Goal: Task Accomplishment & Management: Manage account settings

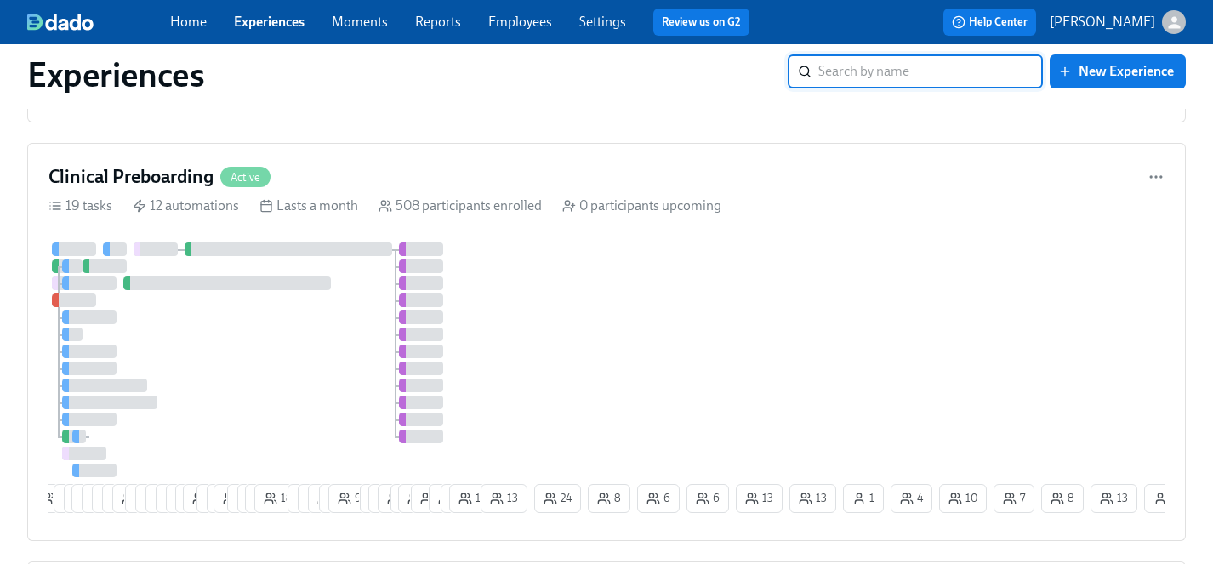
scroll to position [1067, 0]
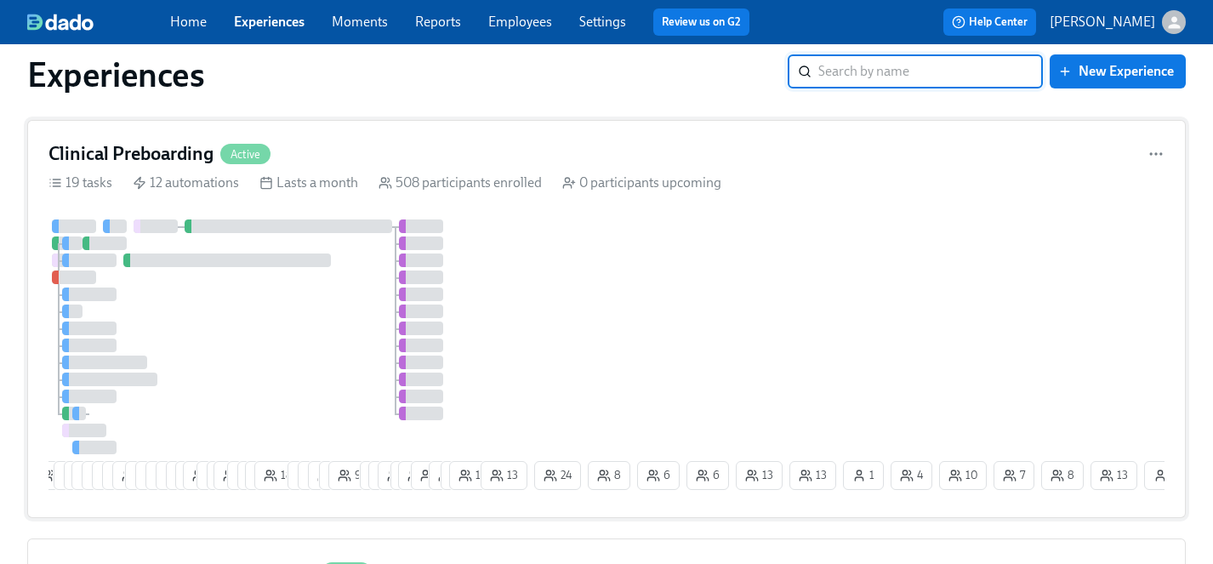
click at [497, 335] on div "5 5 4 24 24 15 13 13 3 3 5 7 4 8 29 4 2 19 7 7 12 18 9 8 9 4 9 7 17 14 4 23 3 1…" at bounding box center [606, 357] width 1116 height 277
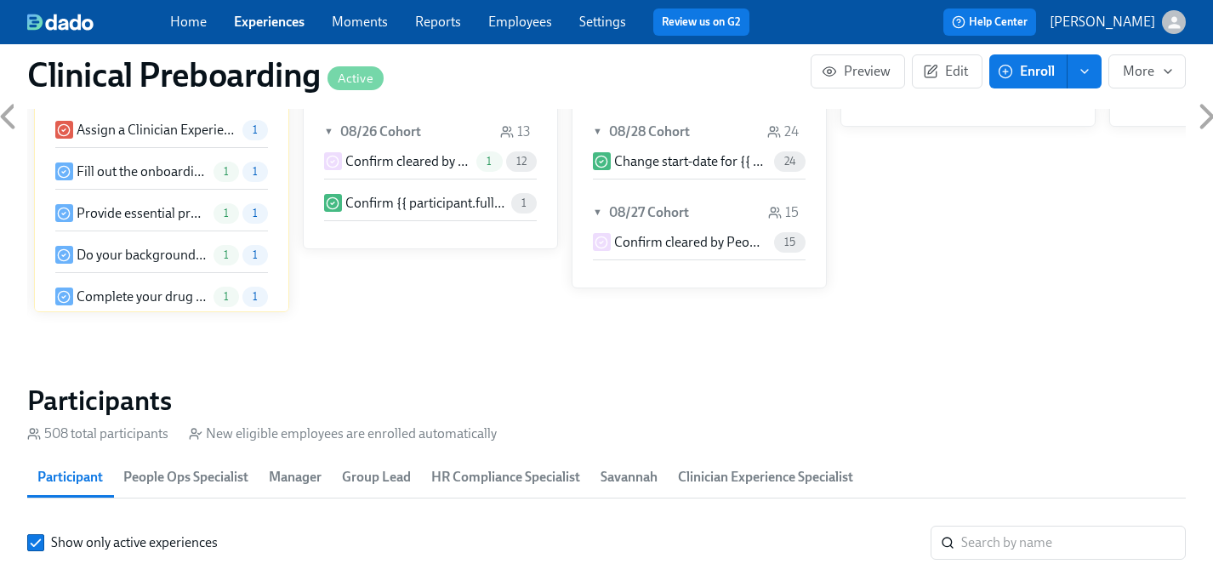
scroll to position [1766, 0]
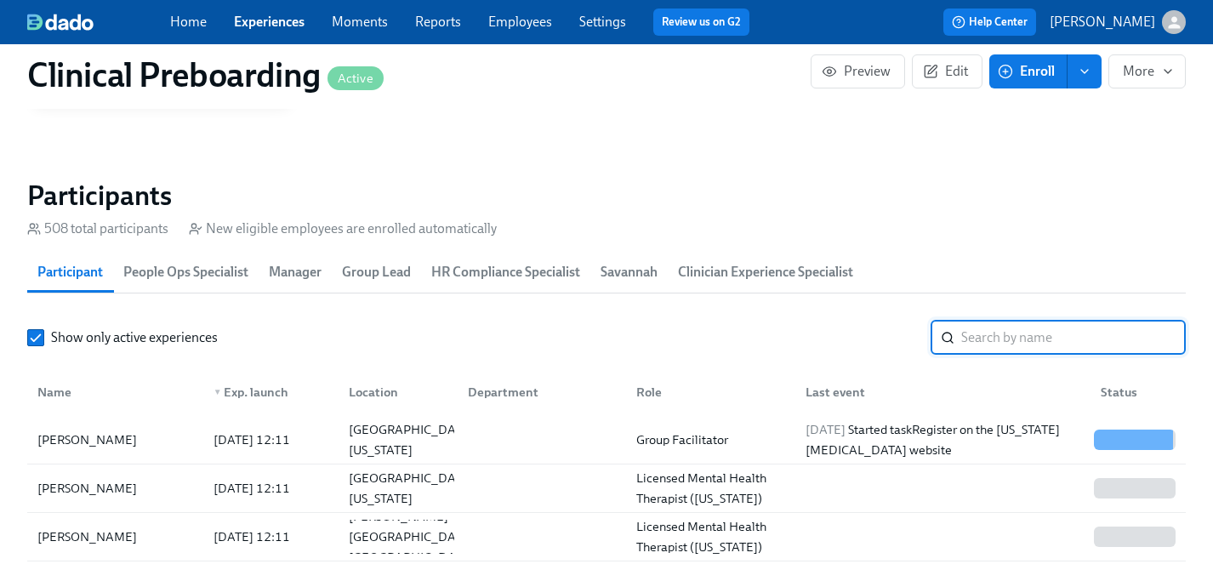
click at [1018, 335] on input "search" at bounding box center [1073, 338] width 224 height 34
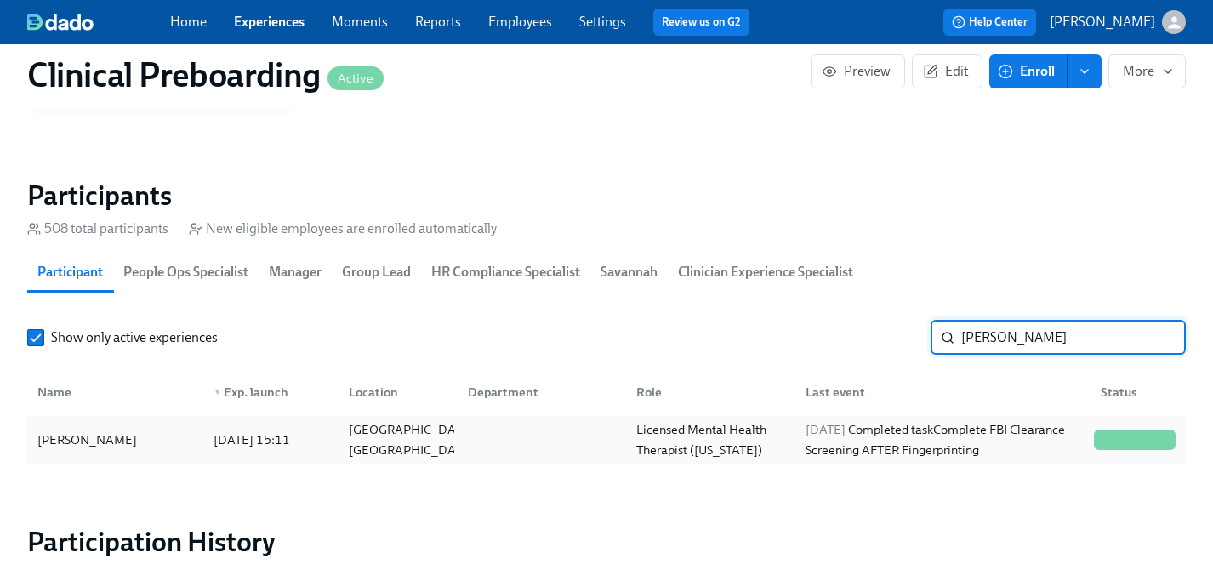
type input "[PERSON_NAME]"
click at [88, 440] on div "[PERSON_NAME]" at bounding box center [87, 439] width 113 height 20
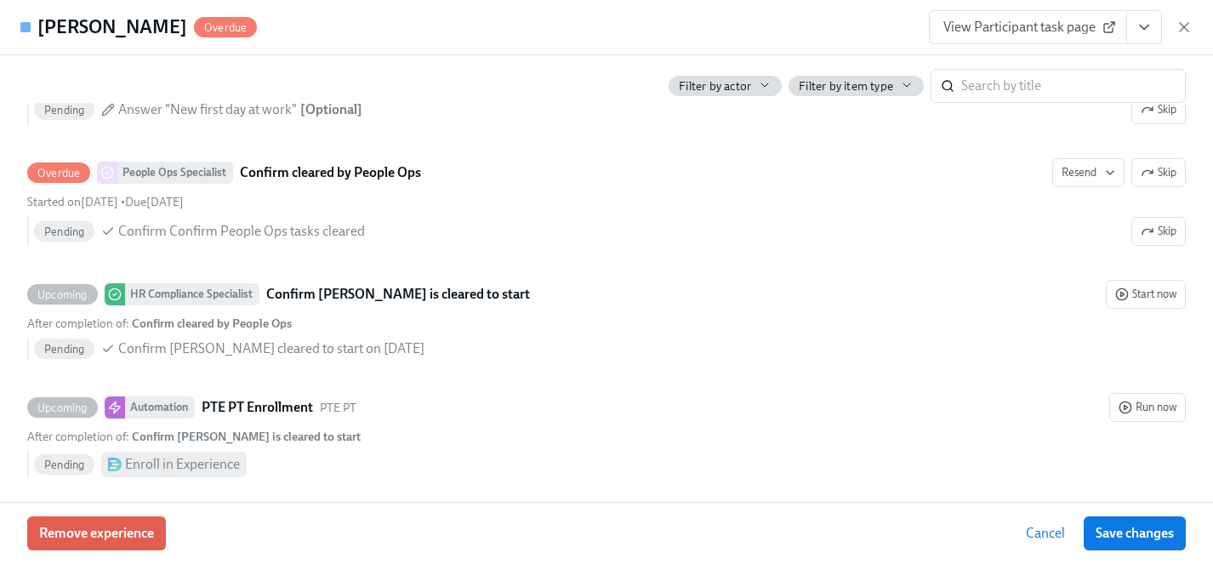
scroll to position [3566, 0]
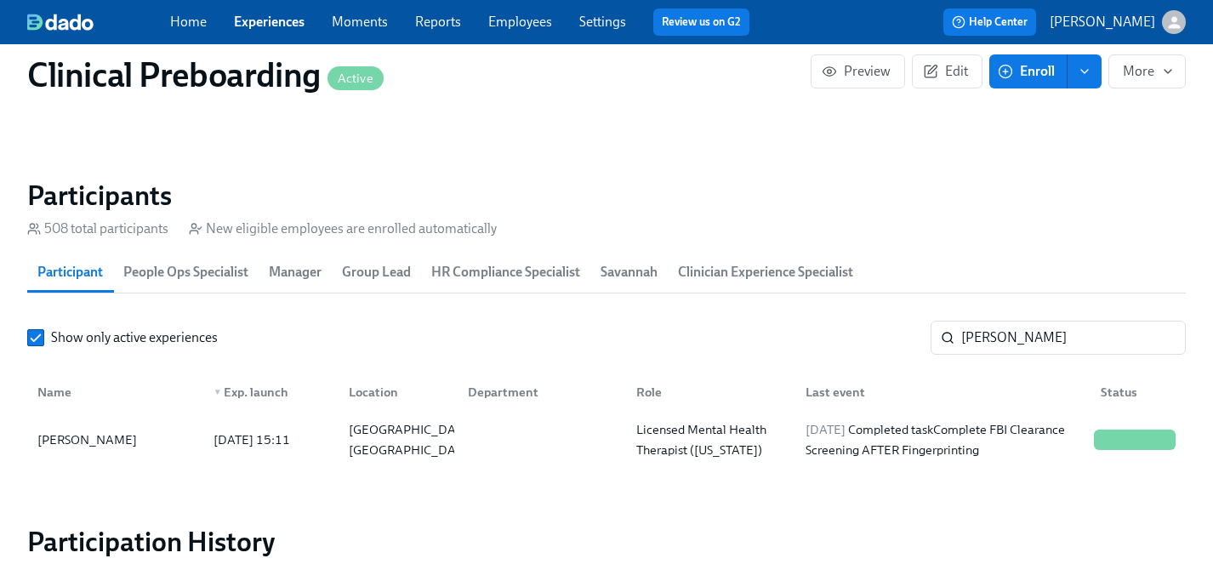
click at [271, 30] on span "Experiences" at bounding box center [269, 22] width 71 height 19
click at [271, 26] on link "Experiences" at bounding box center [269, 22] width 71 height 16
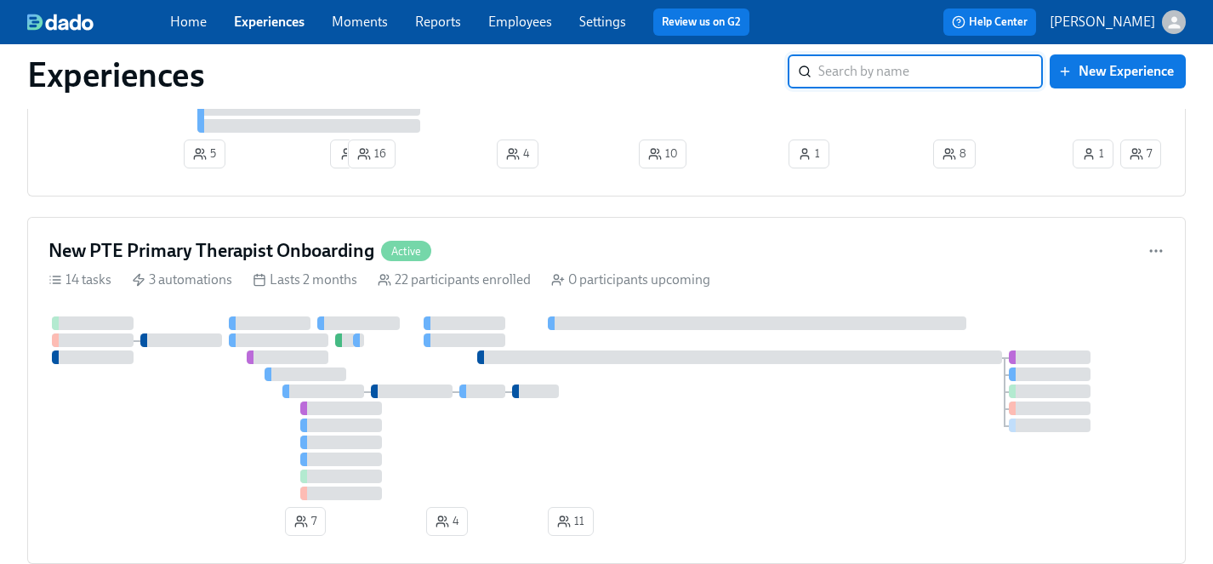
scroll to position [7072, 0]
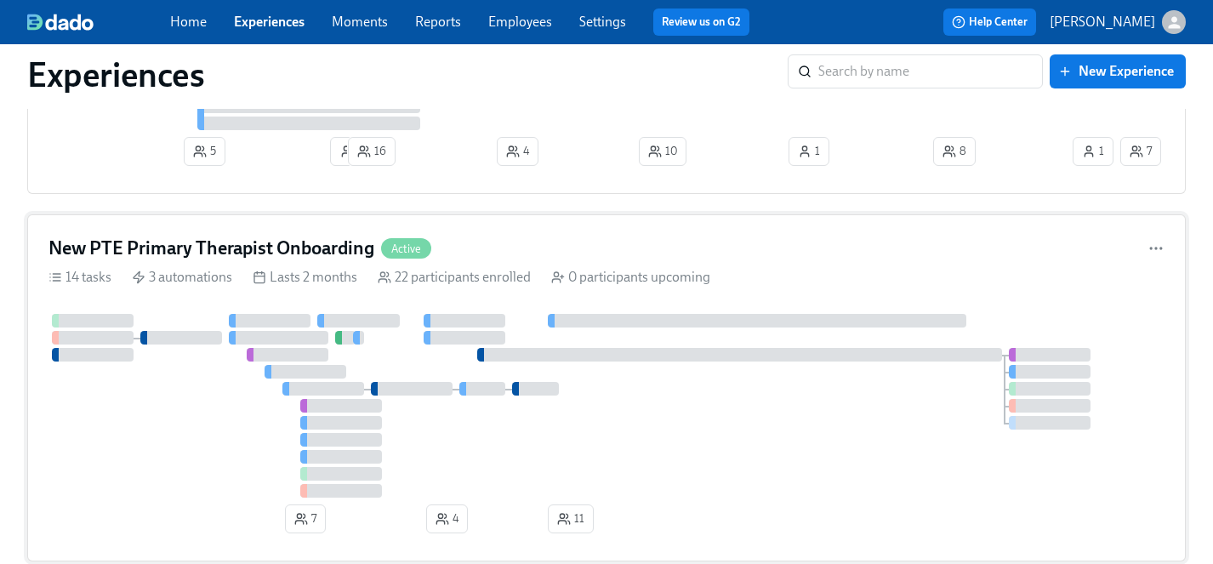
click at [154, 469] on div at bounding box center [606, 406] width 1116 height 184
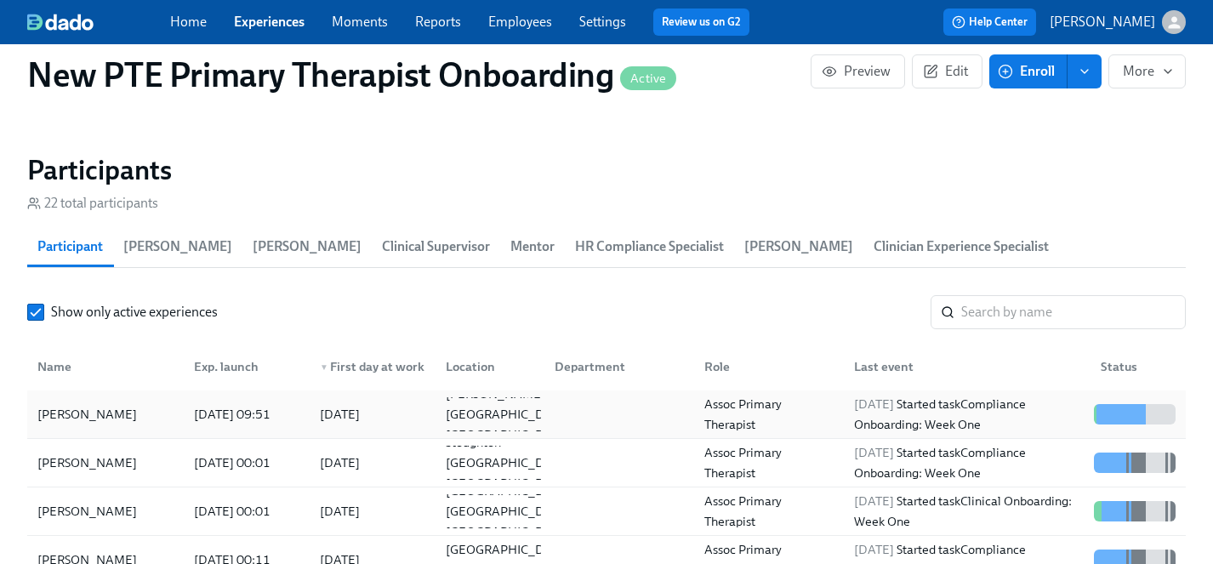
click at [88, 404] on div "[PERSON_NAME]" at bounding box center [87, 414] width 113 height 20
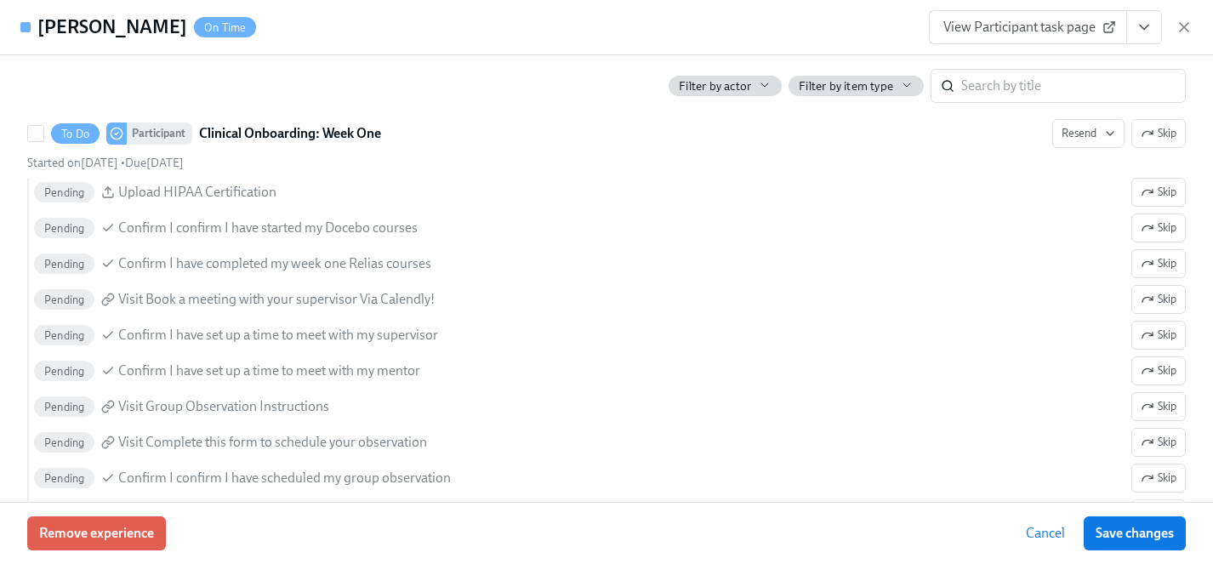
scroll to position [1722, 0]
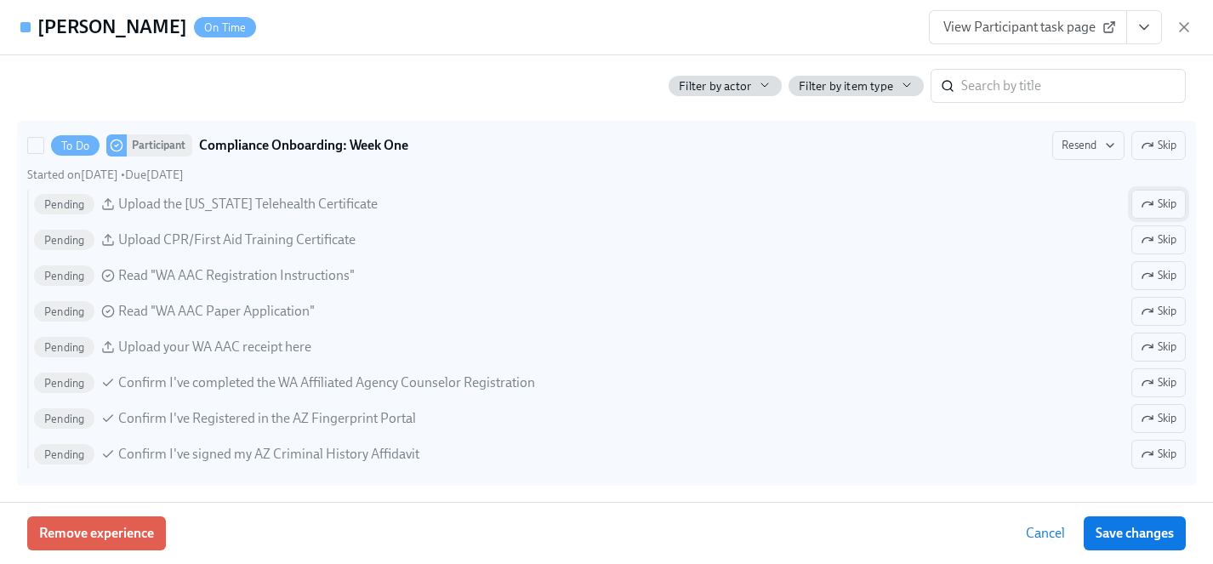
click at [1159, 202] on span "Skip" at bounding box center [1158, 204] width 36 height 17
click at [1155, 280] on span "Skip" at bounding box center [1158, 275] width 36 height 17
click at [1155, 314] on span "Skip" at bounding box center [1158, 311] width 36 height 17
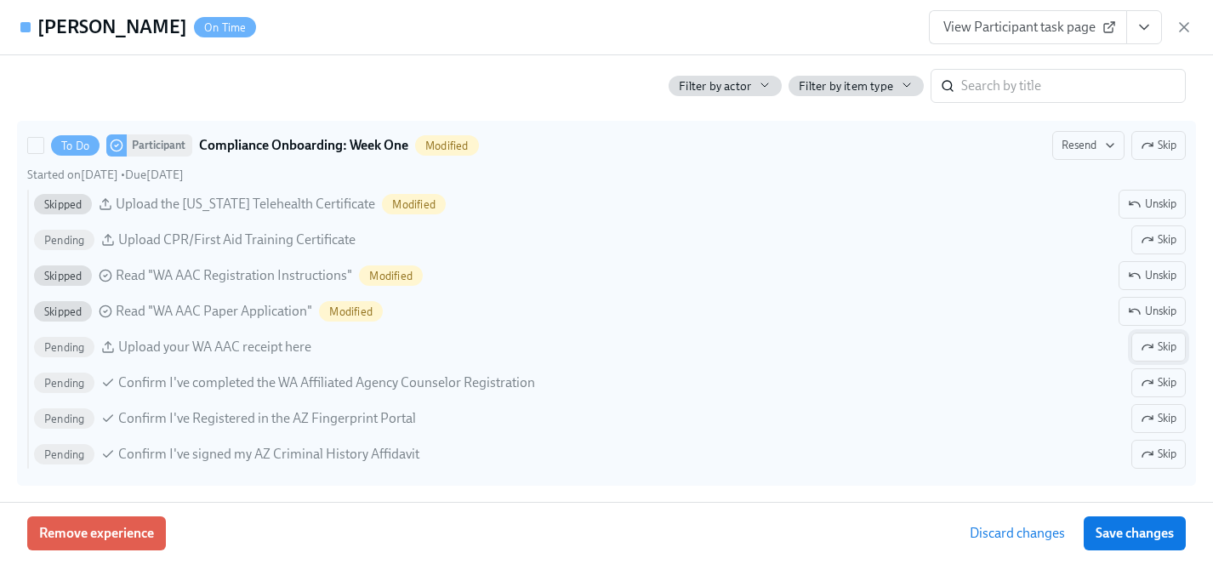
click at [1153, 350] on span "Skip" at bounding box center [1158, 346] width 36 height 17
click at [1153, 383] on span "Skip" at bounding box center [1158, 382] width 36 height 17
click at [1153, 424] on span "Skip" at bounding box center [1158, 418] width 36 height 17
click at [1153, 463] on button "Skip" at bounding box center [1158, 454] width 54 height 29
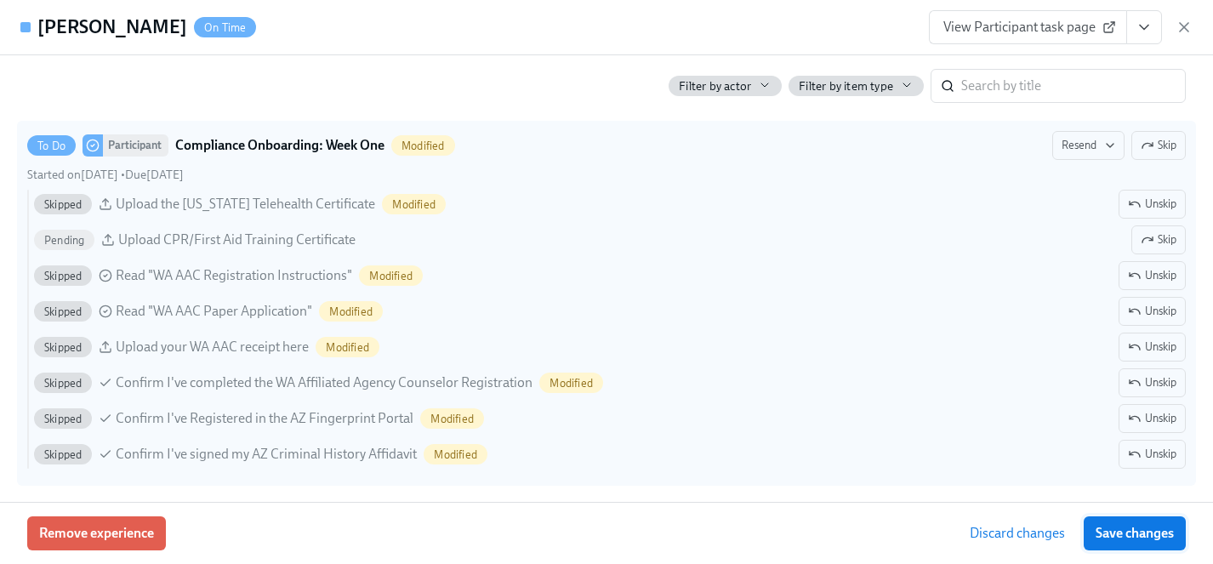
click at [1141, 530] on span "Save changes" at bounding box center [1134, 533] width 78 height 17
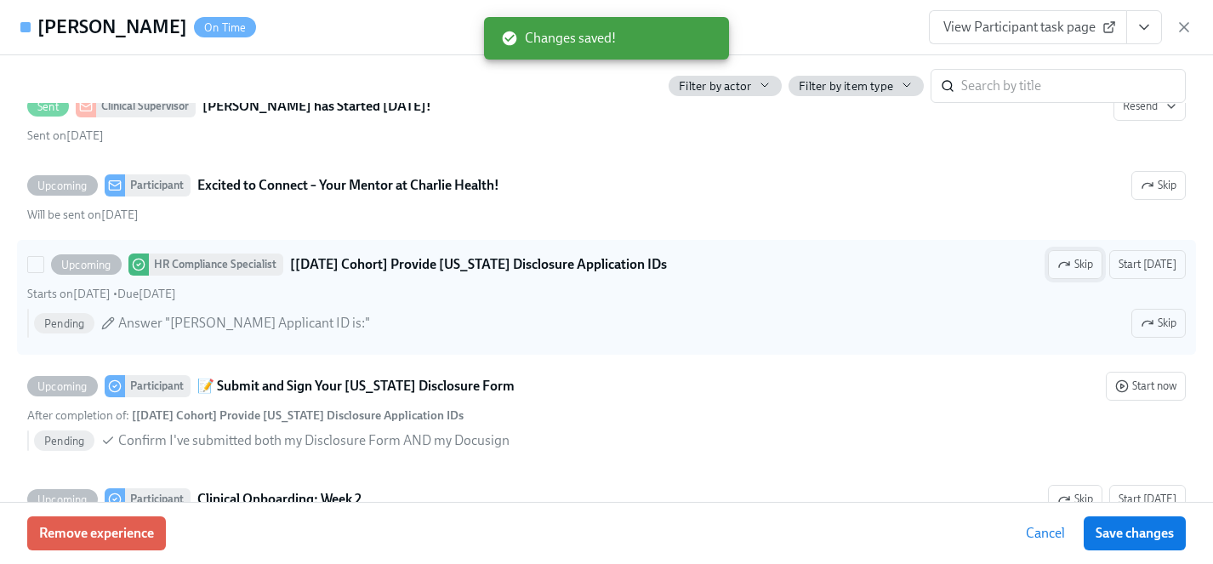
click at [1086, 265] on span "Skip" at bounding box center [1075, 264] width 36 height 17
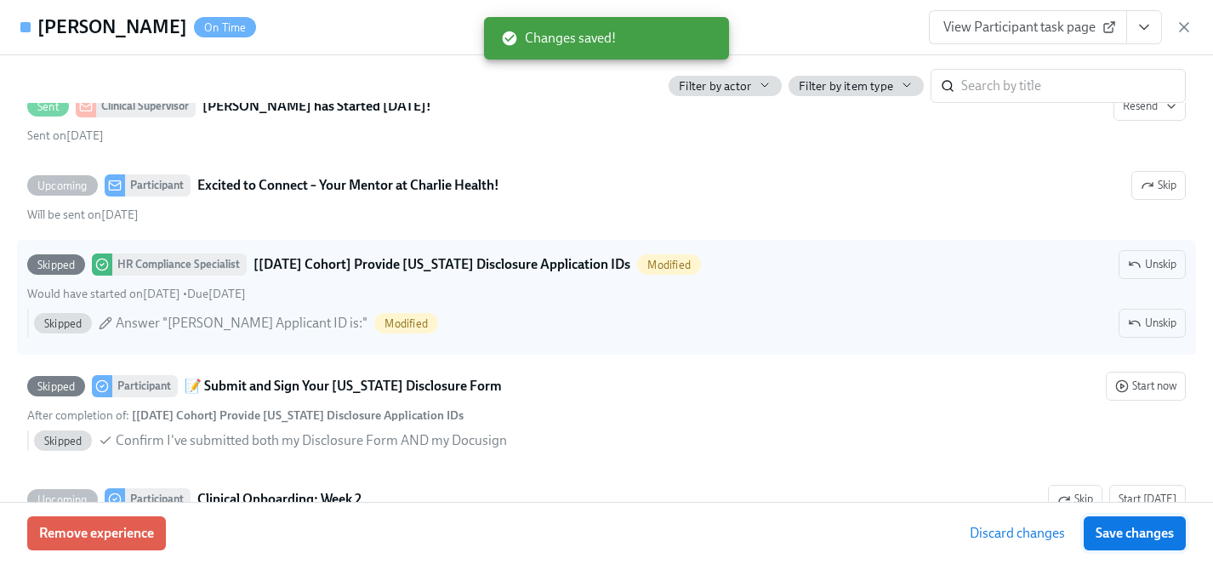
click at [1140, 532] on span "Save changes" at bounding box center [1134, 533] width 78 height 17
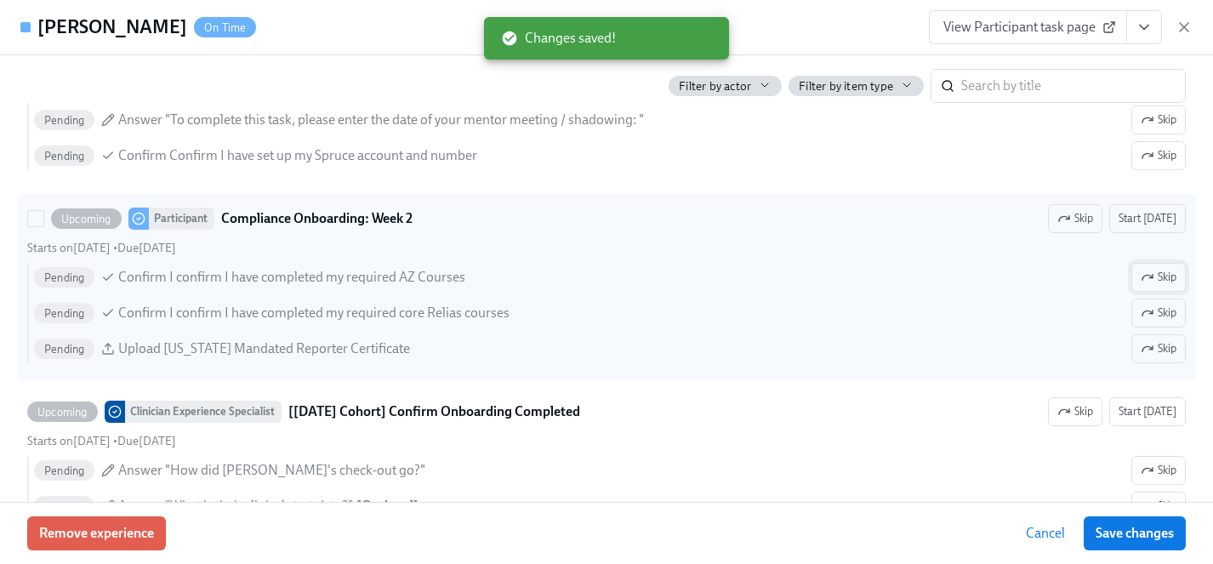
click at [1156, 280] on span "Skip" at bounding box center [1158, 277] width 36 height 17
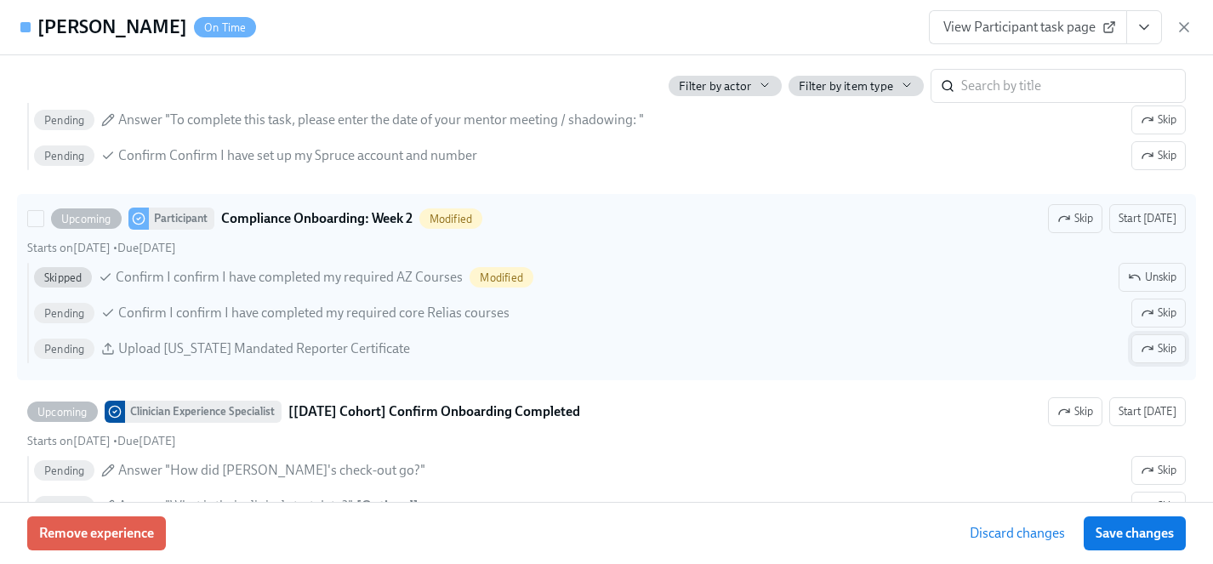
click at [1156, 348] on span "Skip" at bounding box center [1158, 348] width 36 height 17
click at [1151, 536] on span "Save changes" at bounding box center [1134, 533] width 78 height 17
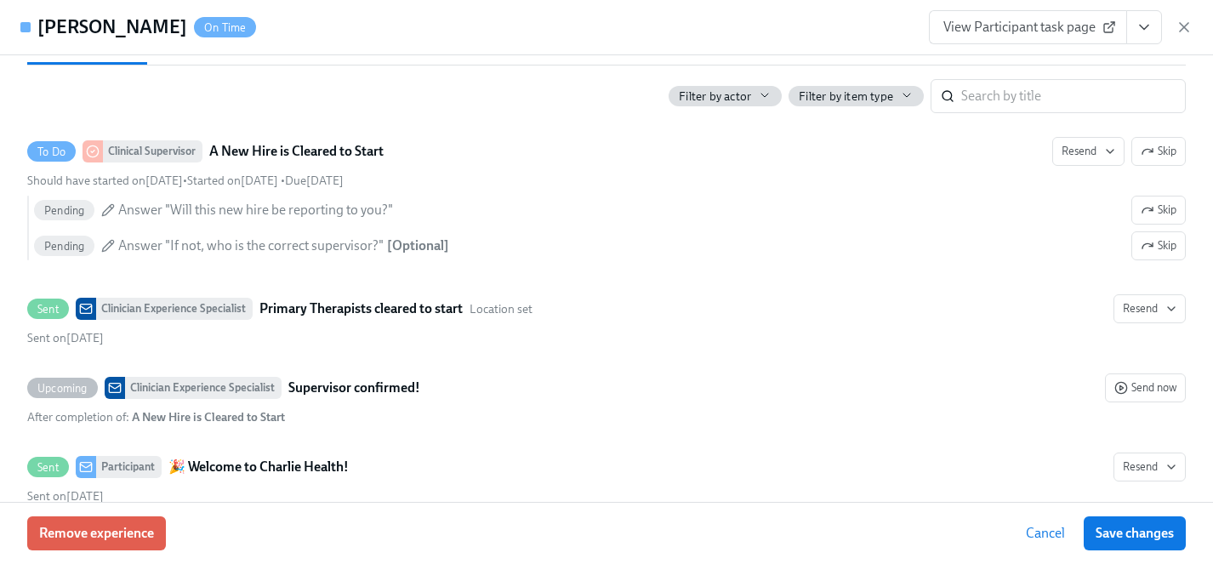
scroll to position [505, 0]
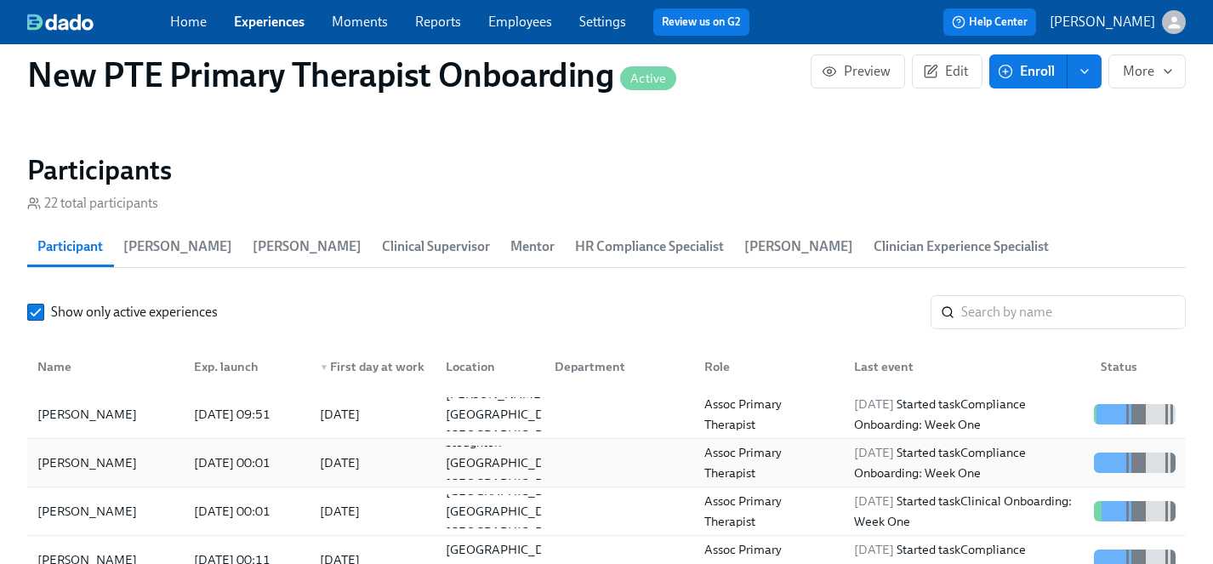
click at [82, 452] on div "[PERSON_NAME]" at bounding box center [87, 462] width 113 height 20
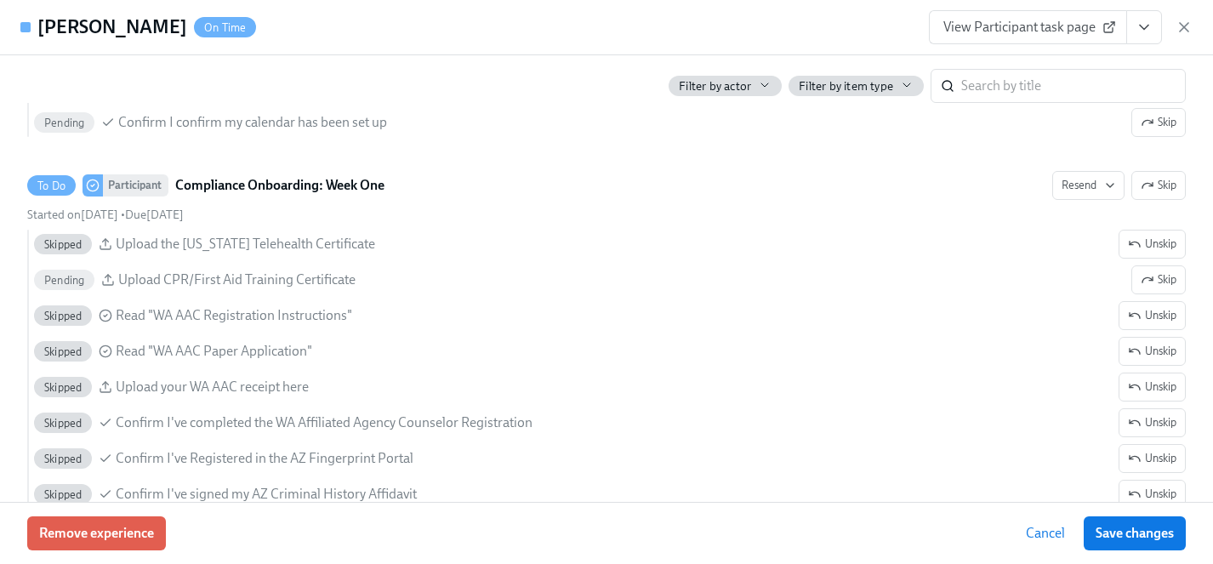
scroll to position [2142, 0]
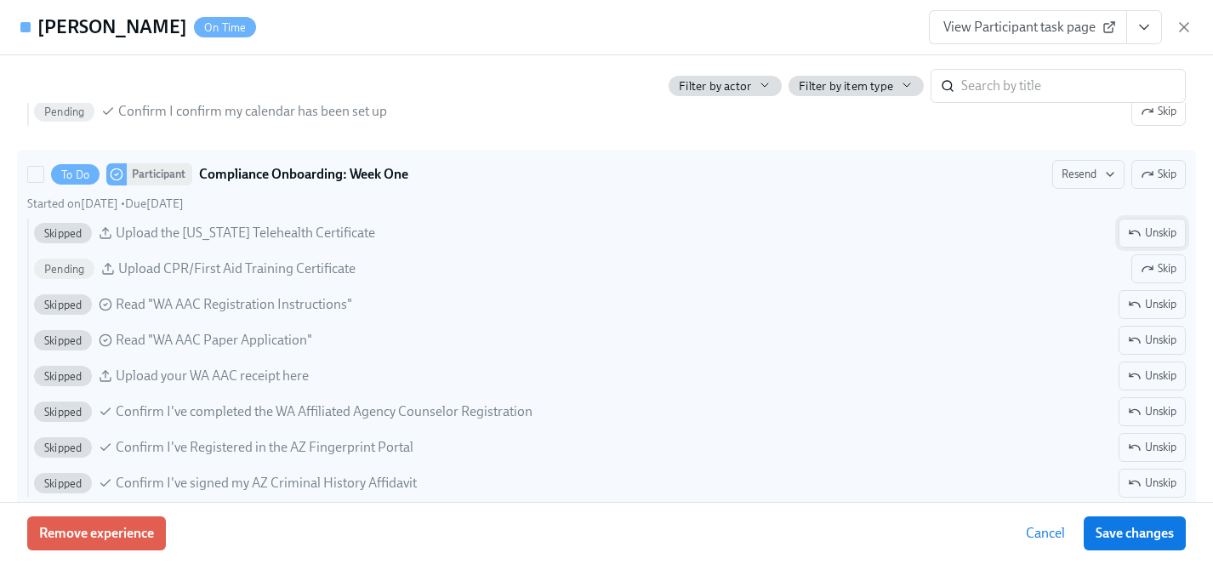
click at [1177, 230] on button "Unskip" at bounding box center [1151, 233] width 67 height 29
click at [1176, 230] on button "Skip" at bounding box center [1158, 233] width 54 height 29
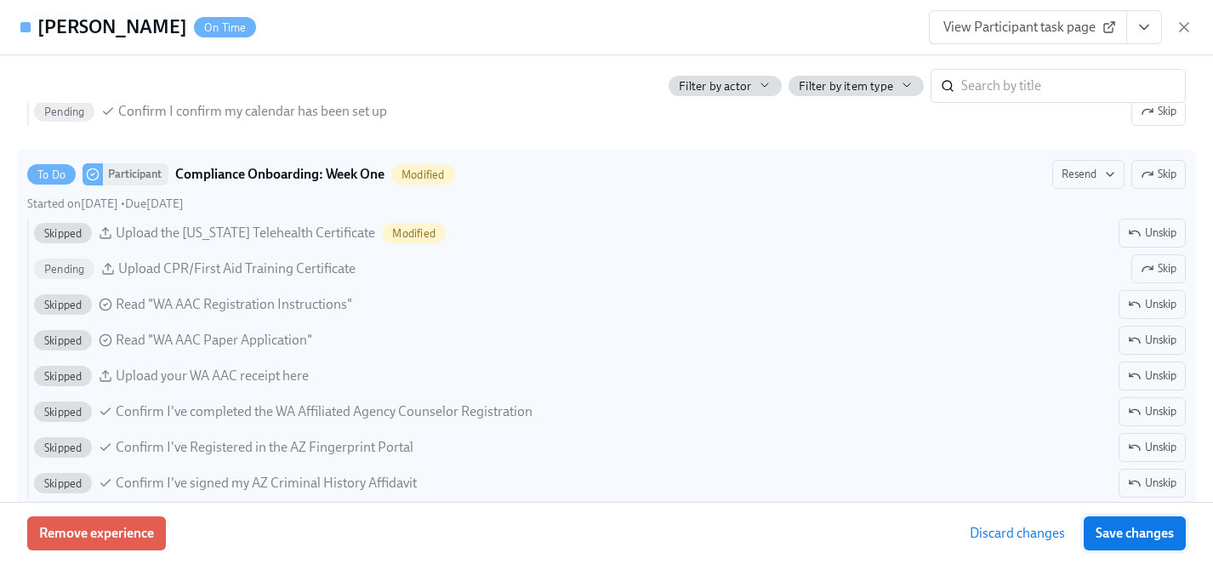
click at [1132, 531] on span "Save changes" at bounding box center [1134, 533] width 78 height 17
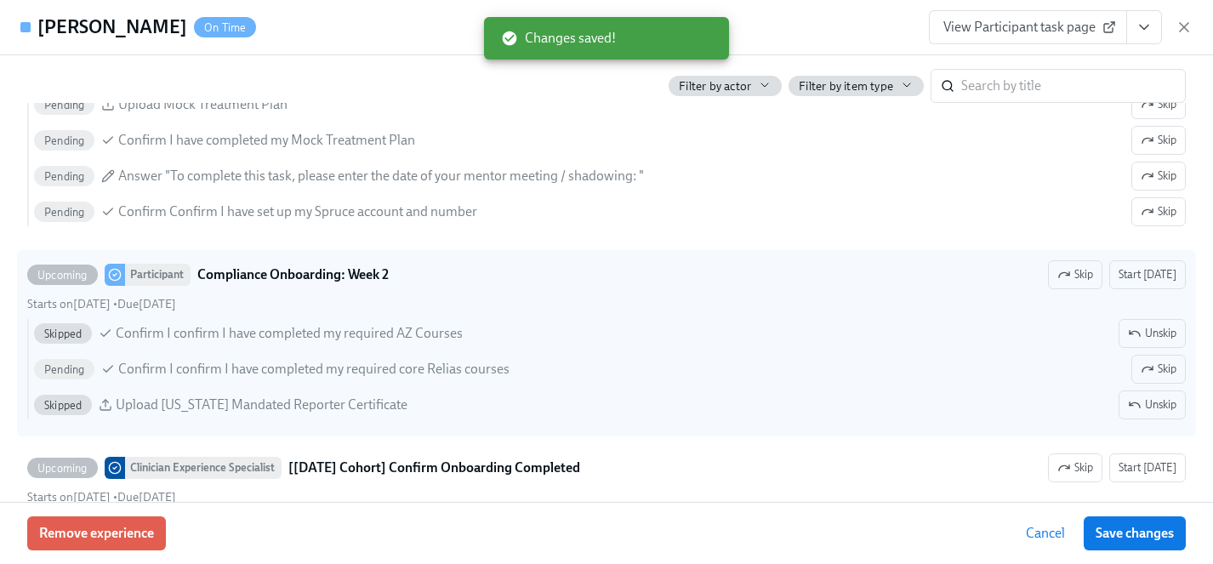
scroll to position [3180, 0]
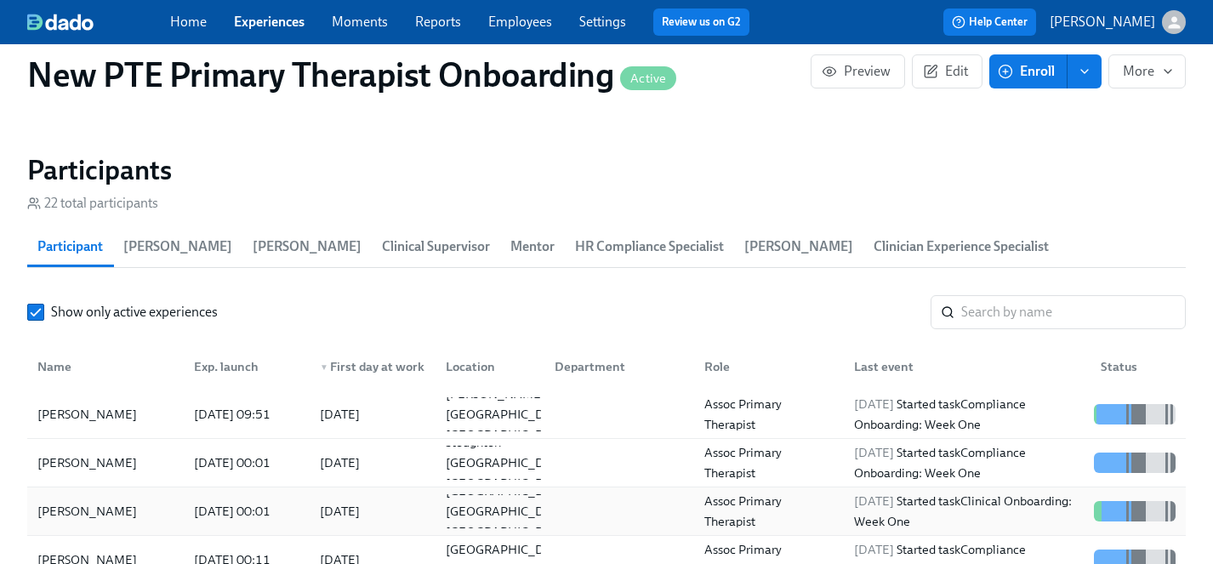
click at [51, 501] on div "[PERSON_NAME]" at bounding box center [87, 511] width 113 height 20
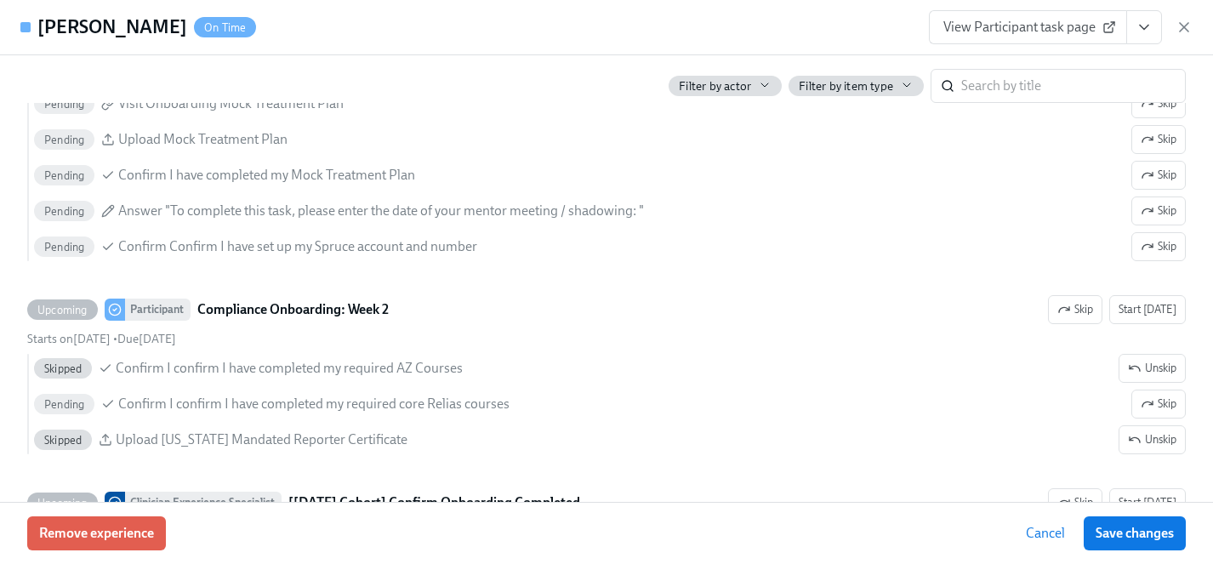
scroll to position [3215, 0]
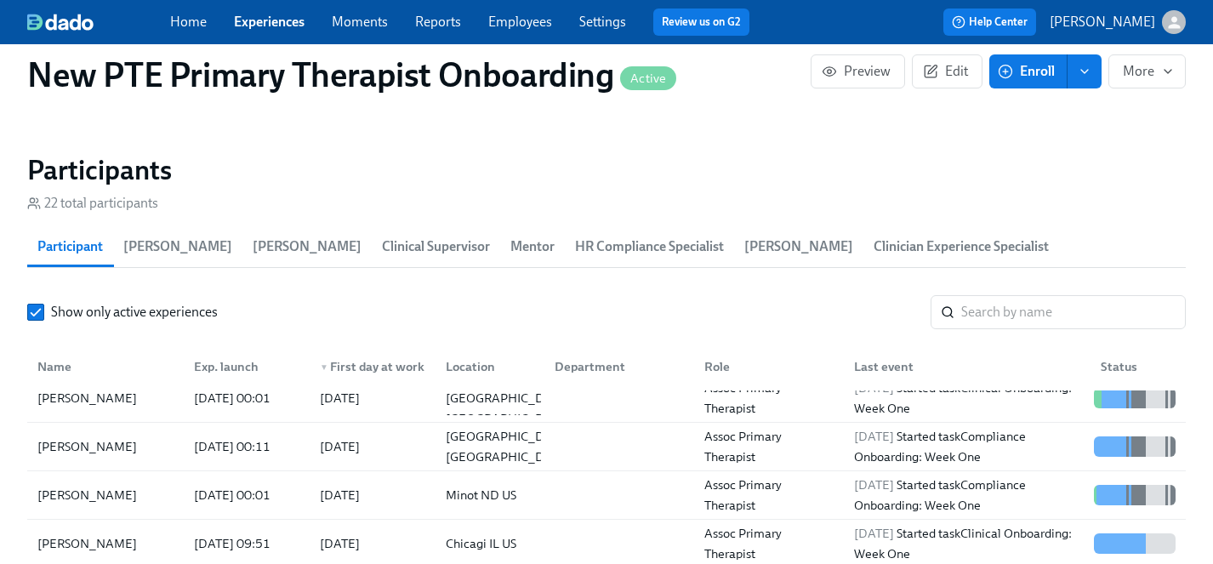
scroll to position [115, 0]
click at [87, 531] on div "[PERSON_NAME]" at bounding box center [87, 541] width 113 height 20
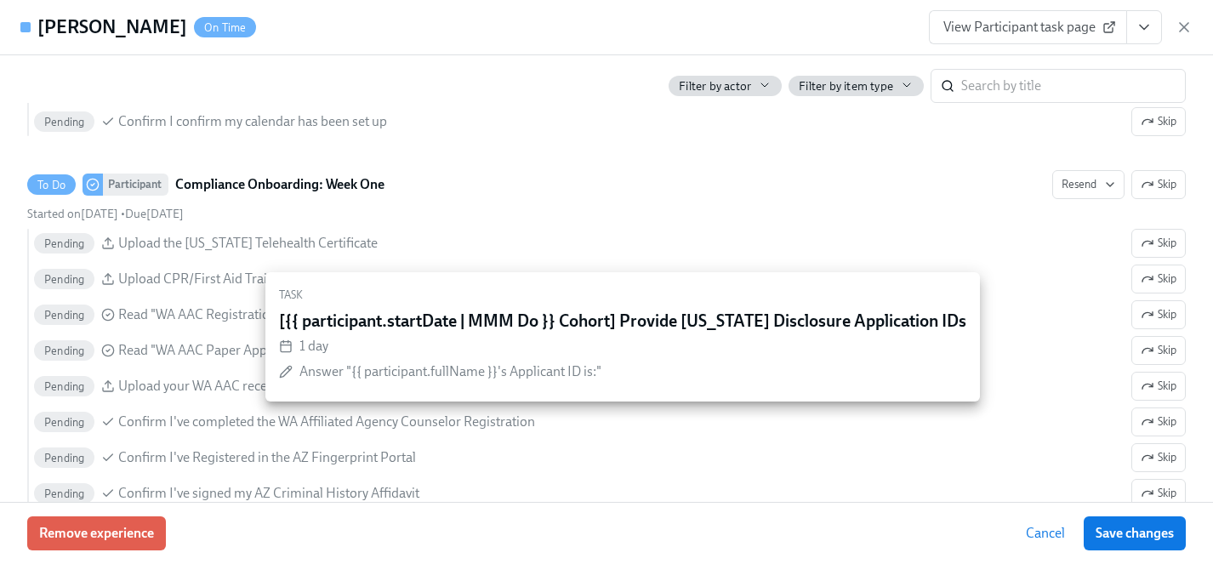
scroll to position [2169, 0]
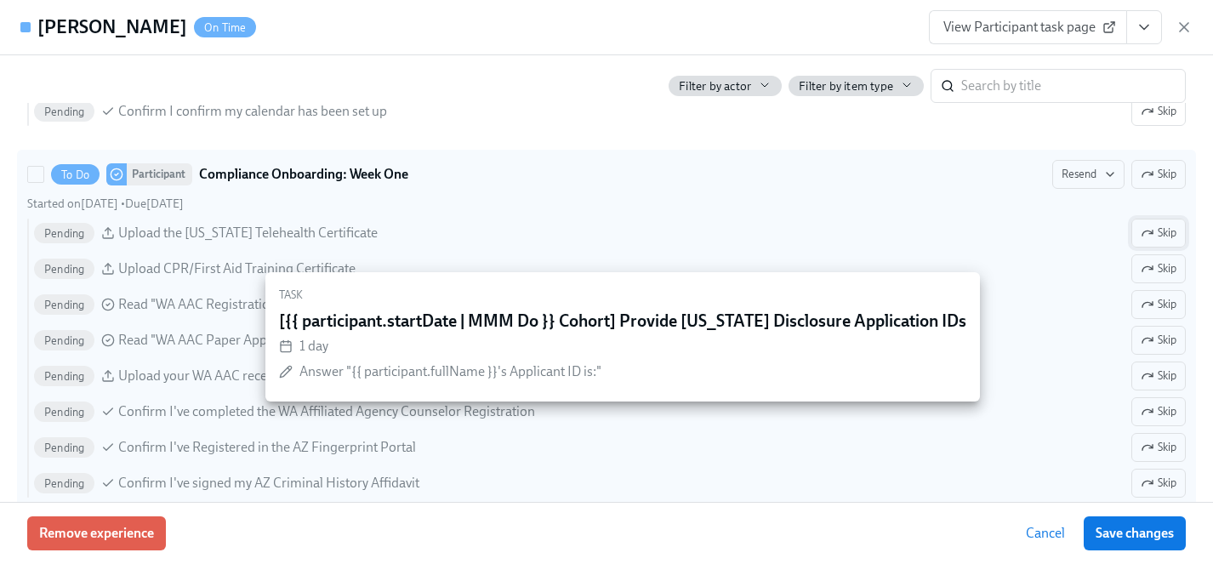
click at [1156, 232] on span "Skip" at bounding box center [1158, 232] width 36 height 17
click at [1159, 302] on span "Skip" at bounding box center [1158, 304] width 36 height 17
click at [1159, 355] on div "Skipped Upload the [US_STATE] Telehealth Certificate Modified Unskip Pending Up…" at bounding box center [606, 358] width 1158 height 279
click at [43, 182] on input "To Do Participant Compliance Onboarding: Week One Modified Resend Skip Started …" at bounding box center [35, 174] width 15 height 15
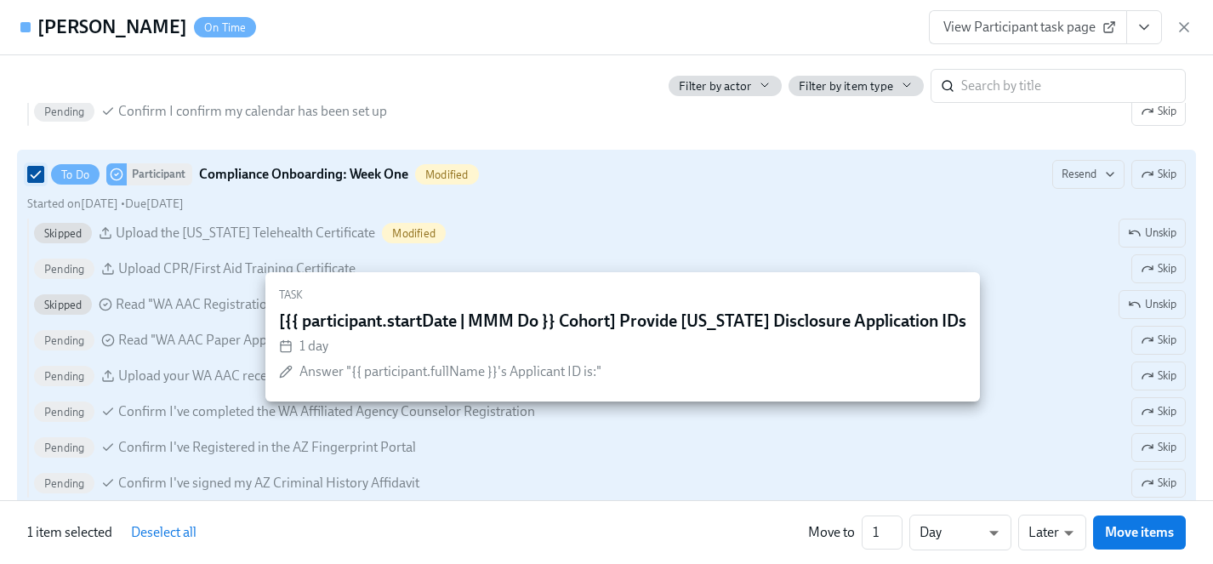
click at [34, 172] on input "To Do Participant Compliance Onboarding: Week One Modified Resend Skip Started …" at bounding box center [35, 174] width 15 height 15
checkbox input "false"
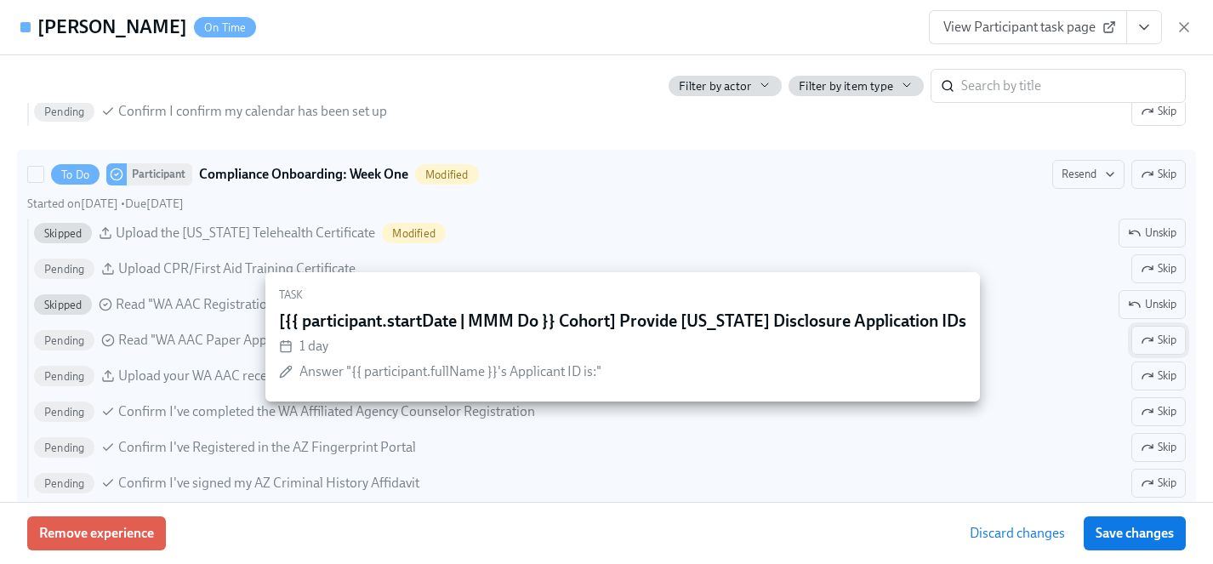
click at [1158, 340] on span "Skip" at bounding box center [1158, 340] width 36 height 17
click at [1158, 372] on span "Skip" at bounding box center [1158, 375] width 36 height 17
click at [1160, 405] on span "Skip" at bounding box center [1158, 411] width 36 height 17
click at [1160, 443] on span "Skip" at bounding box center [1158, 447] width 36 height 17
click at [1160, 483] on span "Skip" at bounding box center [1158, 483] width 36 height 17
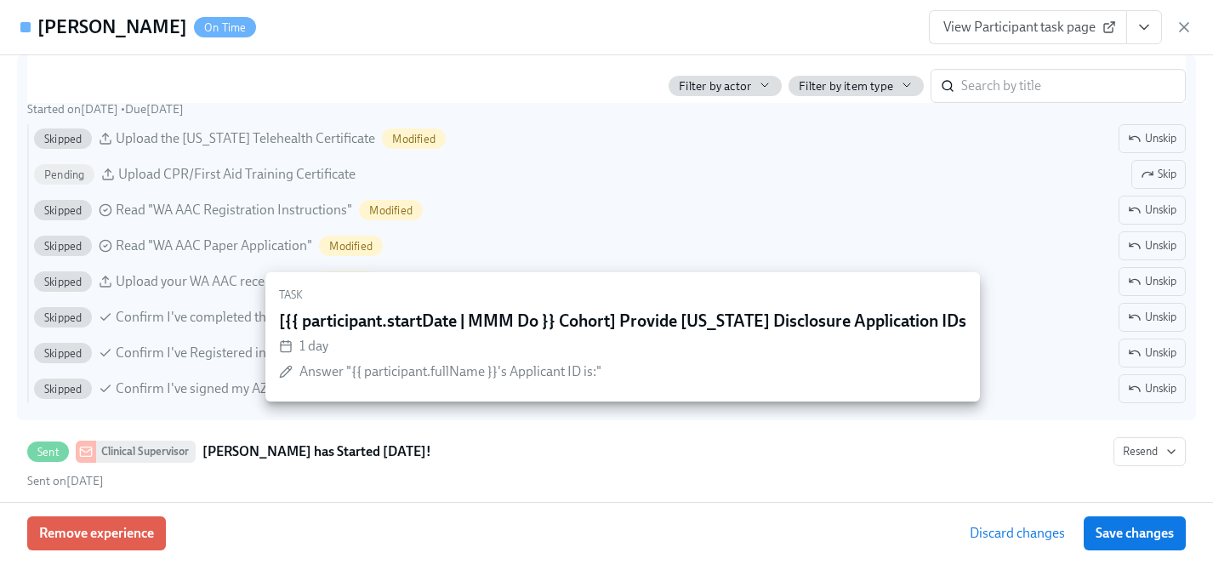
scroll to position [2269, 0]
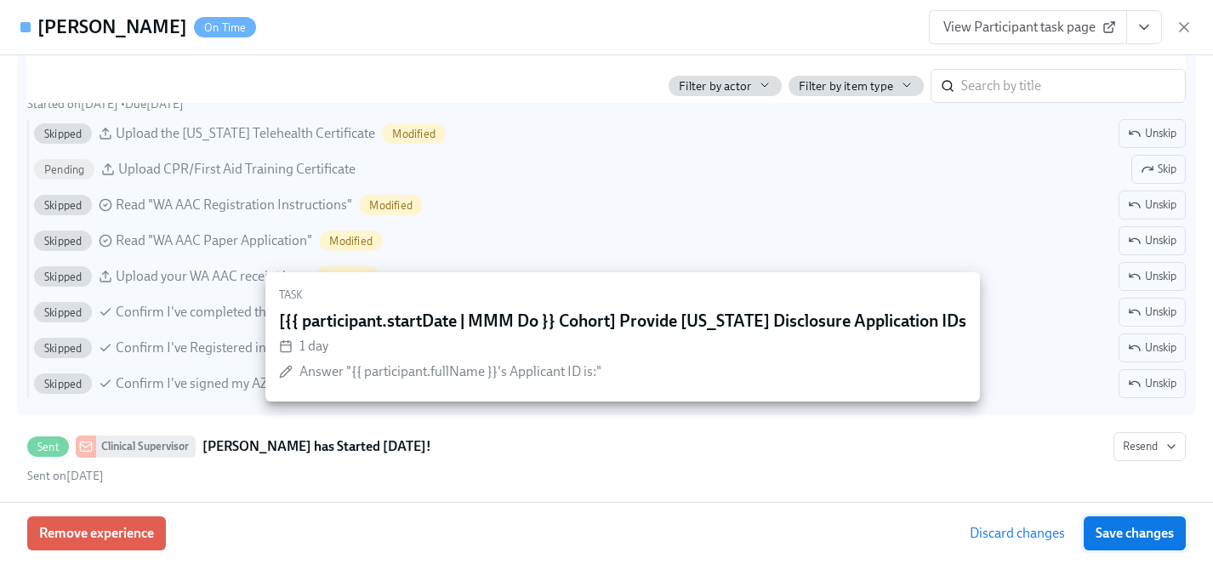
click at [1160, 538] on span "Save changes" at bounding box center [1134, 533] width 78 height 17
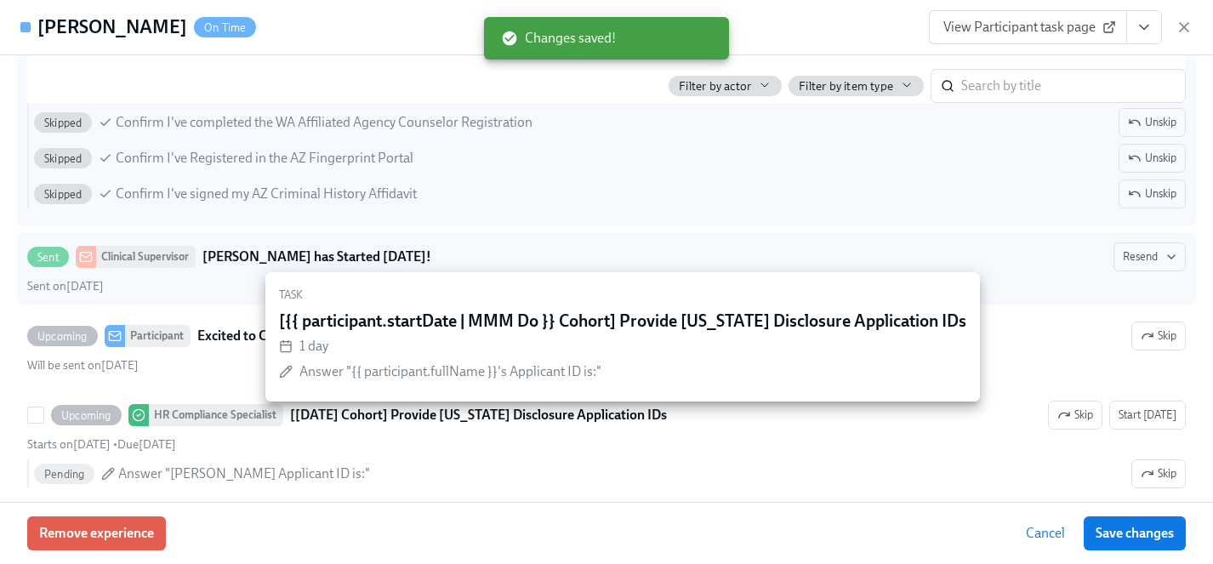
scroll to position [2463, 0]
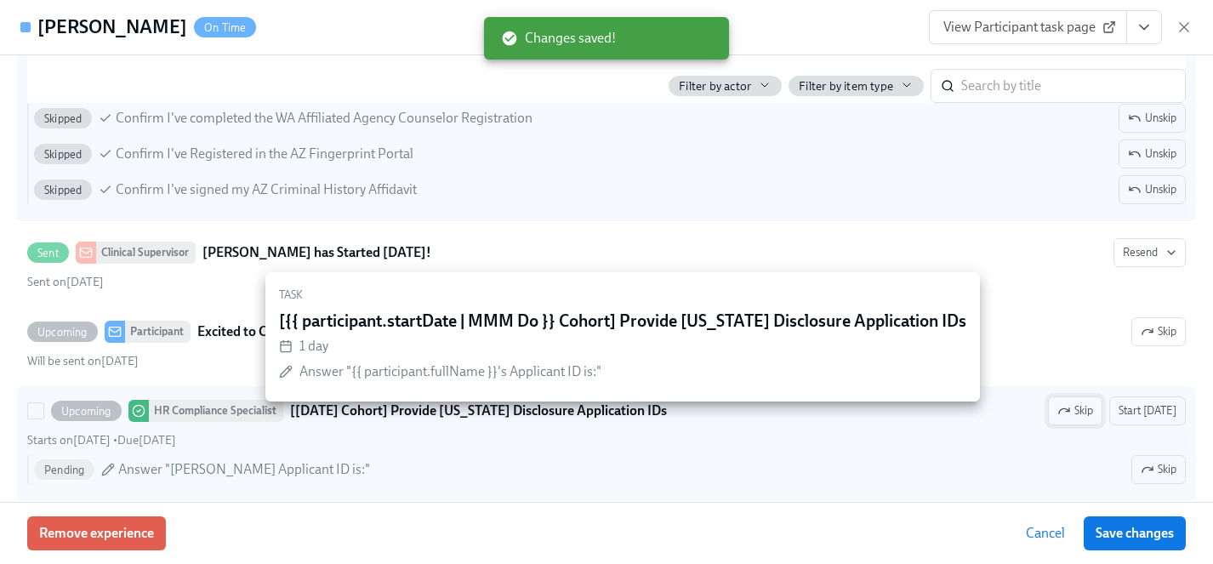
click at [1081, 407] on span "Skip" at bounding box center [1075, 410] width 36 height 17
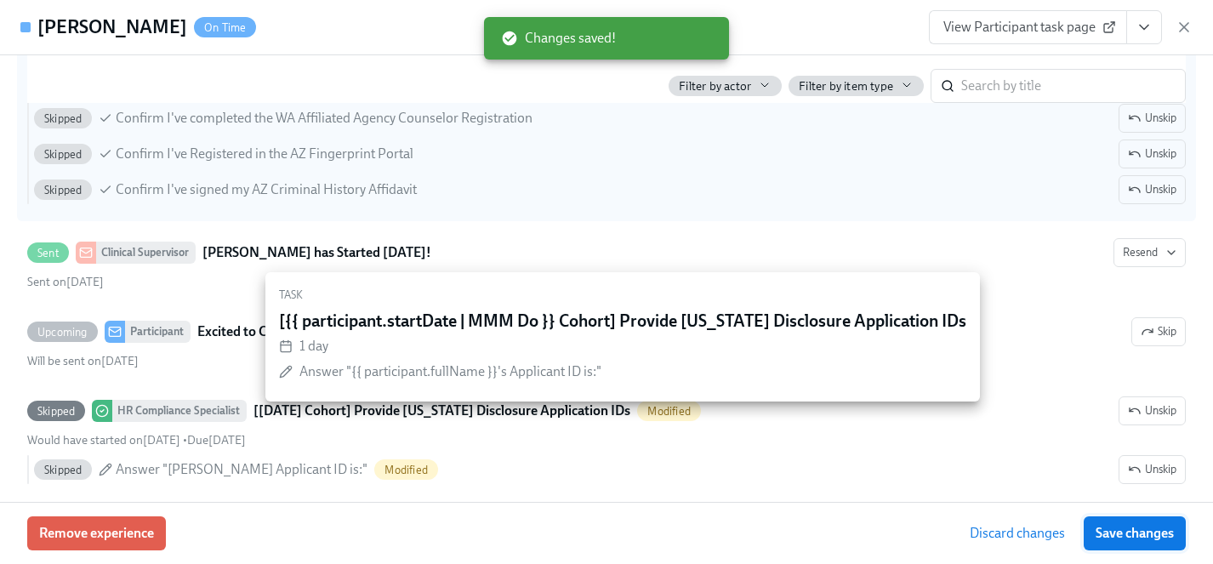
click at [1145, 538] on span "Save changes" at bounding box center [1134, 533] width 78 height 17
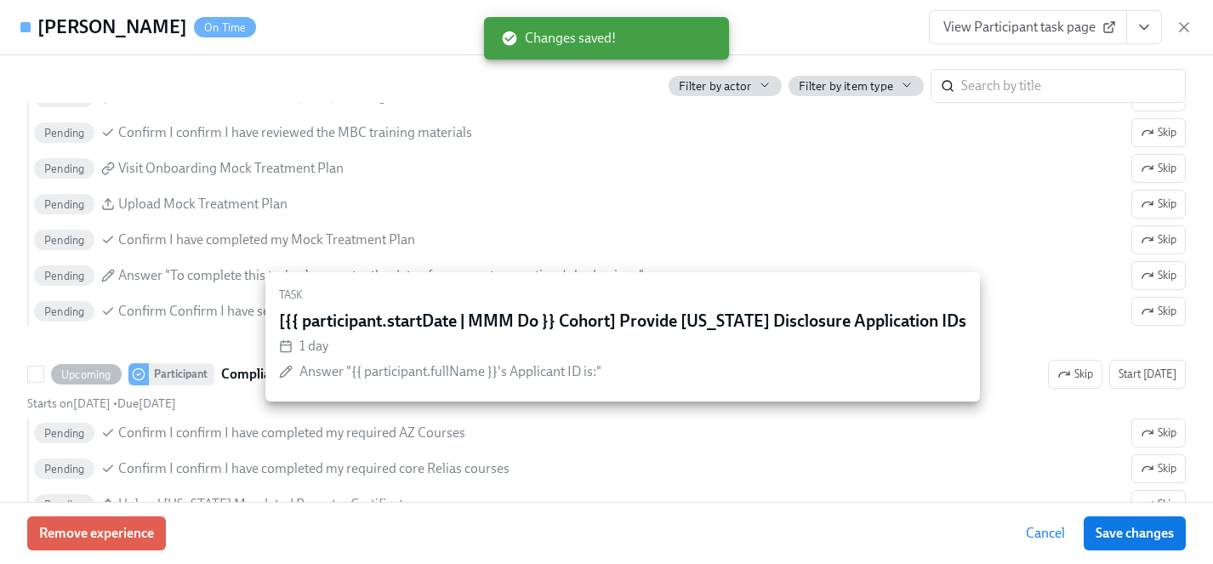
scroll to position [3105, 0]
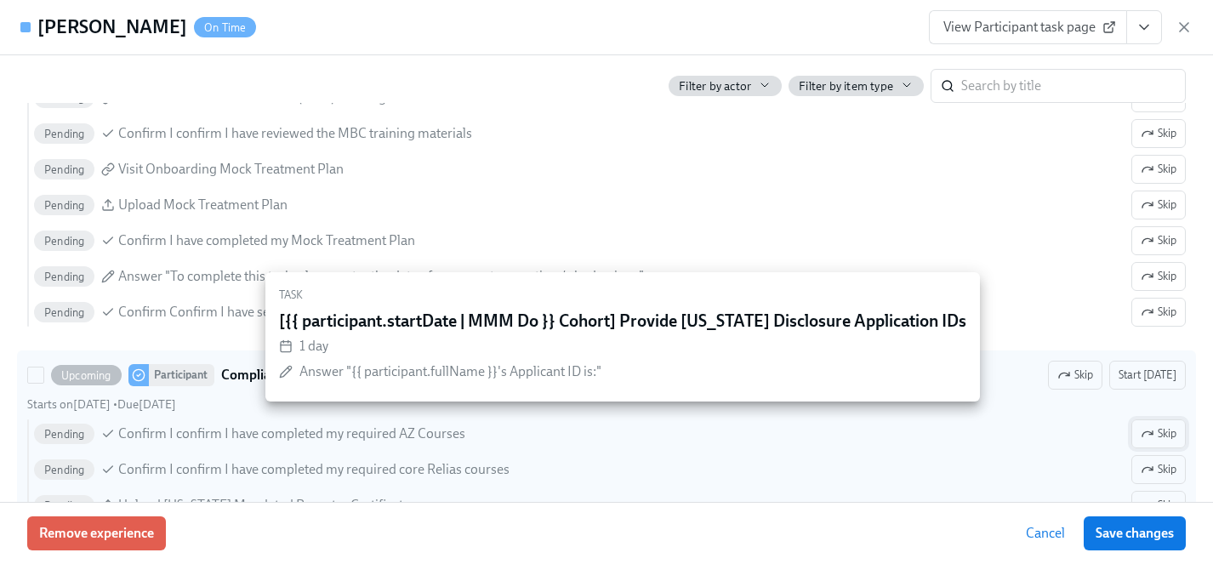
click at [1156, 434] on span "Skip" at bounding box center [1158, 433] width 36 height 17
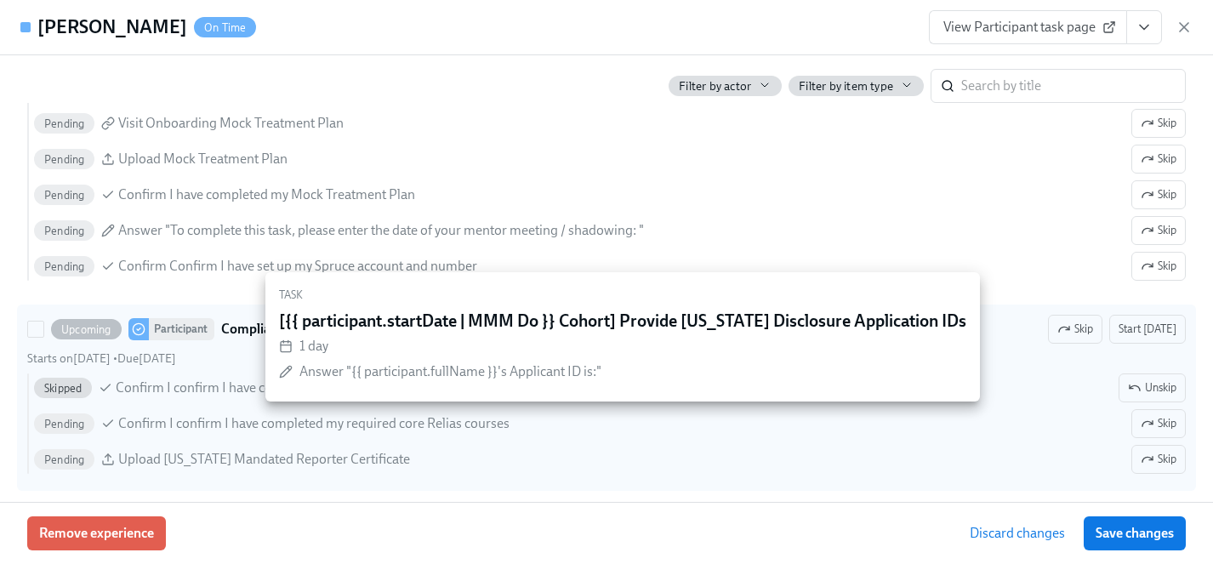
scroll to position [3152, 0]
click at [1154, 453] on span "Skip" at bounding box center [1158, 457] width 36 height 17
click at [1122, 534] on span "Save changes" at bounding box center [1134, 533] width 78 height 17
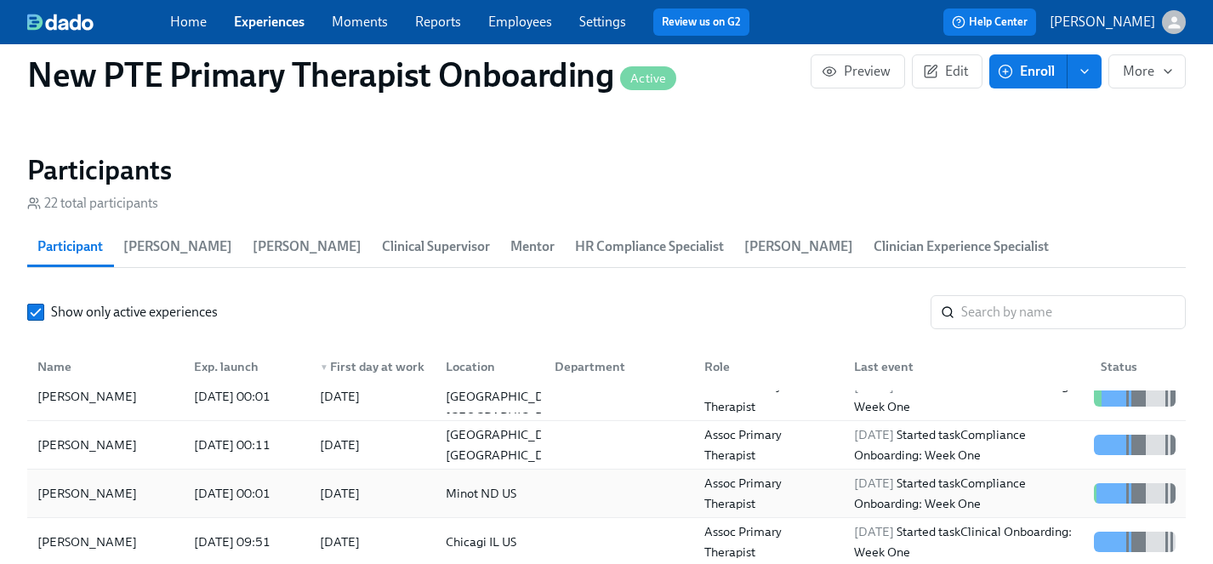
click at [80, 476] on div "[PERSON_NAME]" at bounding box center [106, 493] width 150 height 34
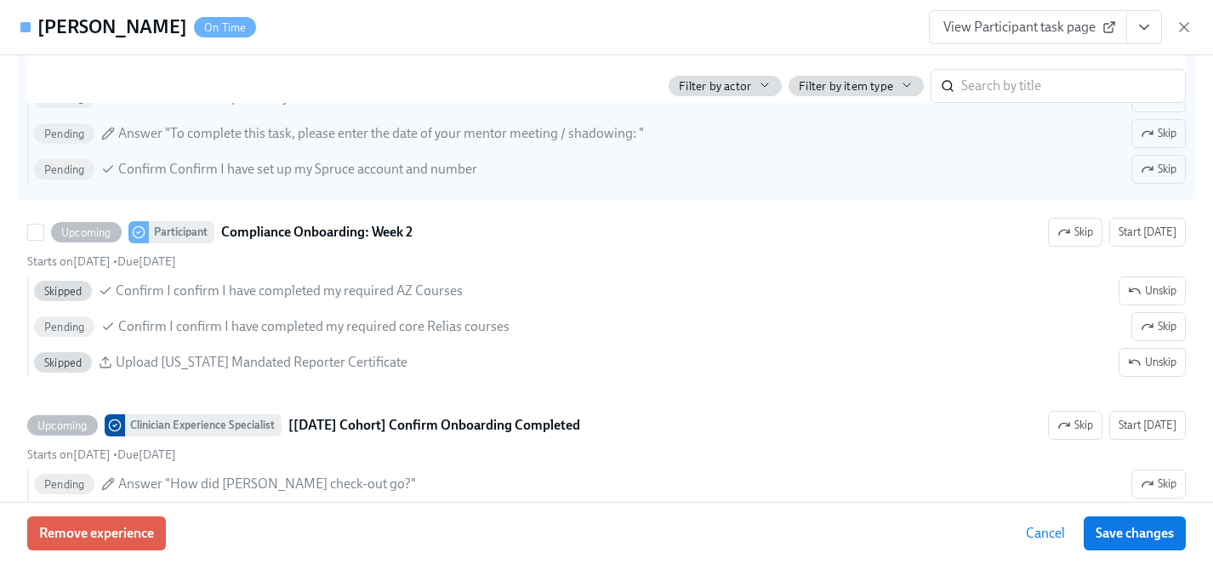
scroll to position [3250, 0]
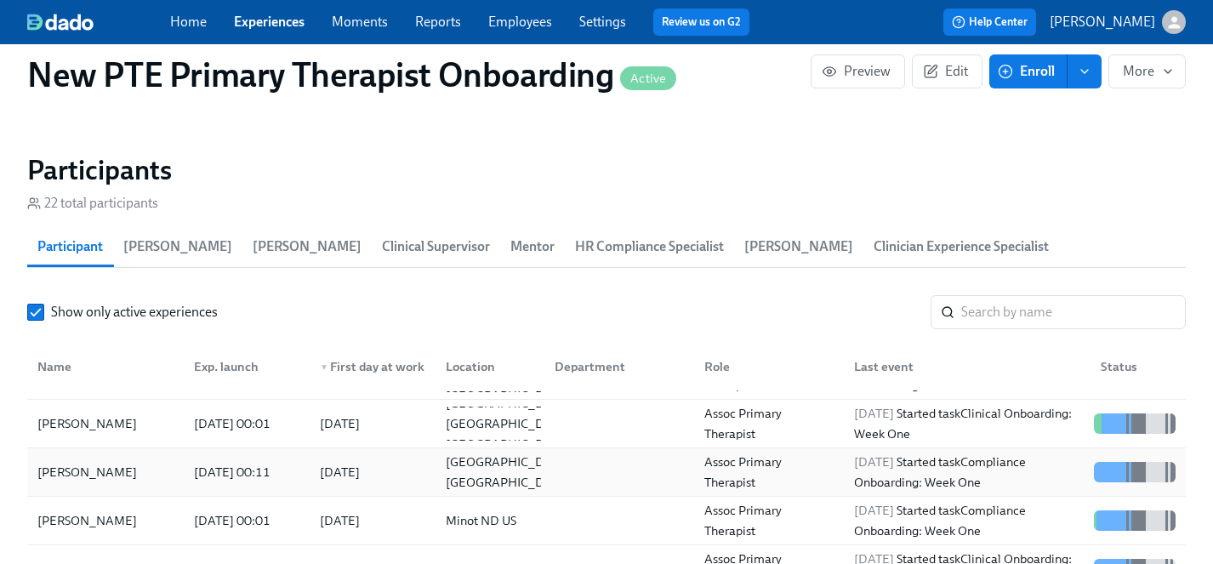
scroll to position [87, 0]
click at [65, 463] on div "[PERSON_NAME]" at bounding box center [87, 473] width 113 height 20
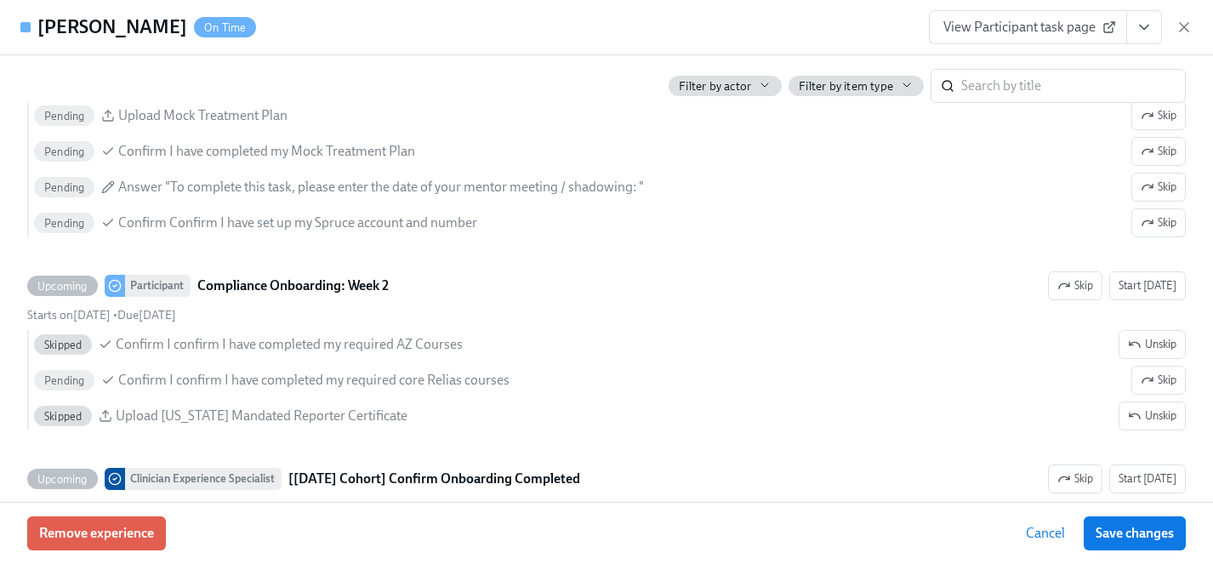
scroll to position [3197, 0]
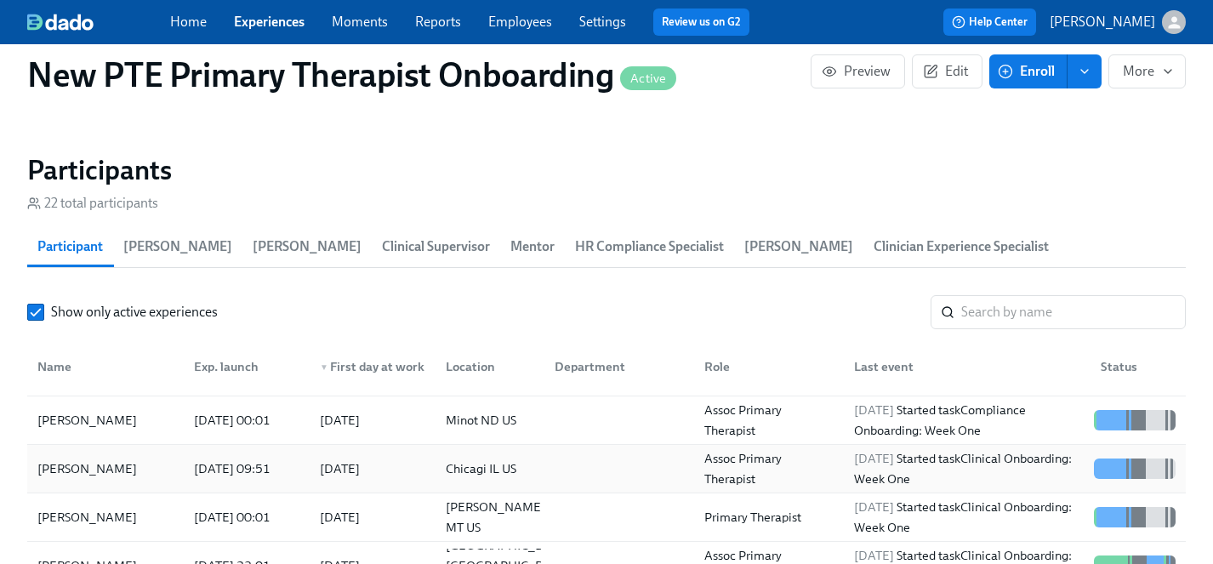
scroll to position [205, 0]
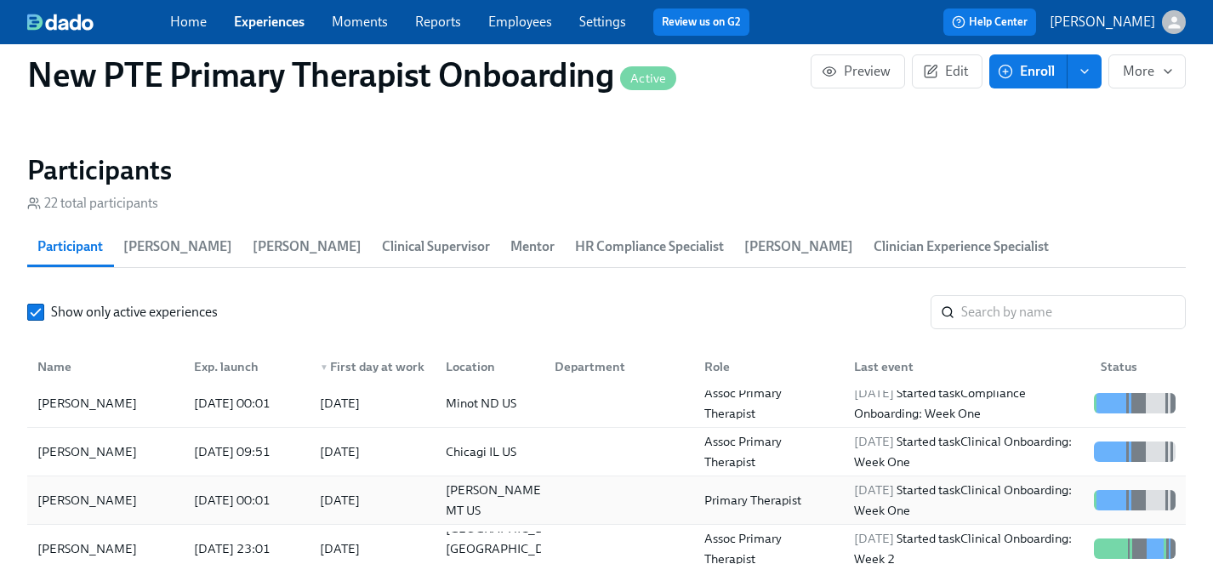
click at [77, 490] on div "[PERSON_NAME]" at bounding box center [87, 500] width 113 height 20
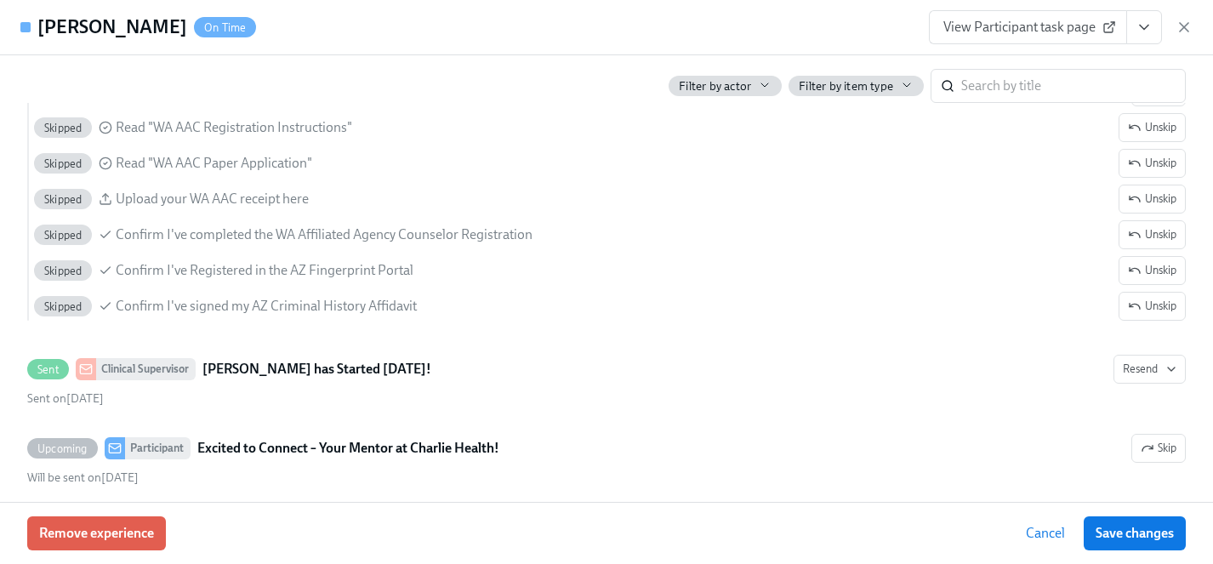
scroll to position [2369, 0]
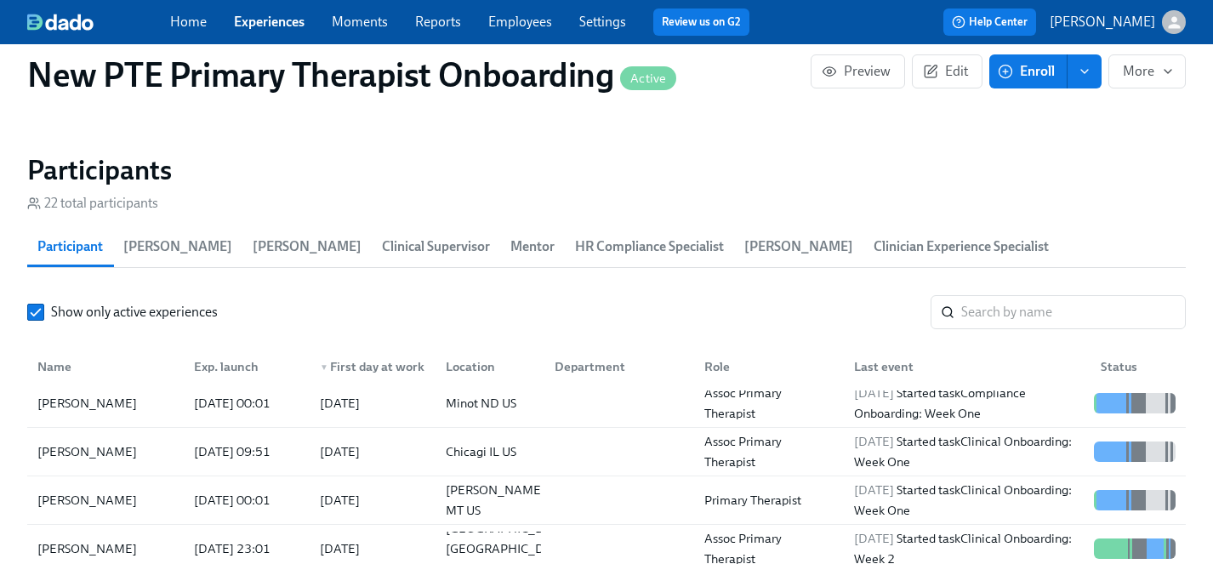
click at [259, 20] on link "Experiences" at bounding box center [269, 22] width 71 height 16
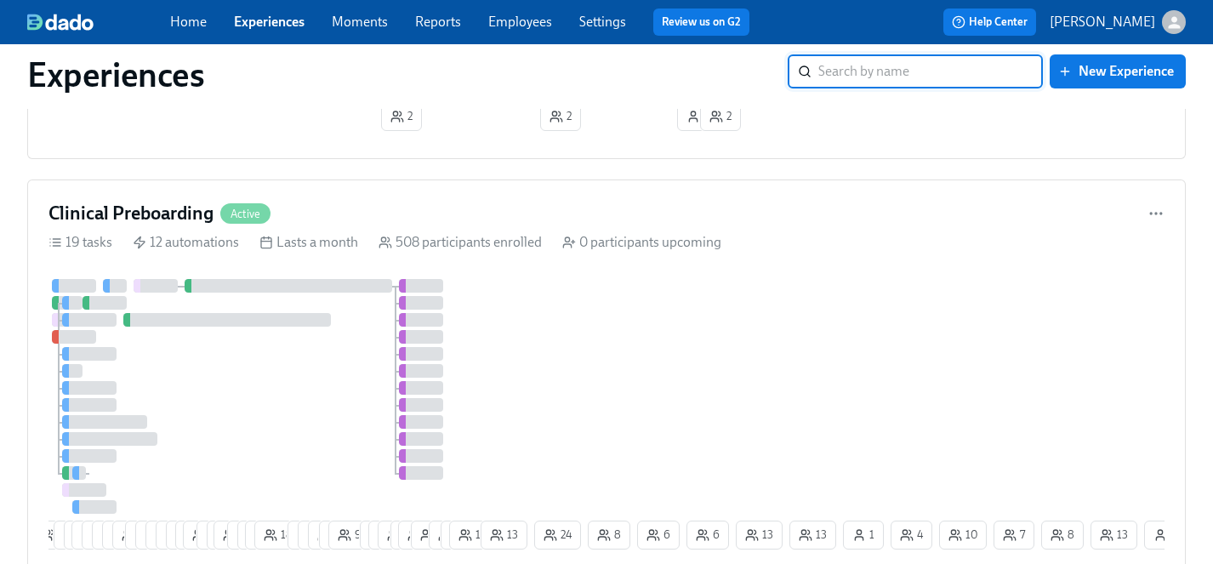
scroll to position [1054, 0]
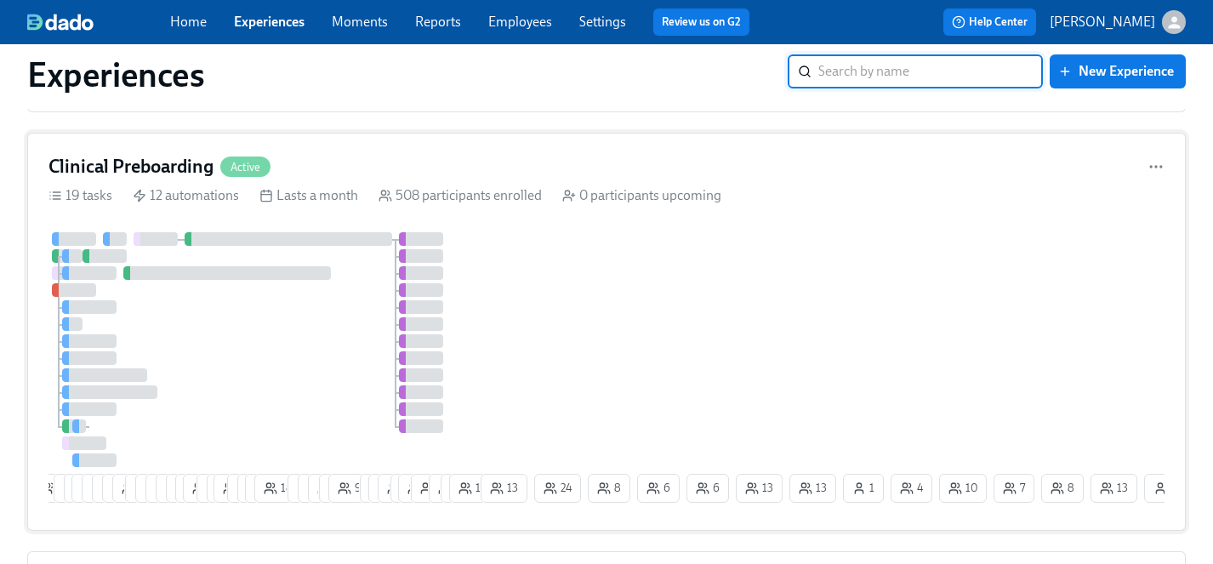
click at [307, 357] on div at bounding box center [262, 349] width 429 height 235
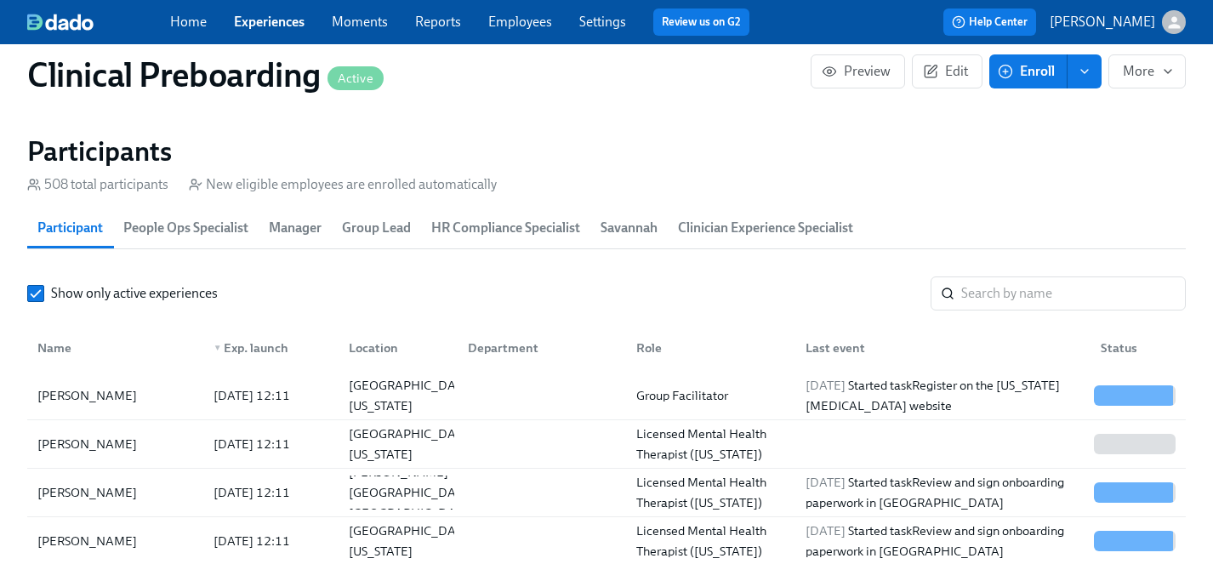
scroll to position [1823, 0]
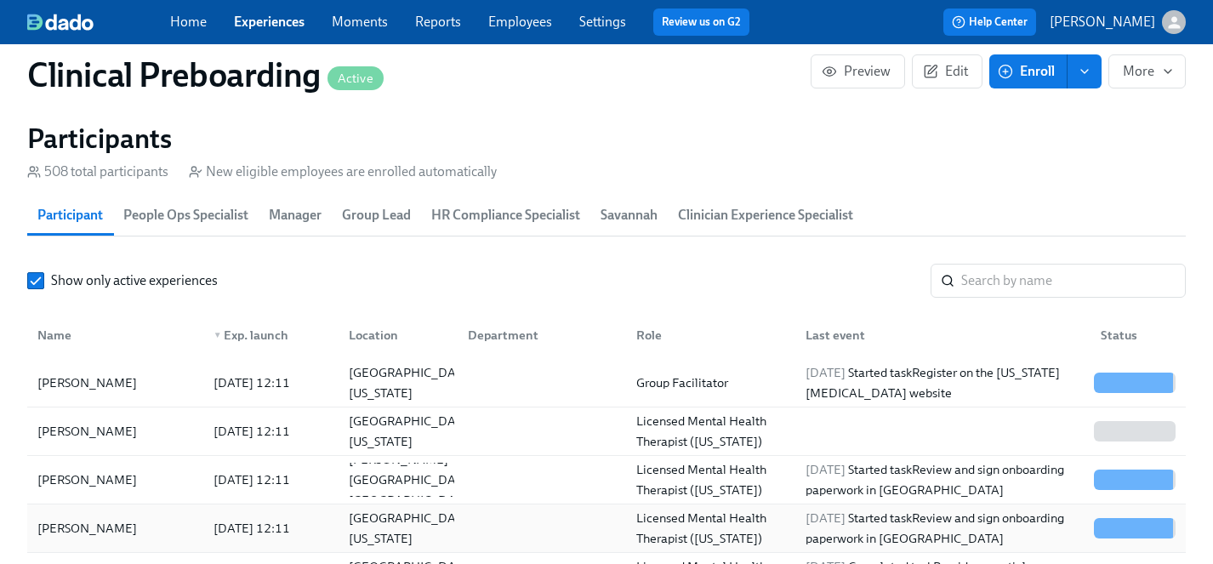
click at [82, 524] on div "[PERSON_NAME]" at bounding box center [87, 528] width 113 height 20
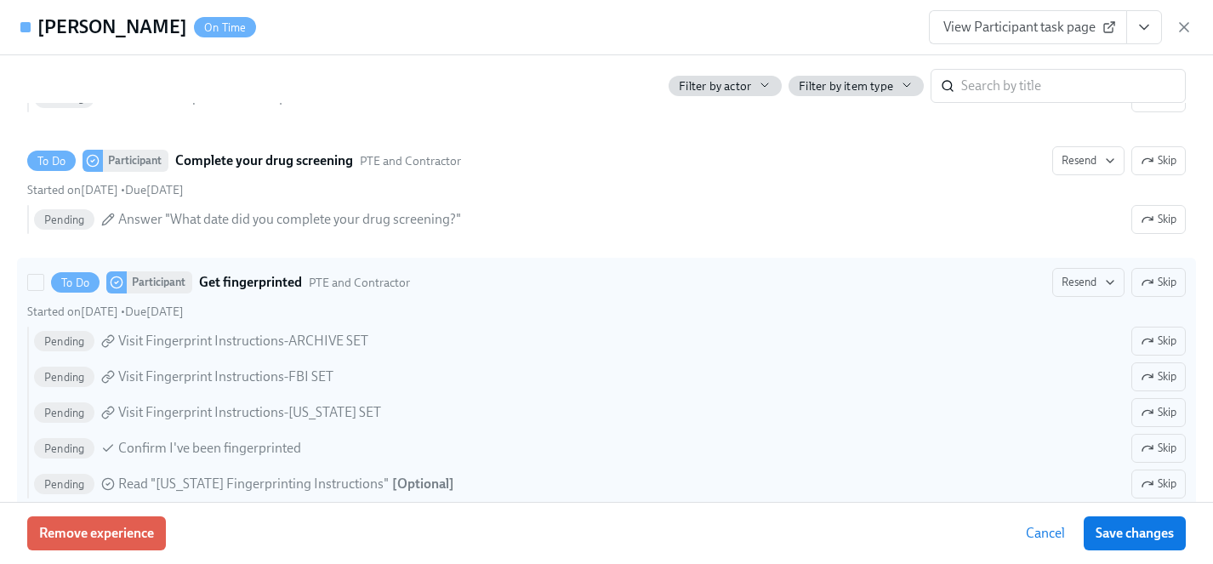
scroll to position [2475, 0]
click at [1164, 282] on span "Skip" at bounding box center [1158, 280] width 36 height 17
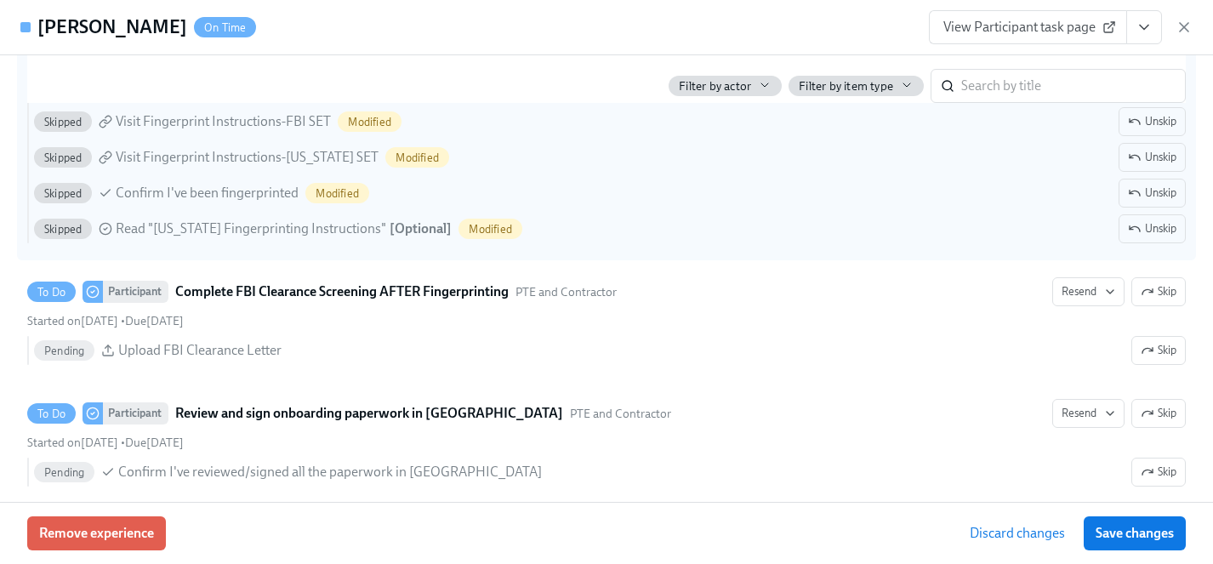
scroll to position [2751, 0]
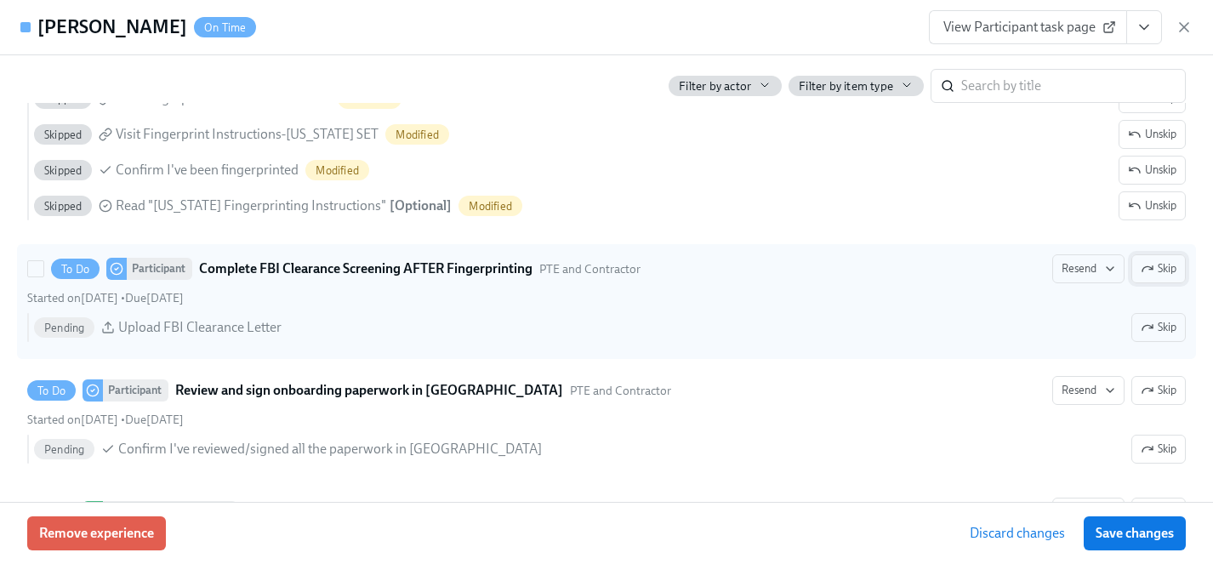
click at [1160, 266] on span "Skip" at bounding box center [1158, 268] width 36 height 17
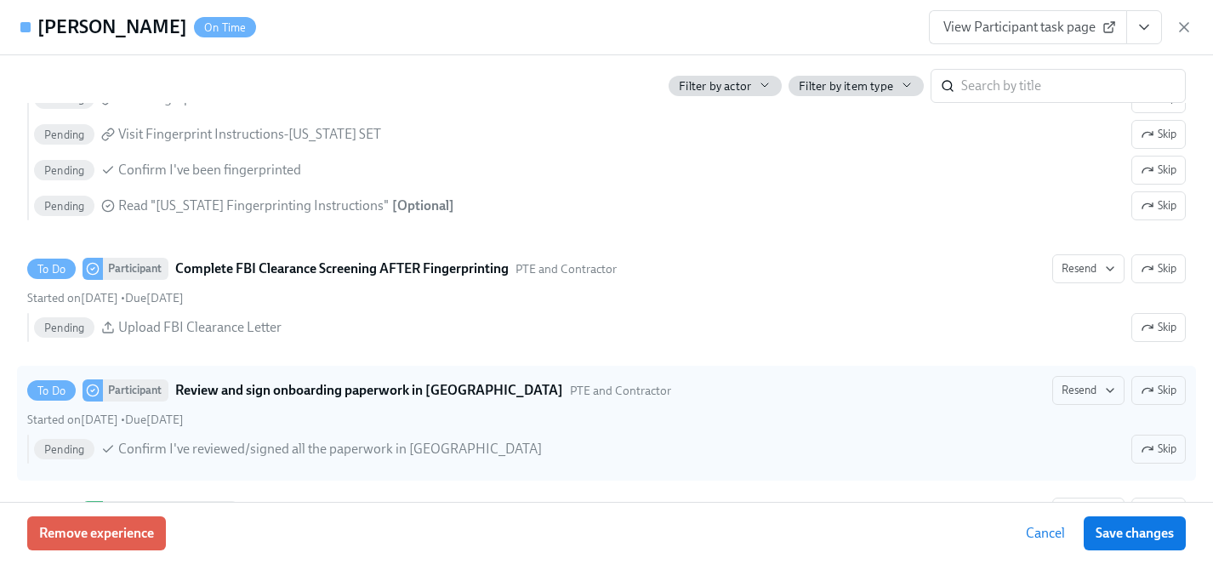
scroll to position [3031, 0]
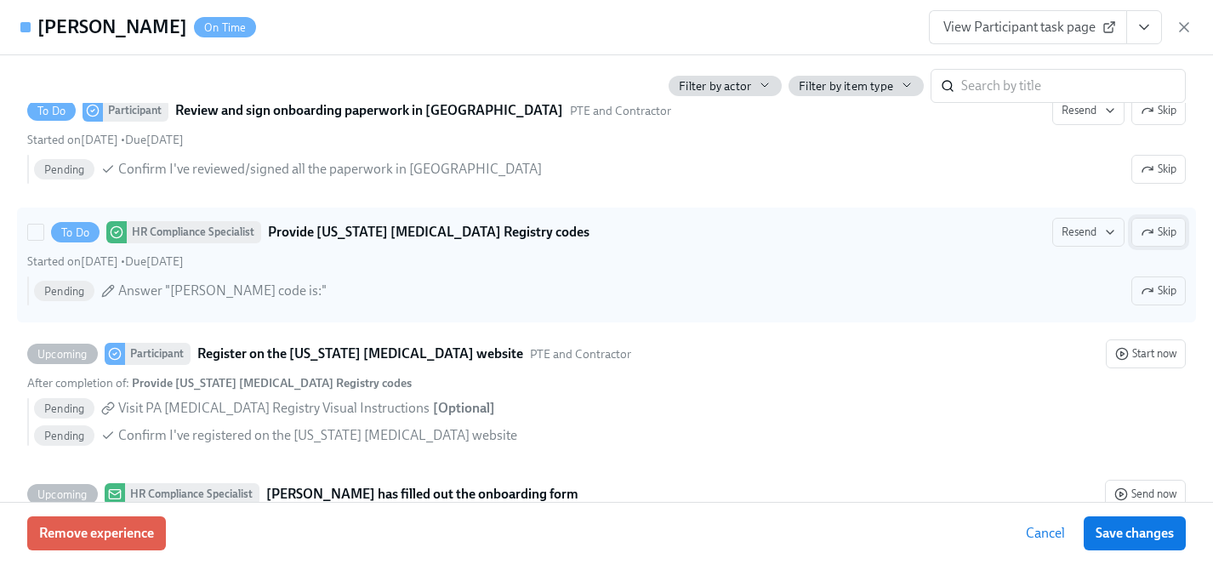
click at [1147, 230] on icon "button" at bounding box center [1147, 232] width 10 height 5
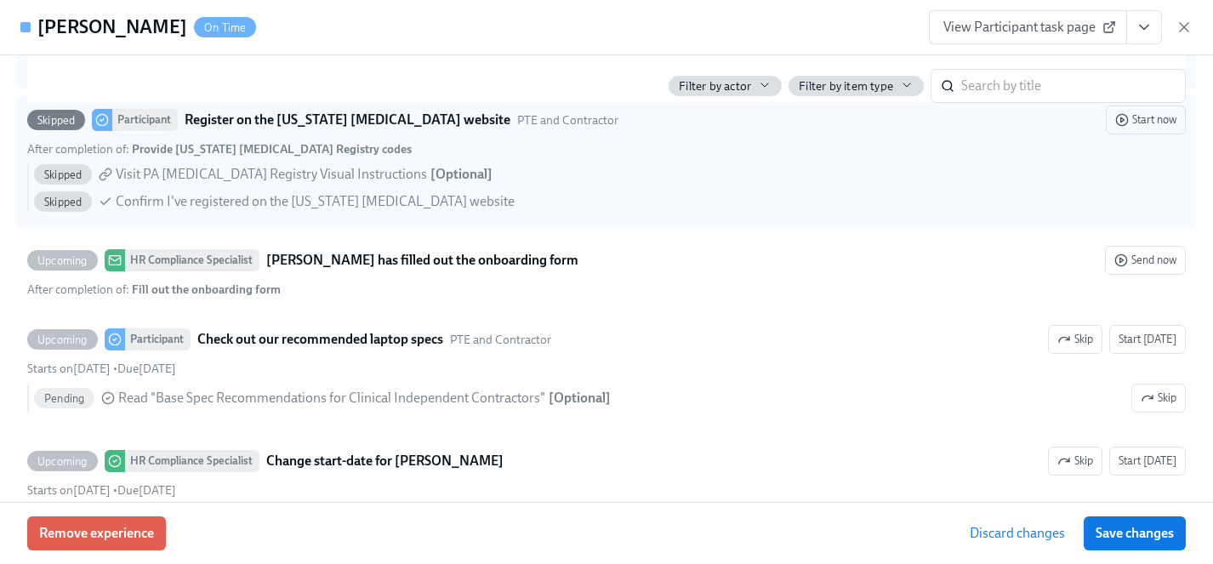
scroll to position [3310, 0]
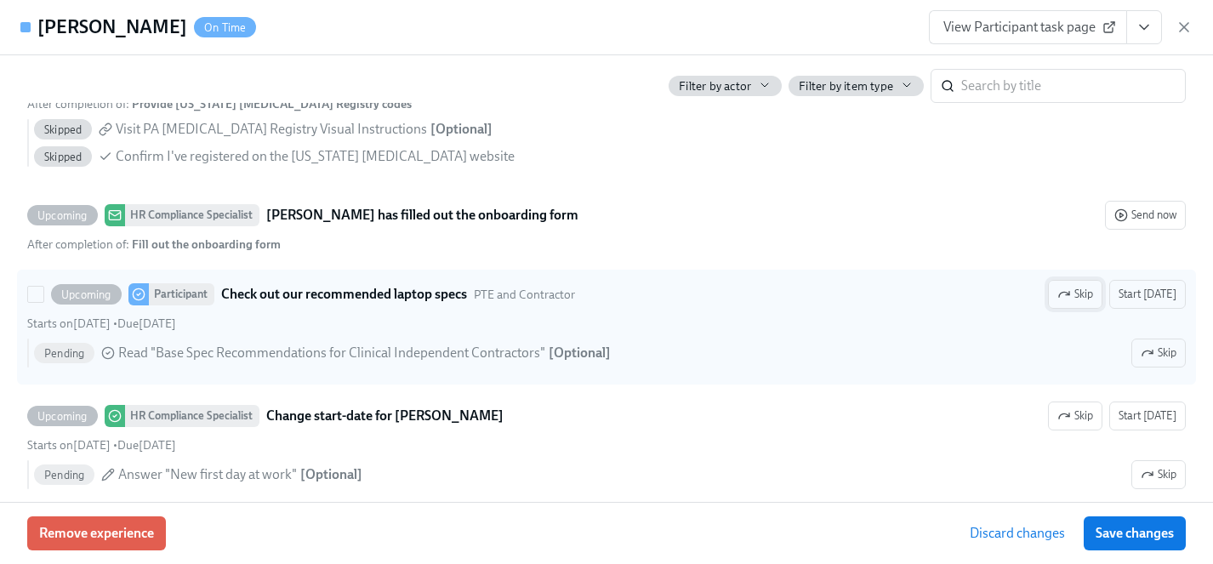
click at [1080, 298] on span "Skip" at bounding box center [1075, 294] width 36 height 17
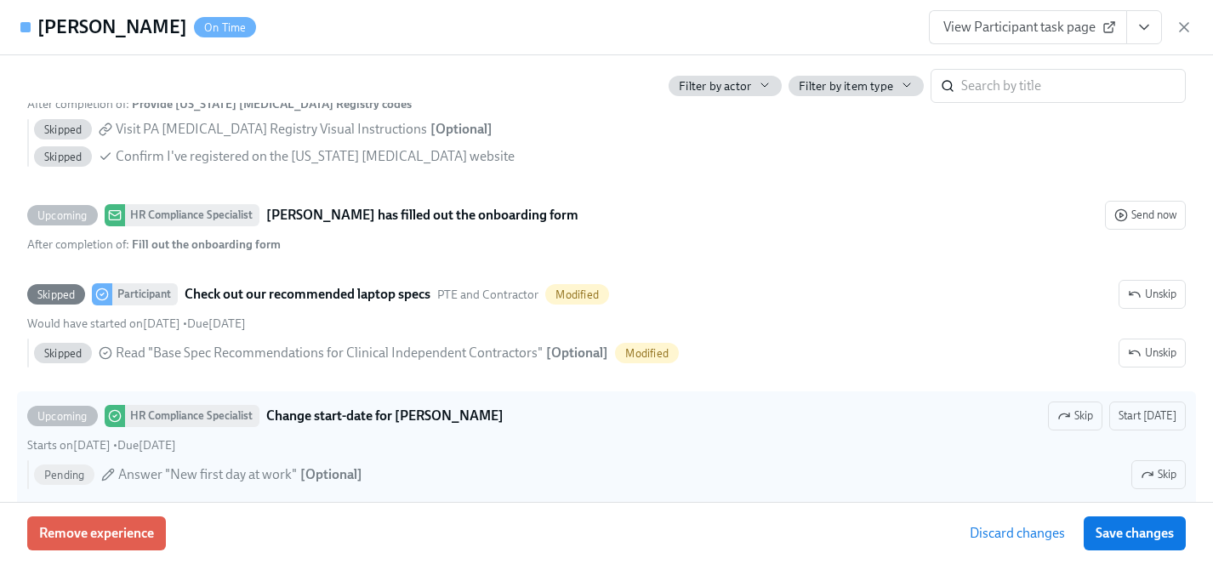
click at [1139, 535] on span "Save changes" at bounding box center [1134, 533] width 78 height 17
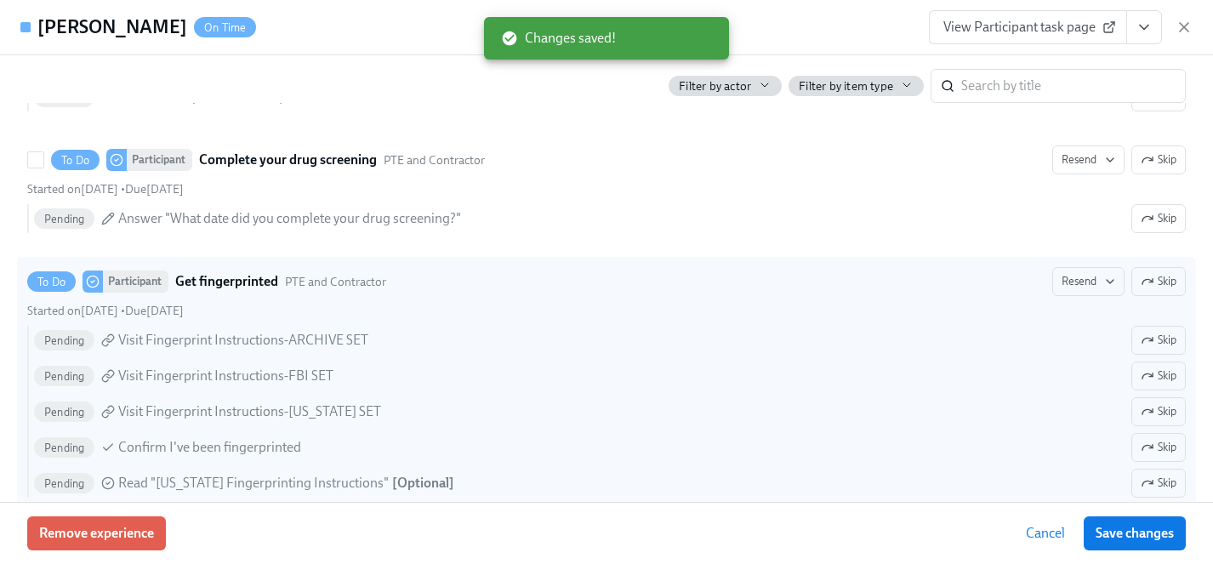
scroll to position [2482, 0]
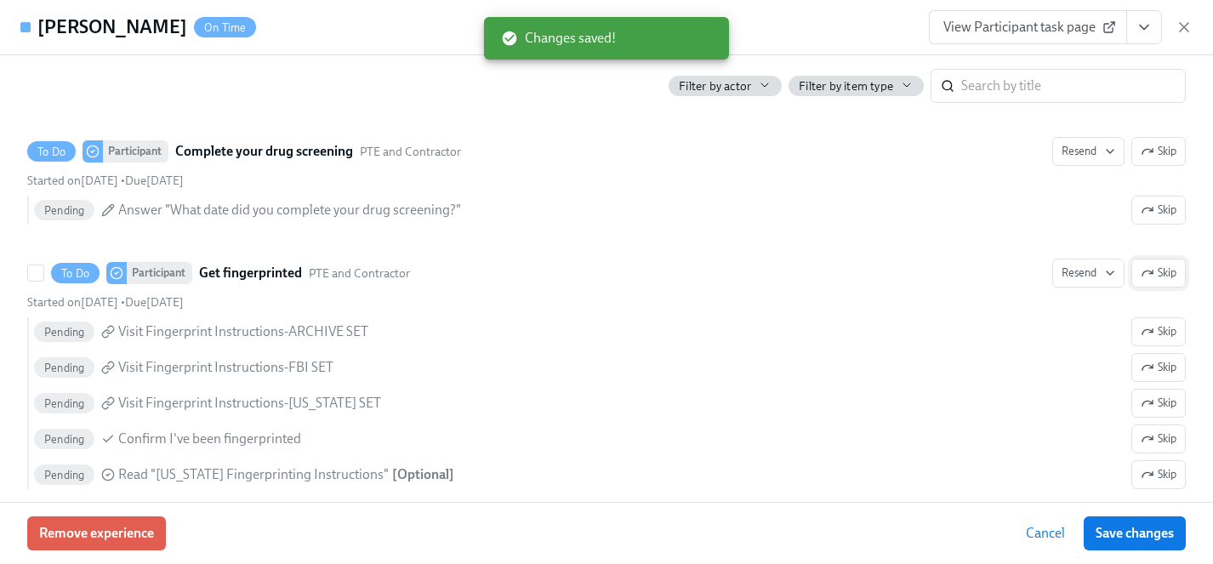
click at [1166, 274] on span "Skip" at bounding box center [1158, 272] width 36 height 17
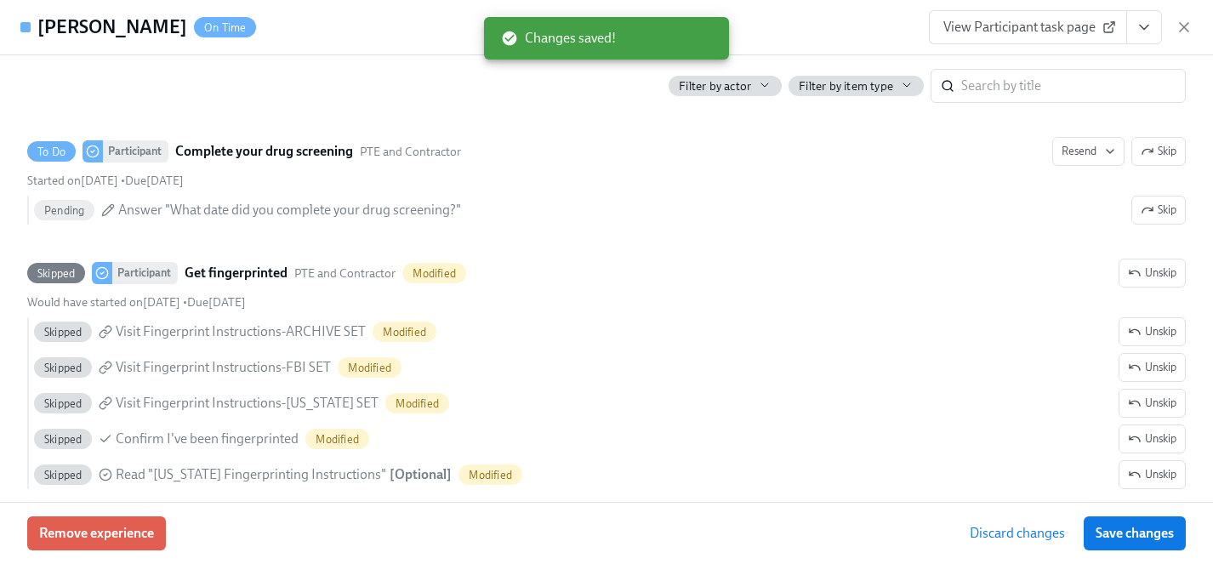
click at [1151, 523] on button "Save changes" at bounding box center [1134, 533] width 102 height 34
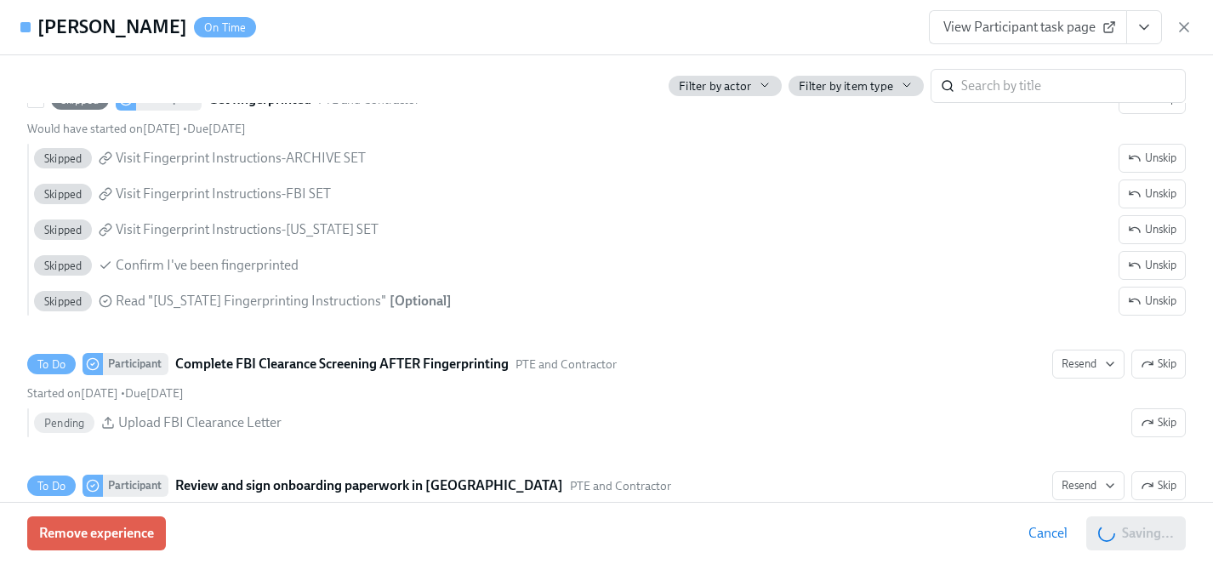
scroll to position [2720, 0]
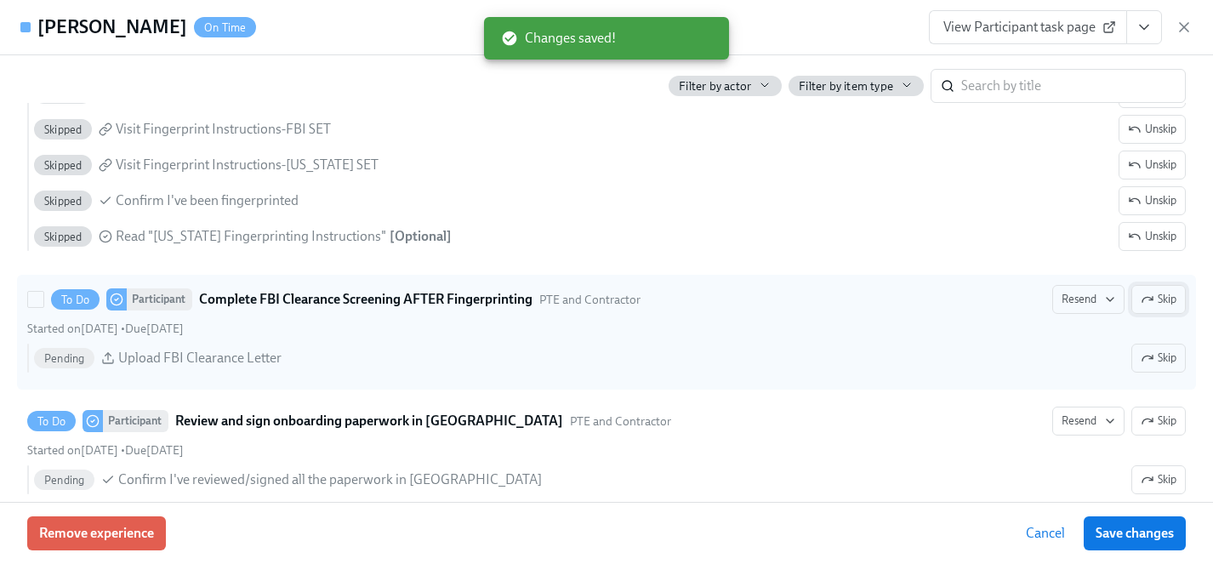
click at [1155, 298] on span "Skip" at bounding box center [1158, 299] width 36 height 17
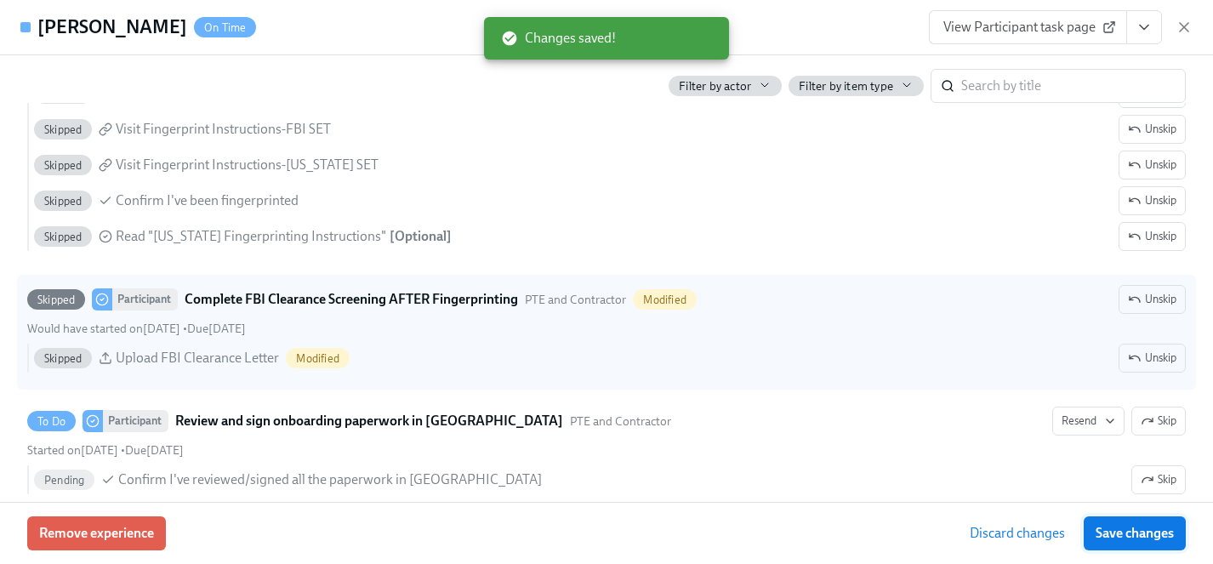
click at [1145, 533] on span "Save changes" at bounding box center [1134, 533] width 78 height 17
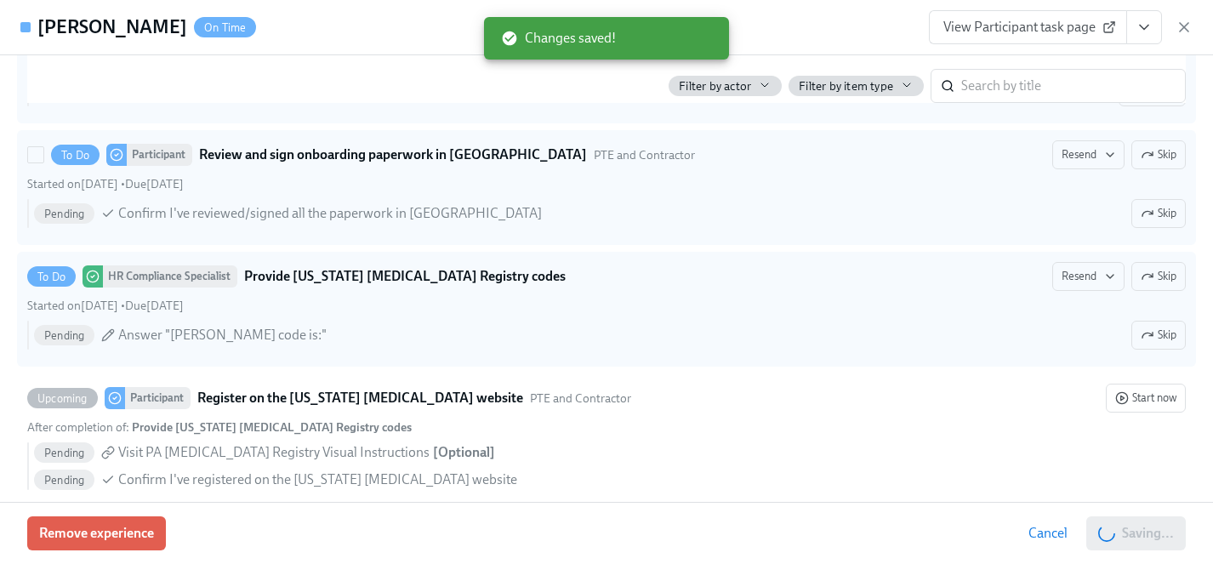
scroll to position [3005, 0]
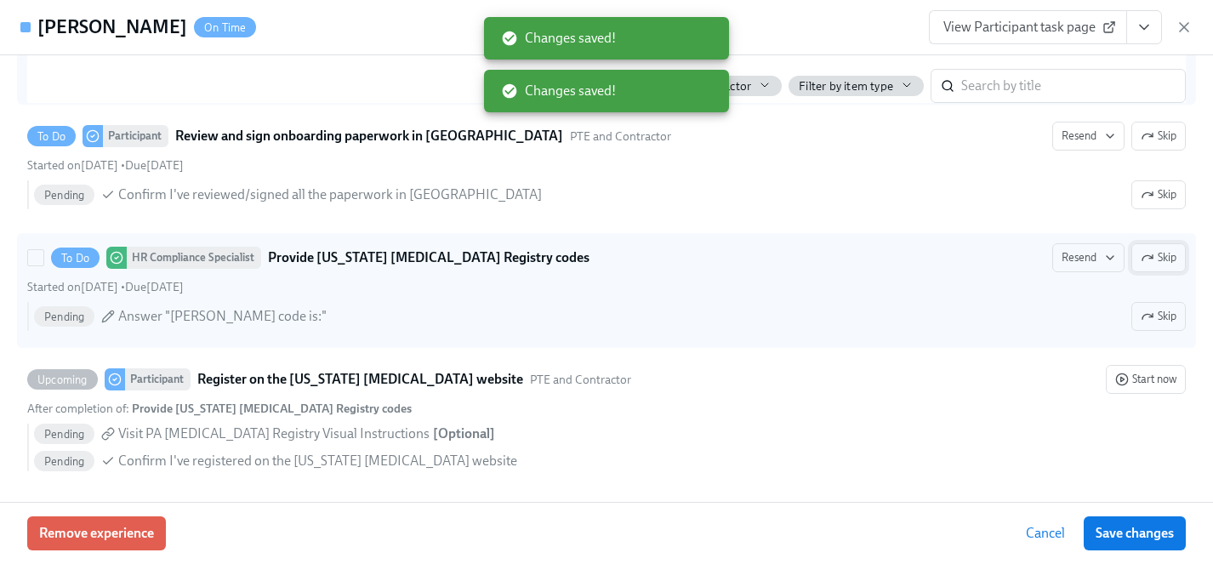
click at [1167, 254] on span "Skip" at bounding box center [1158, 257] width 36 height 17
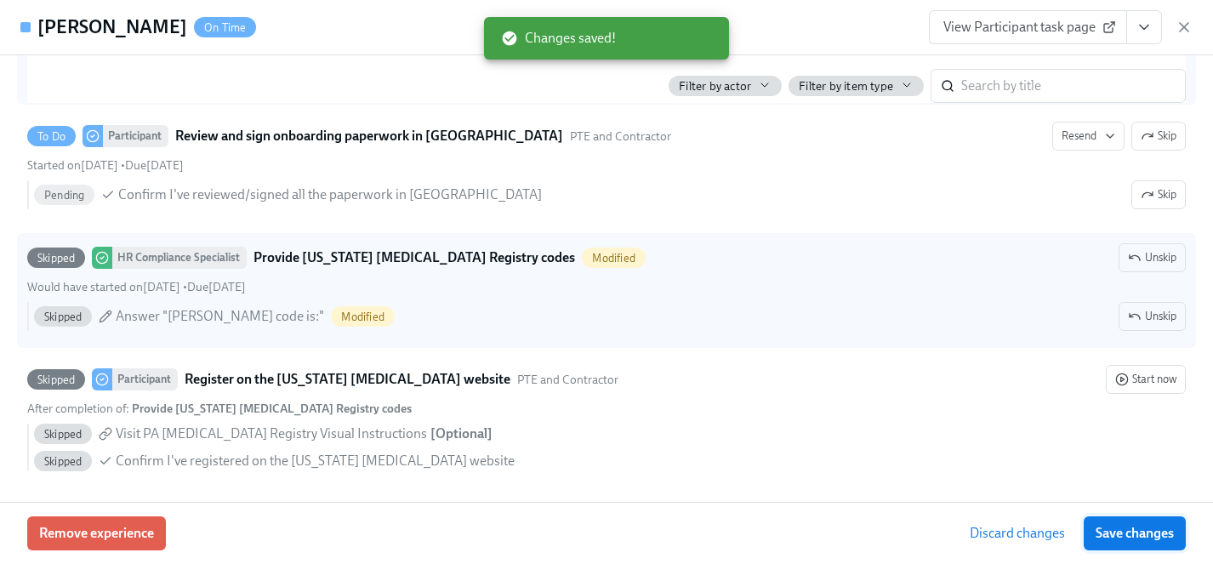
click at [1142, 533] on span "Save changes" at bounding box center [1134, 533] width 78 height 17
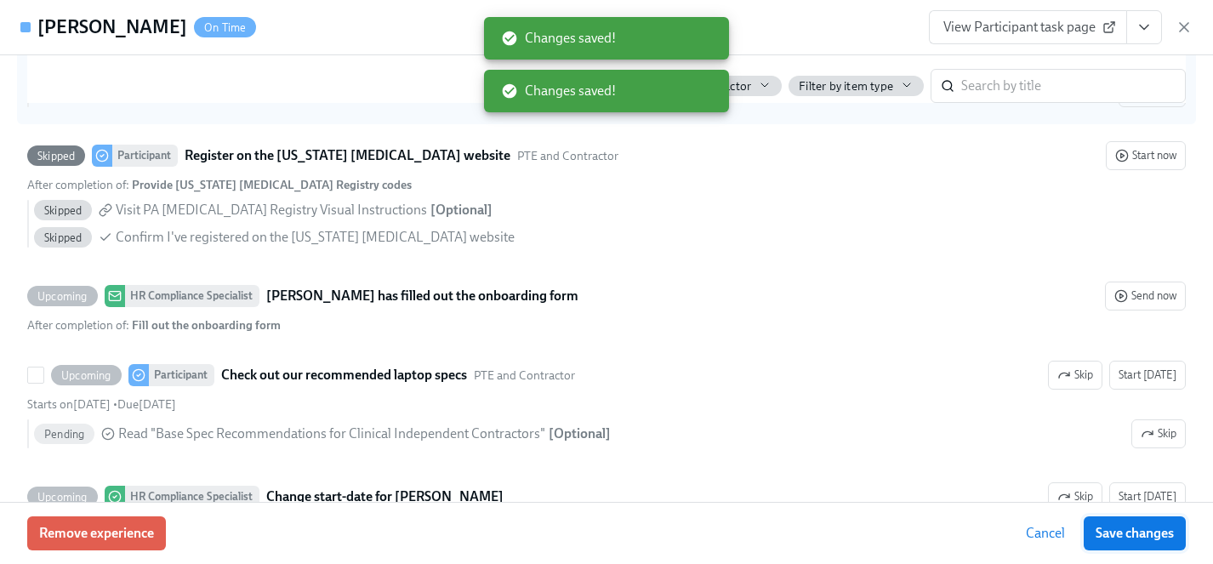
scroll to position [3232, 0]
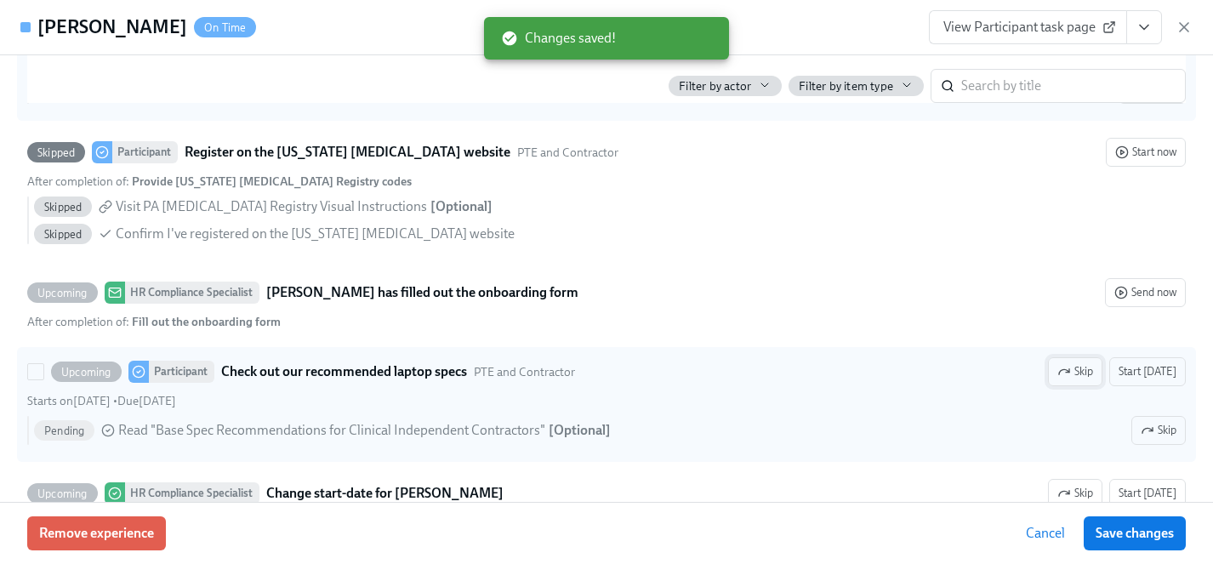
click at [1080, 376] on span "Skip" at bounding box center [1075, 371] width 36 height 17
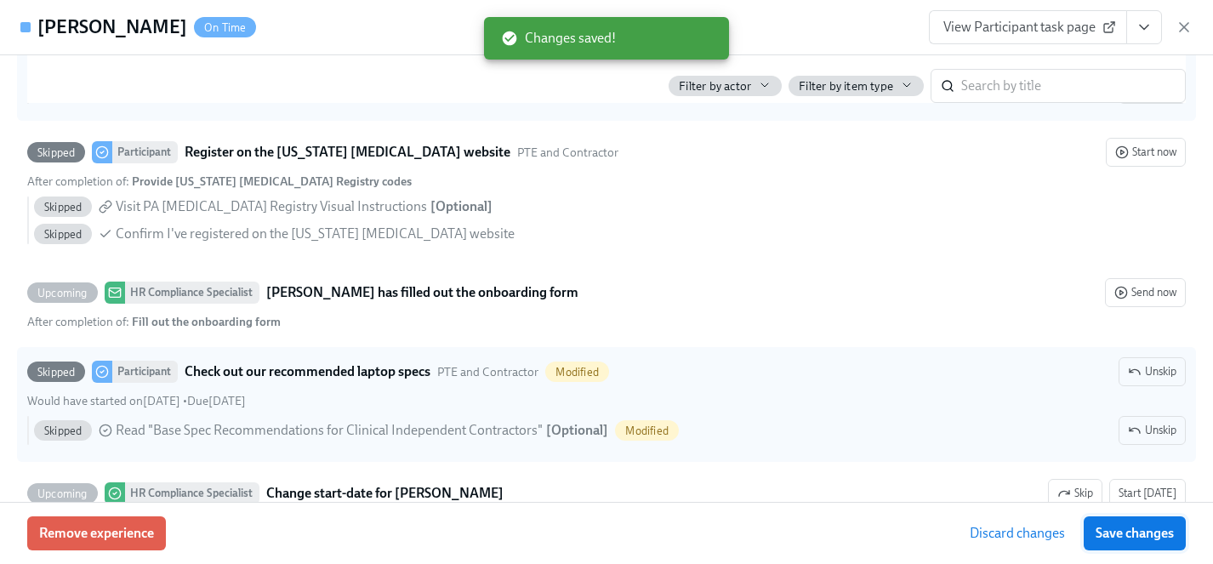
click at [1142, 534] on span "Save changes" at bounding box center [1134, 533] width 78 height 17
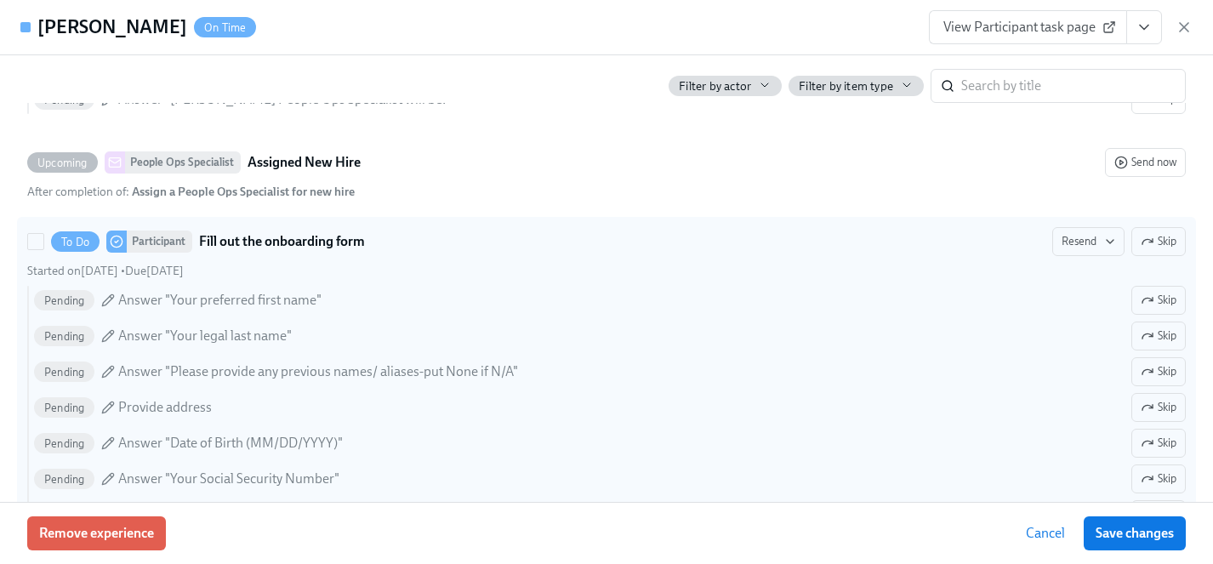
scroll to position [1066, 0]
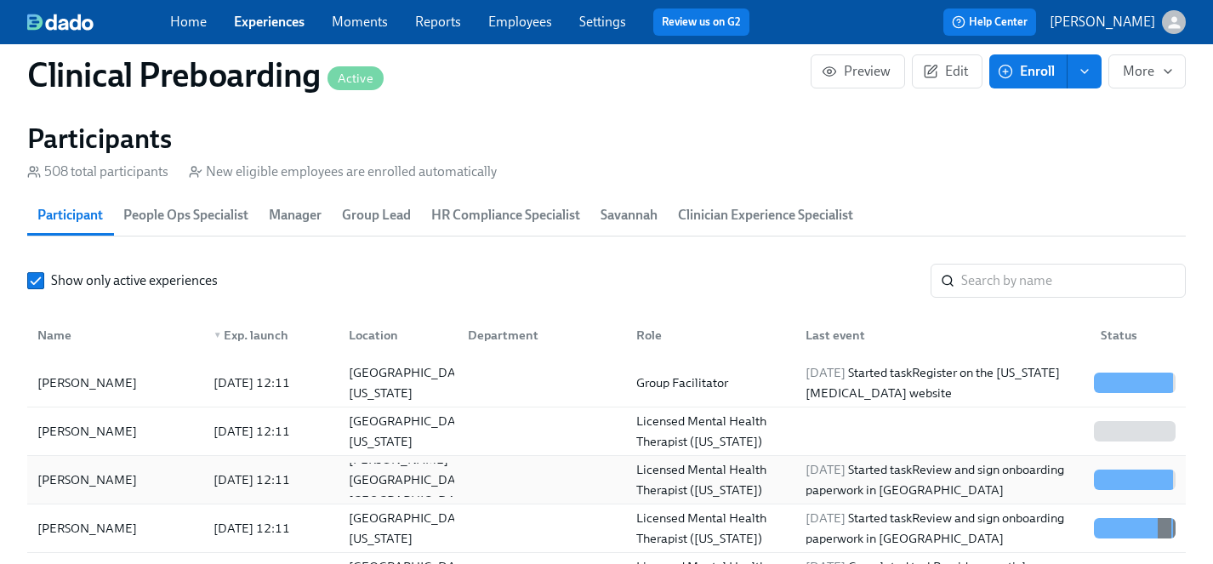
click at [79, 478] on div "[PERSON_NAME]" at bounding box center [87, 479] width 113 height 20
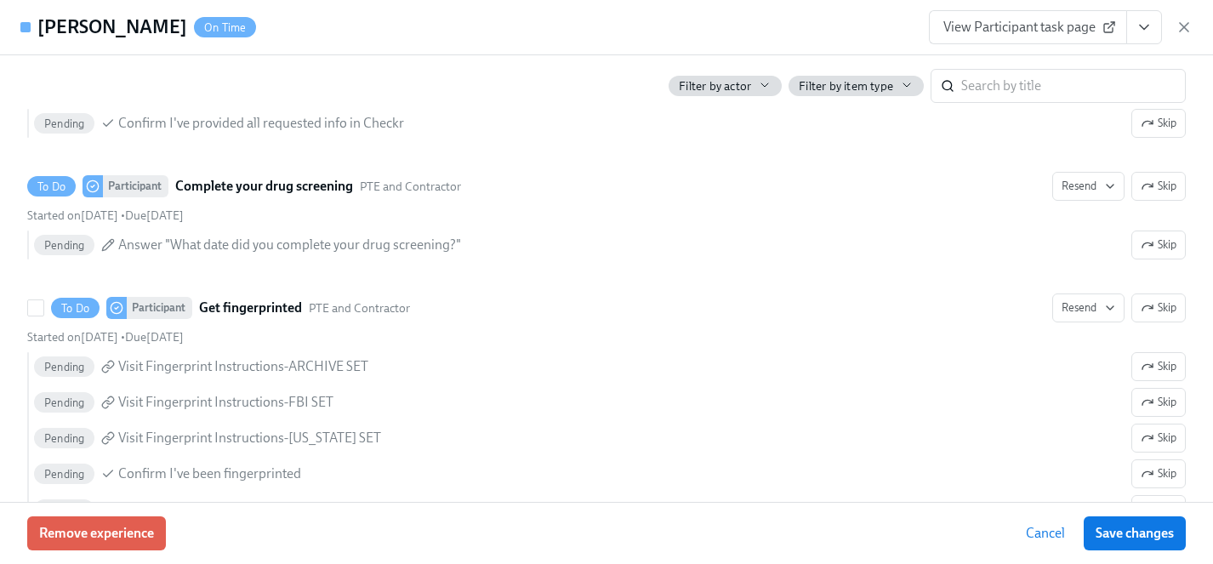
scroll to position [2486, 0]
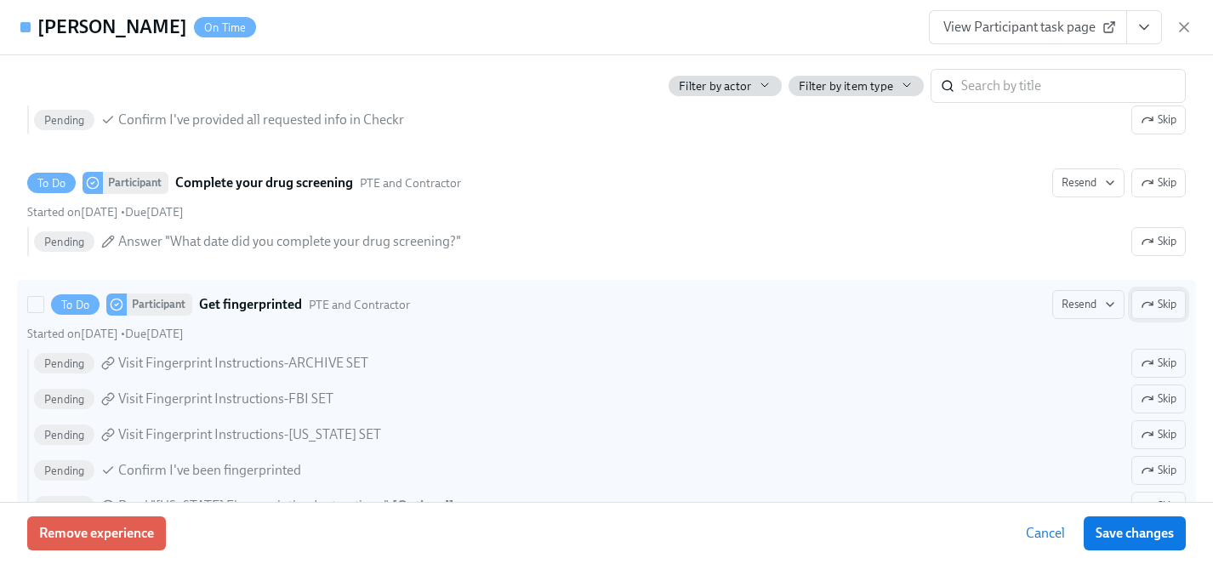
click at [1159, 304] on span "Skip" at bounding box center [1158, 304] width 36 height 17
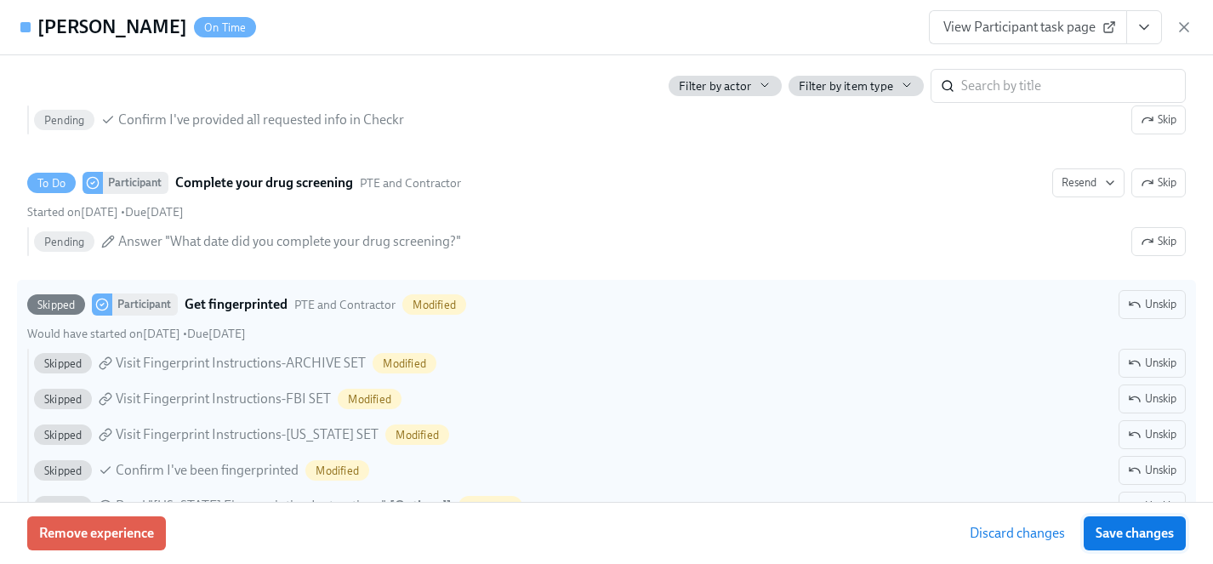
click at [1141, 532] on span "Save changes" at bounding box center [1134, 533] width 78 height 17
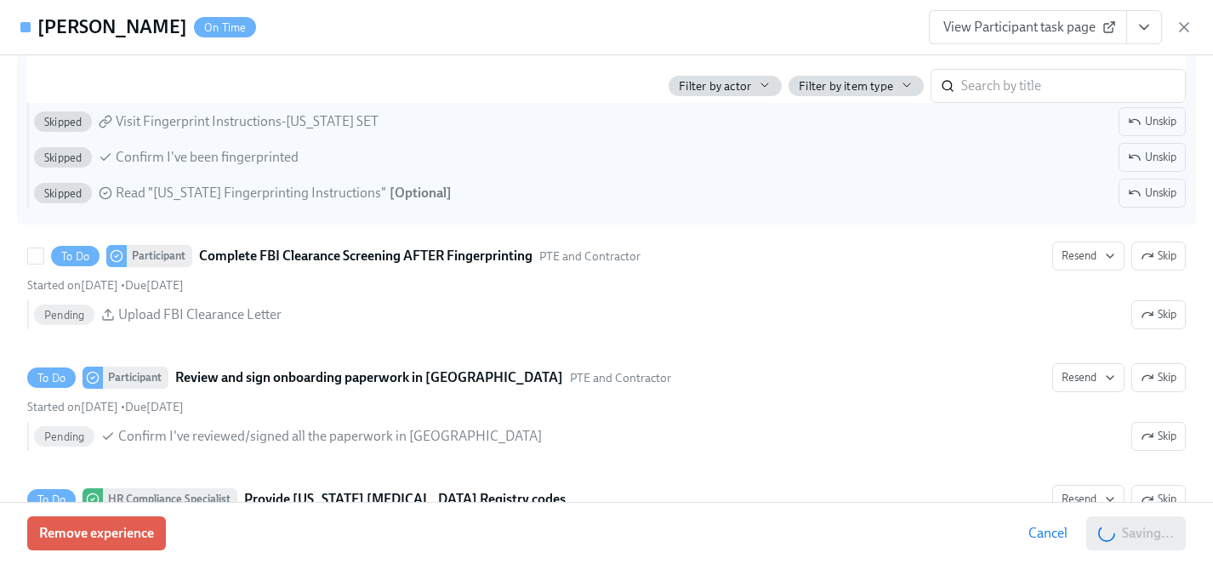
scroll to position [2812, 0]
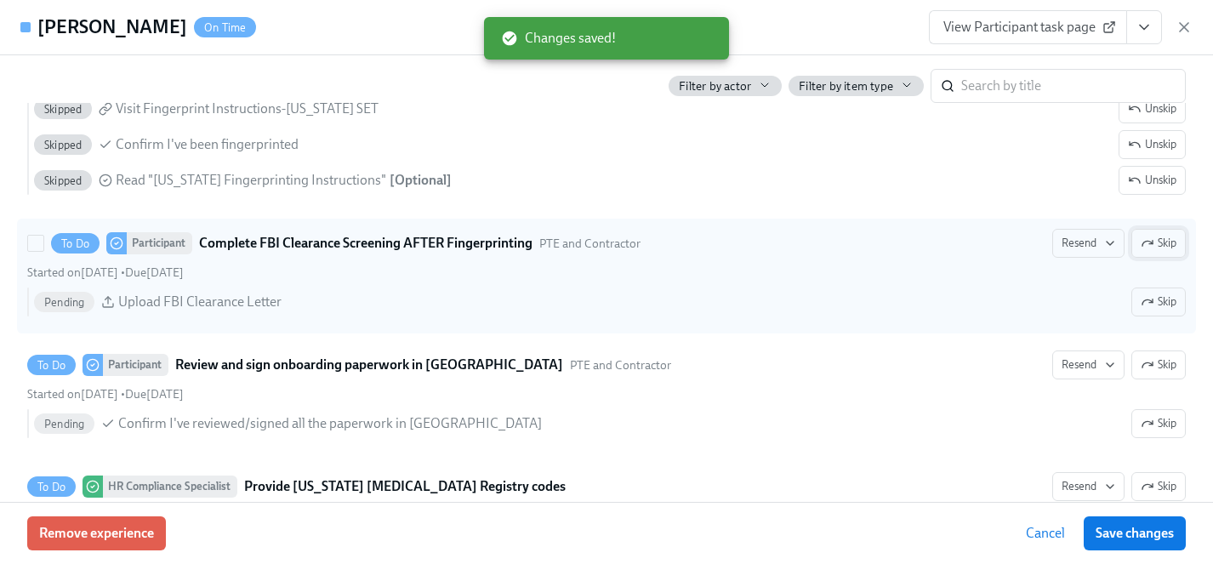
click at [1158, 247] on span "Skip" at bounding box center [1158, 243] width 36 height 17
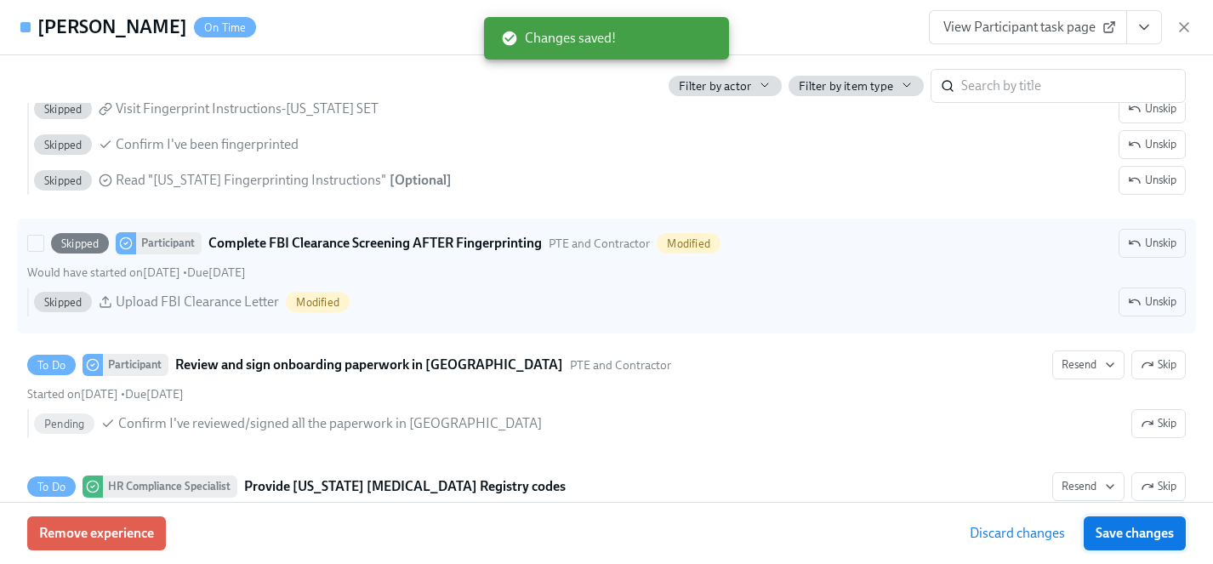
click at [1151, 532] on span "Save changes" at bounding box center [1134, 533] width 78 height 17
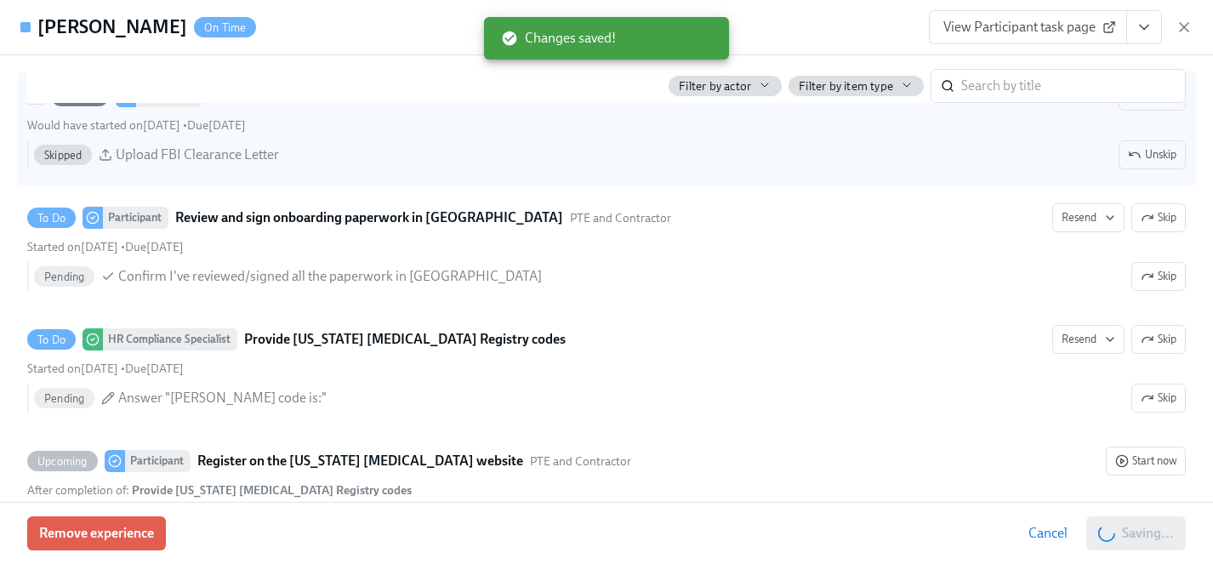
scroll to position [3019, 0]
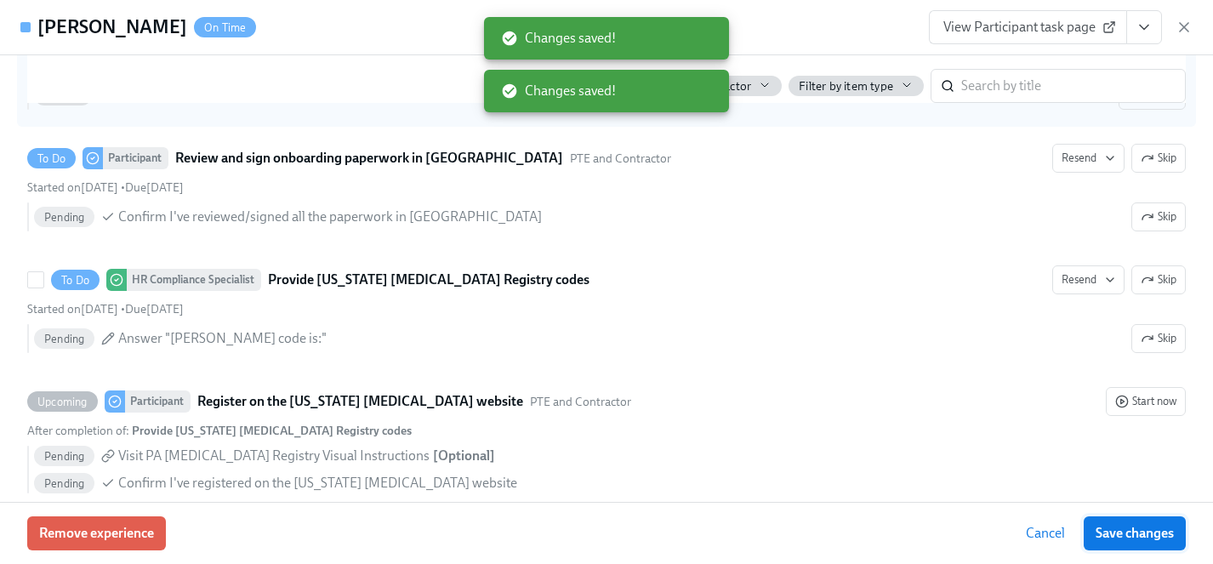
click at [1168, 281] on span "Skip" at bounding box center [1158, 279] width 36 height 17
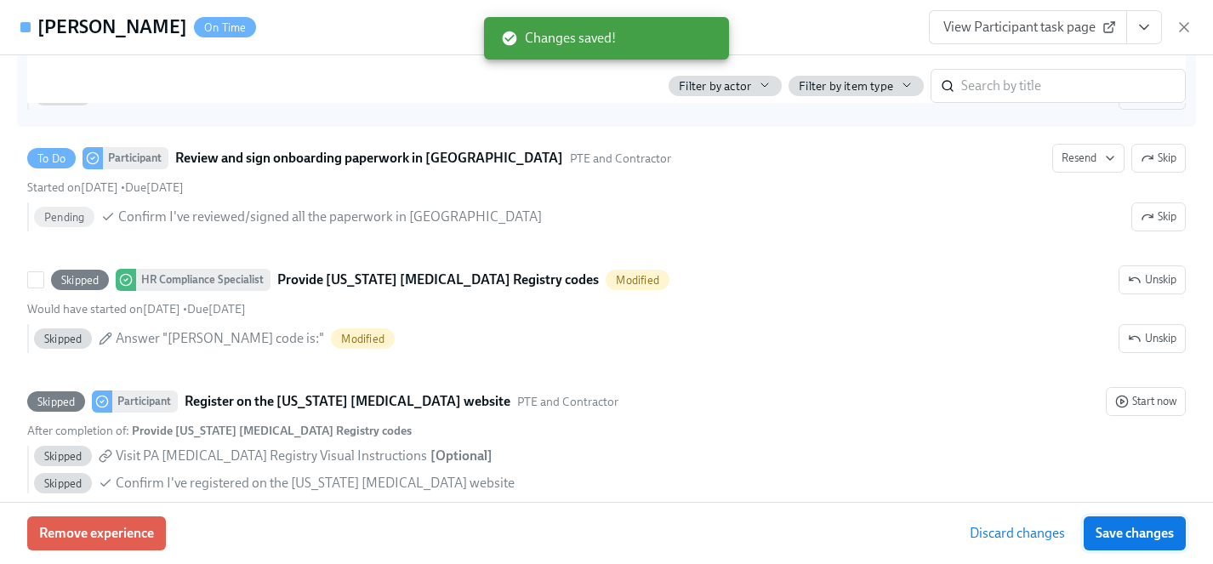
click at [1151, 532] on span "Save changes" at bounding box center [1134, 533] width 78 height 17
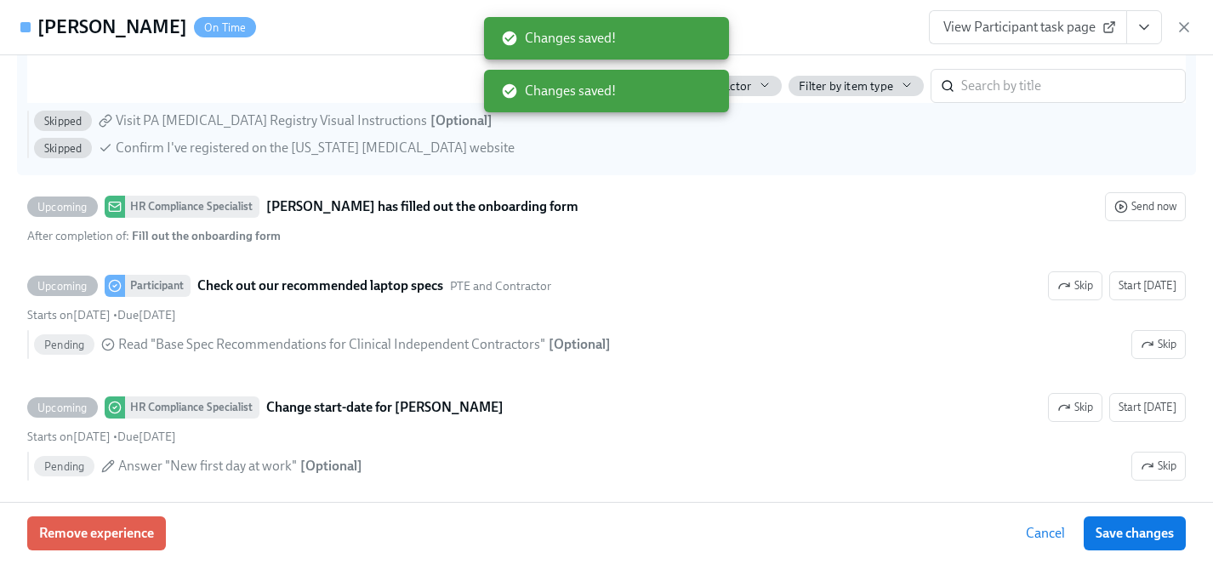
scroll to position [3357, 0]
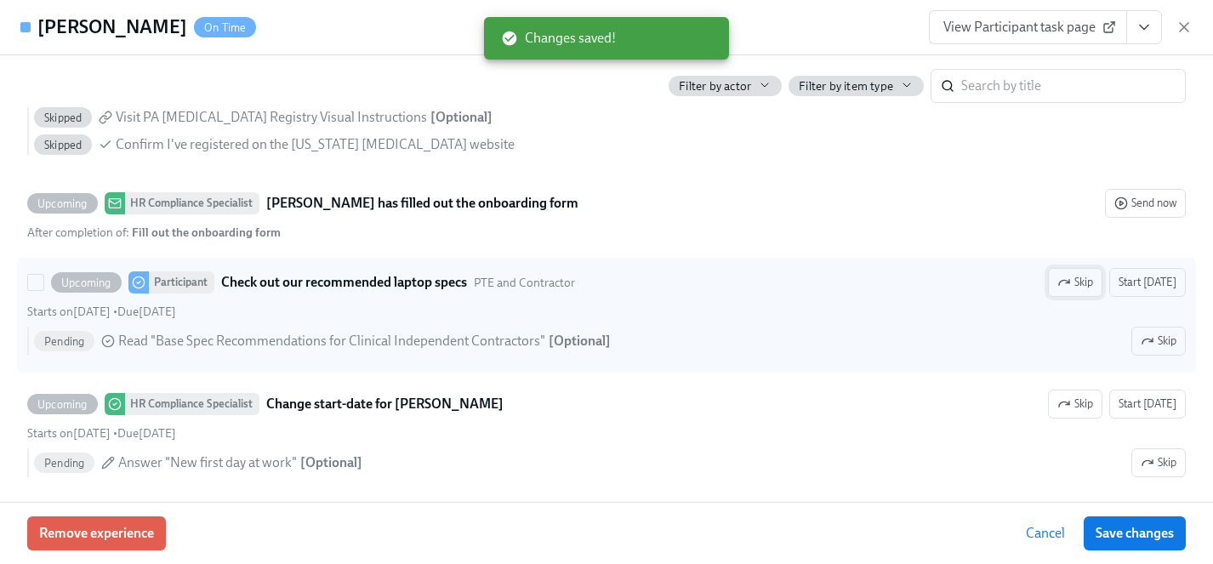
click at [1077, 279] on span "Skip" at bounding box center [1075, 282] width 36 height 17
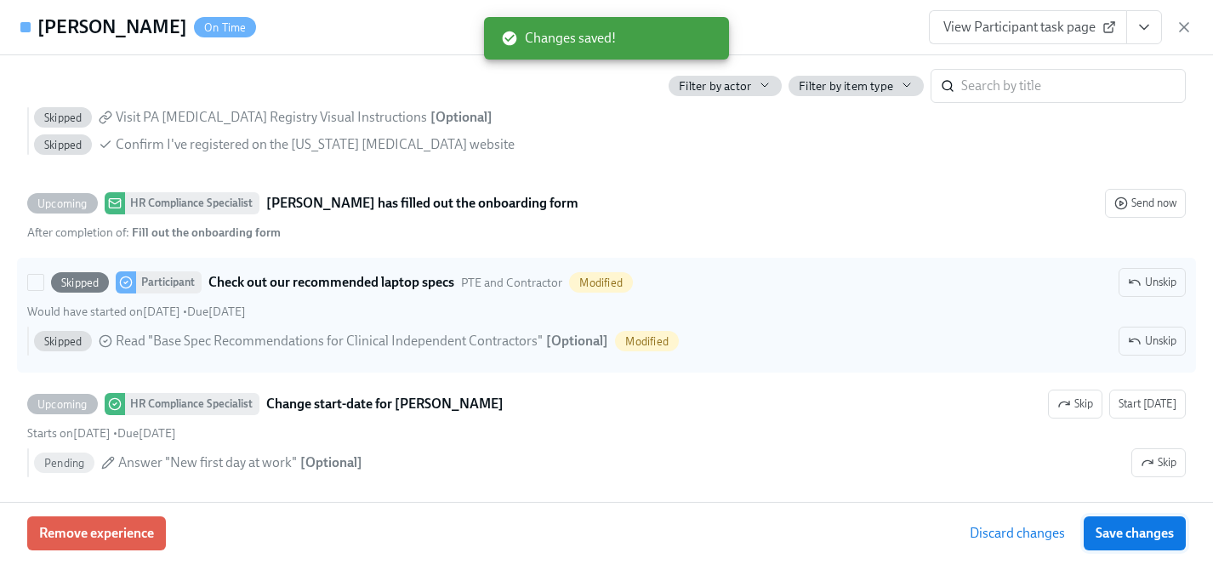
click at [1159, 532] on span "Save changes" at bounding box center [1134, 533] width 78 height 17
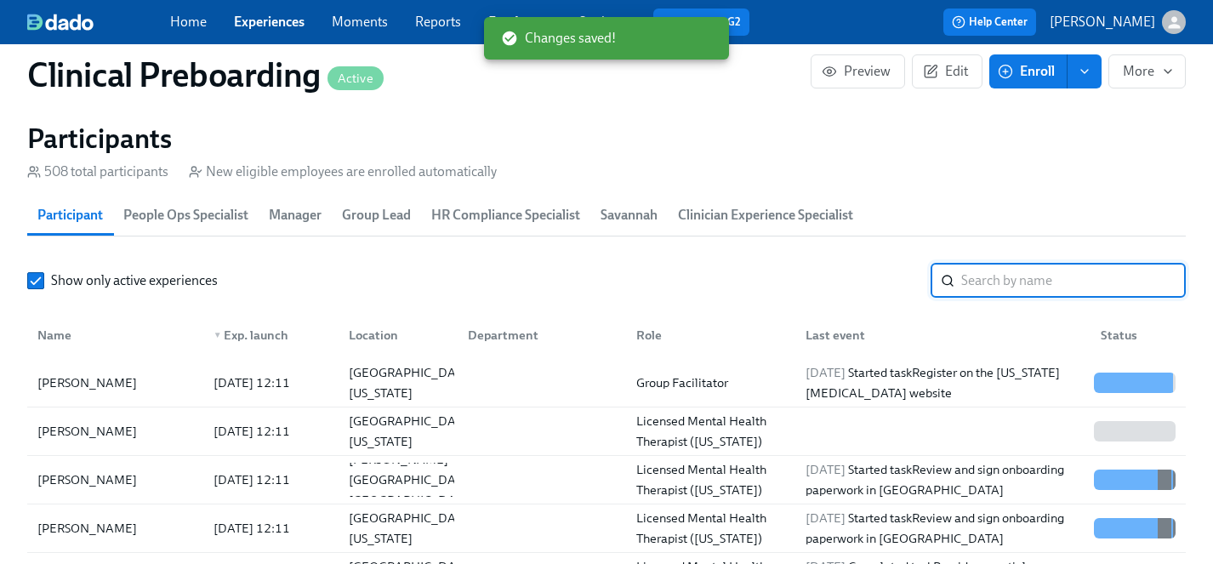
click at [992, 283] on input "search" at bounding box center [1073, 281] width 224 height 34
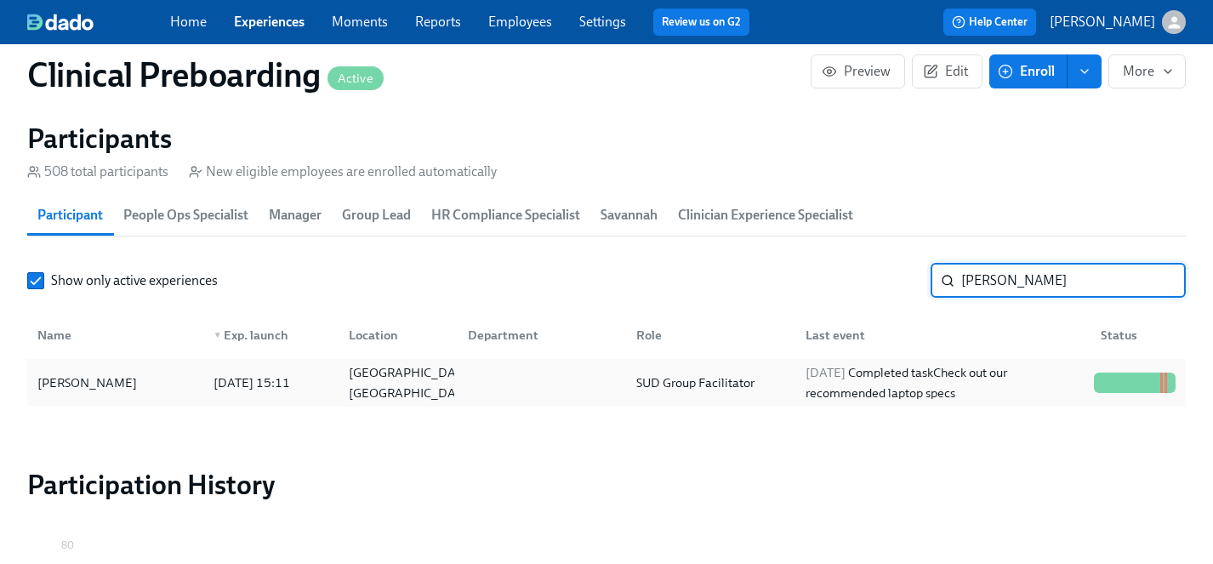
click at [88, 380] on div "[PERSON_NAME]" at bounding box center [87, 382] width 113 height 20
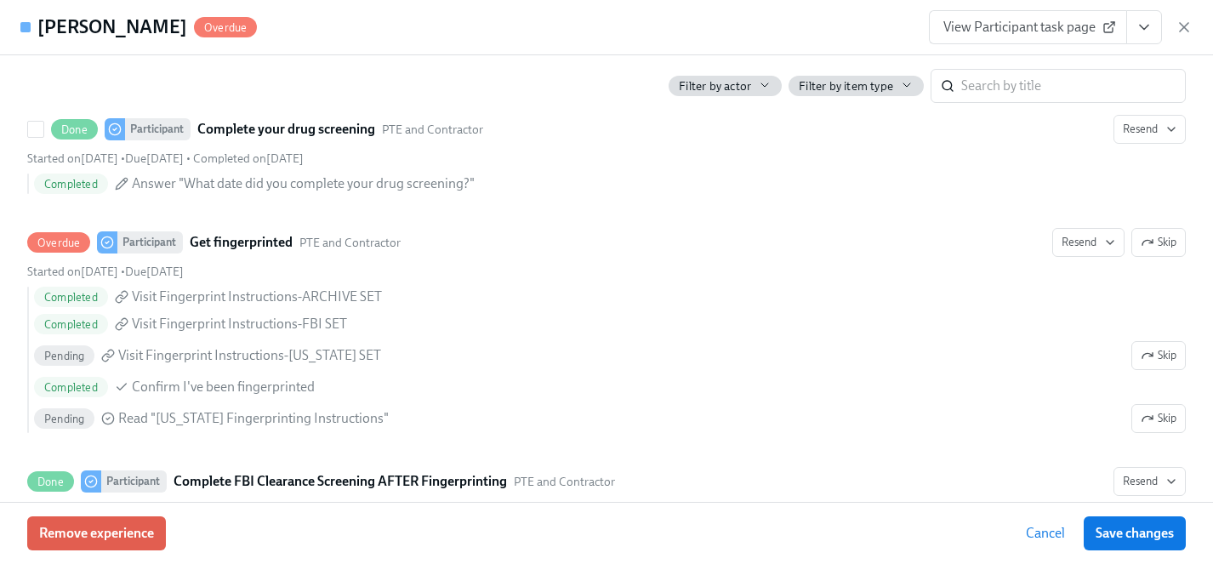
scroll to position [2403, 0]
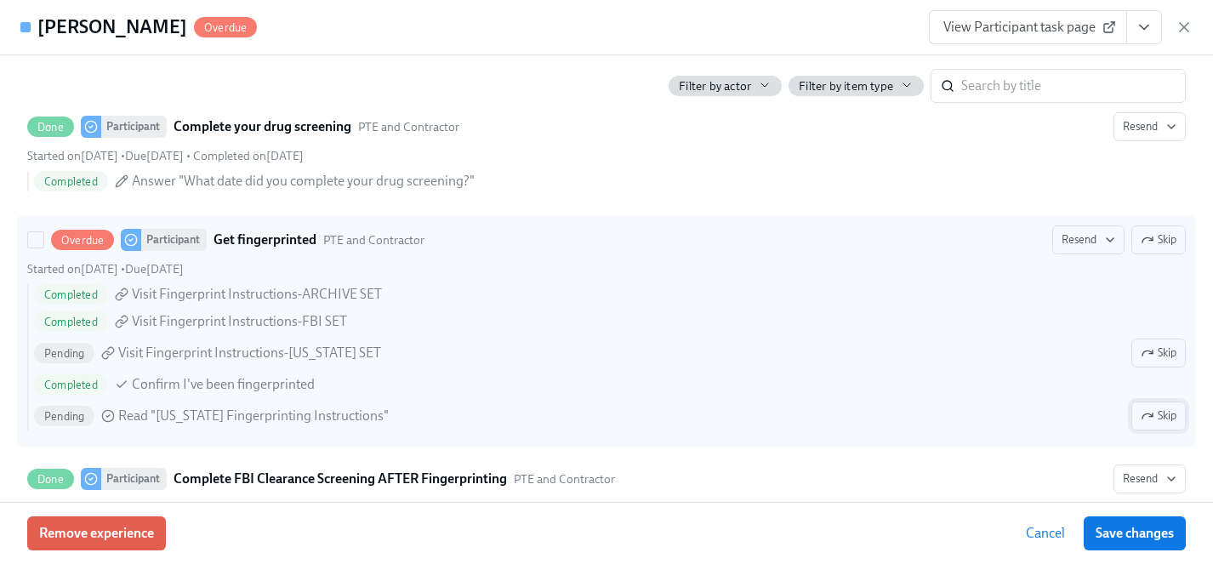
click at [1166, 416] on span "Skip" at bounding box center [1158, 415] width 36 height 17
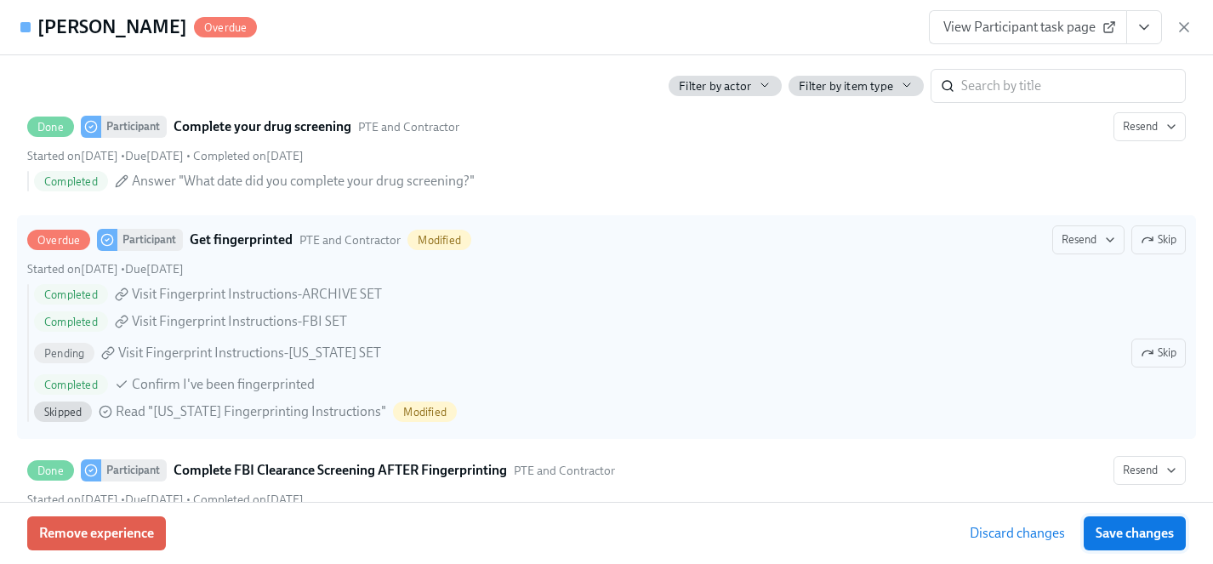
click at [1136, 530] on span "Save changes" at bounding box center [1134, 533] width 78 height 17
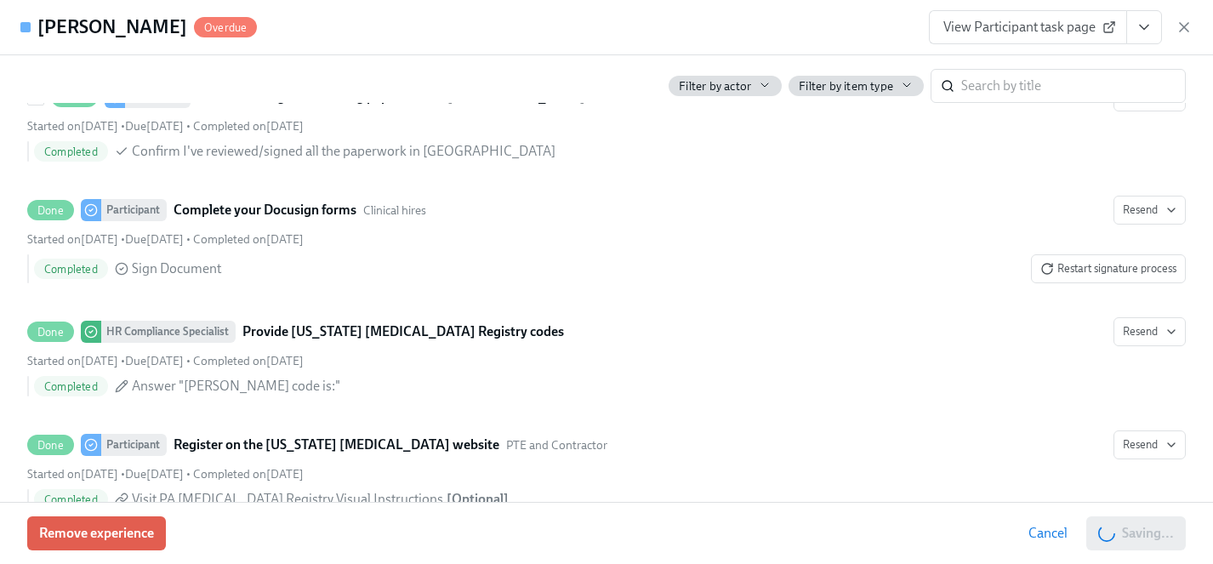
scroll to position [2892, 0]
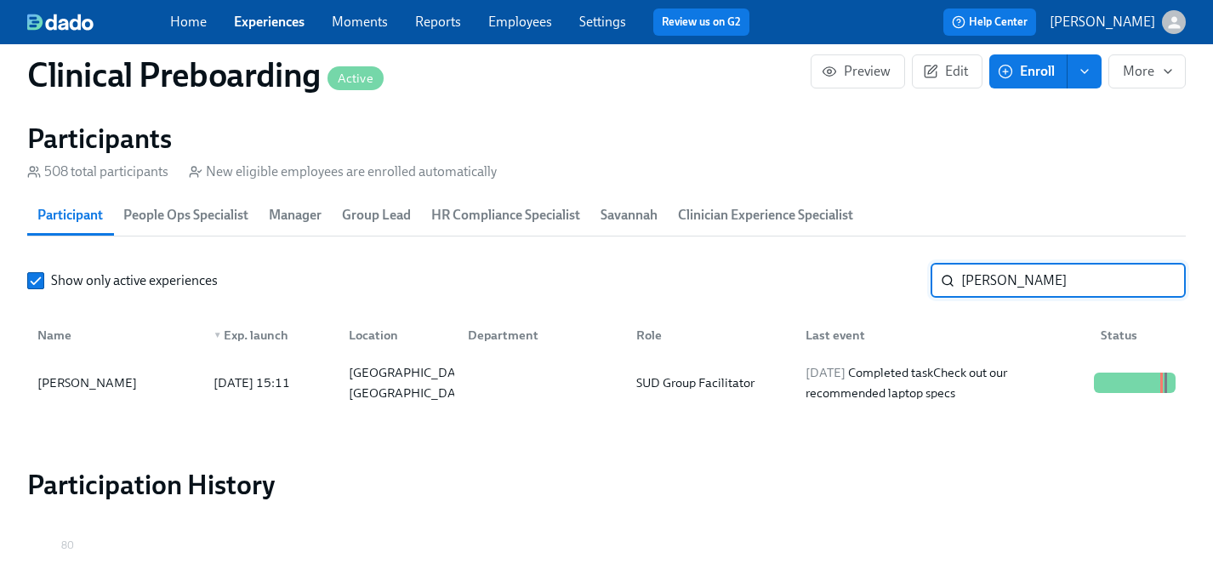
click at [1036, 270] on input "[PERSON_NAME]" at bounding box center [1073, 281] width 224 height 34
drag, startPoint x: 1036, startPoint y: 283, endPoint x: 834, endPoint y: 283, distance: 201.5
click at [834, 283] on div "Show only active experiences [PERSON_NAME] ​" at bounding box center [606, 281] width 1158 height 34
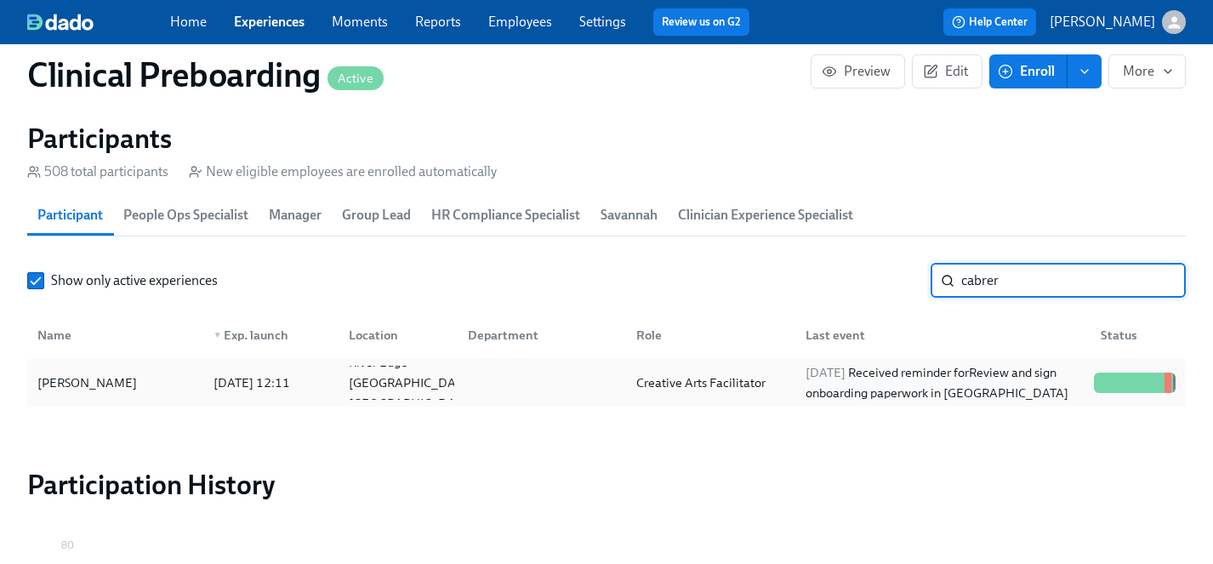
type input "cabrer"
click at [100, 369] on div "[PERSON_NAME]" at bounding box center [115, 383] width 169 height 34
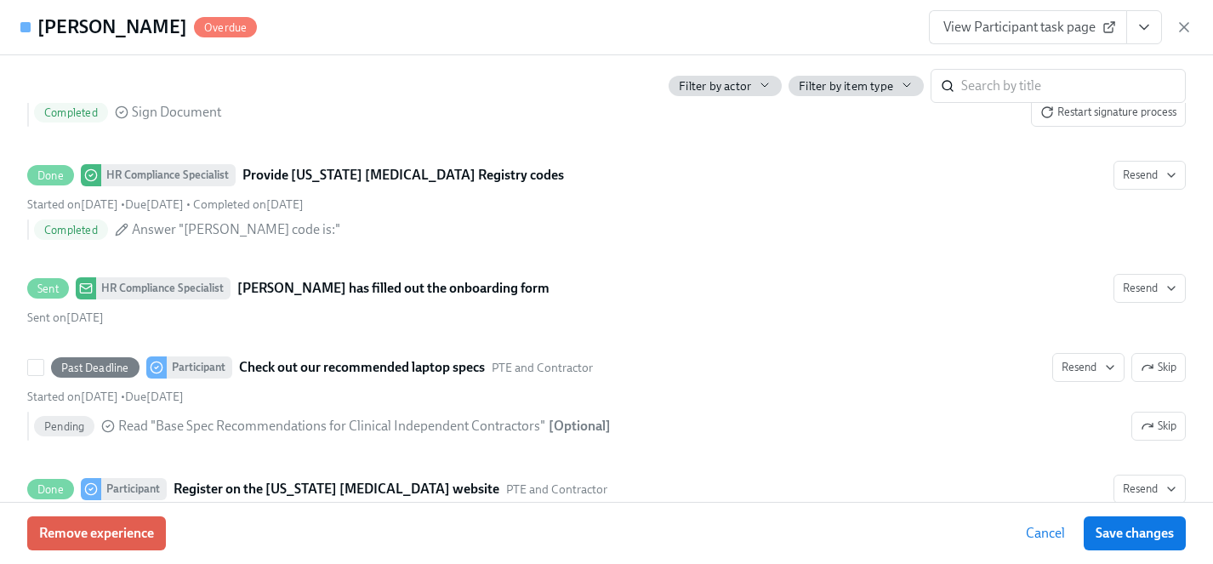
scroll to position [3469, 0]
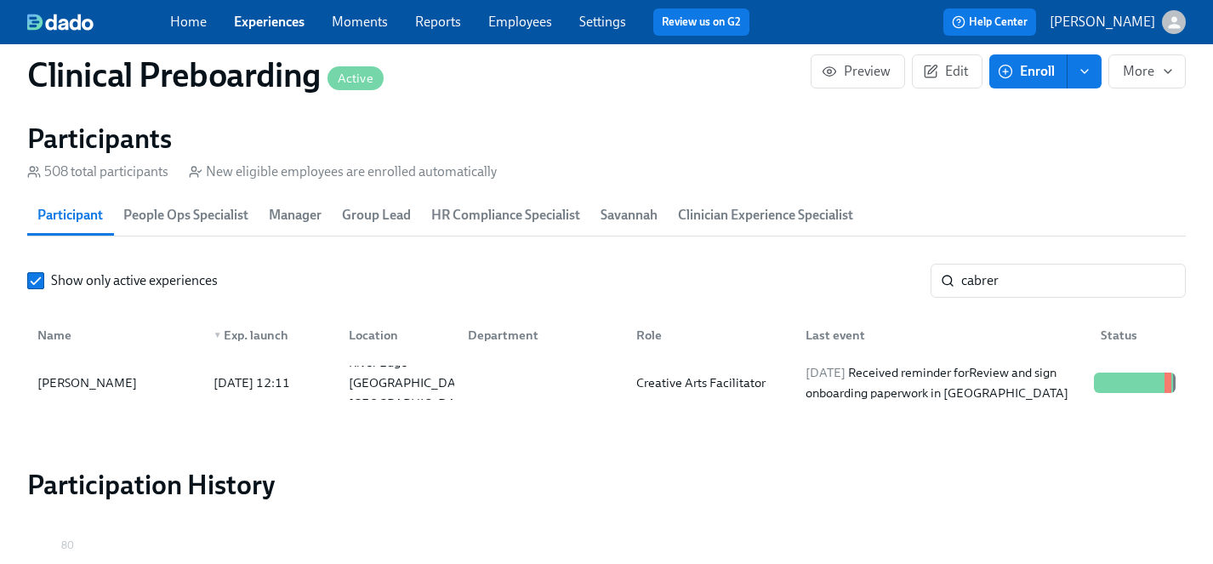
click at [287, 20] on link "Experiences" at bounding box center [269, 22] width 71 height 16
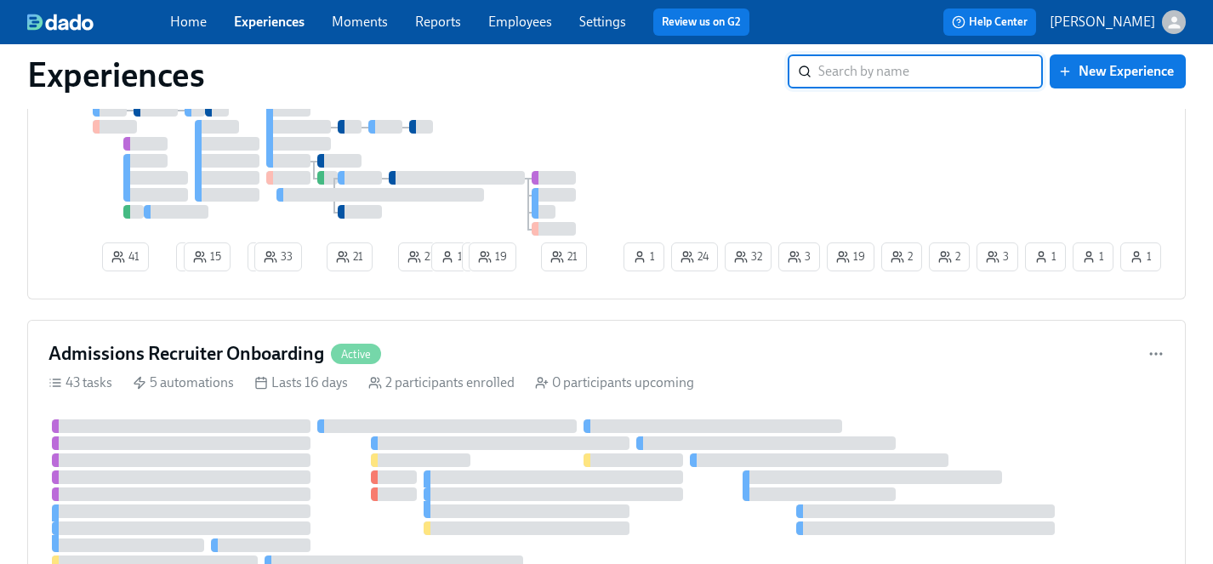
scroll to position [2369, 0]
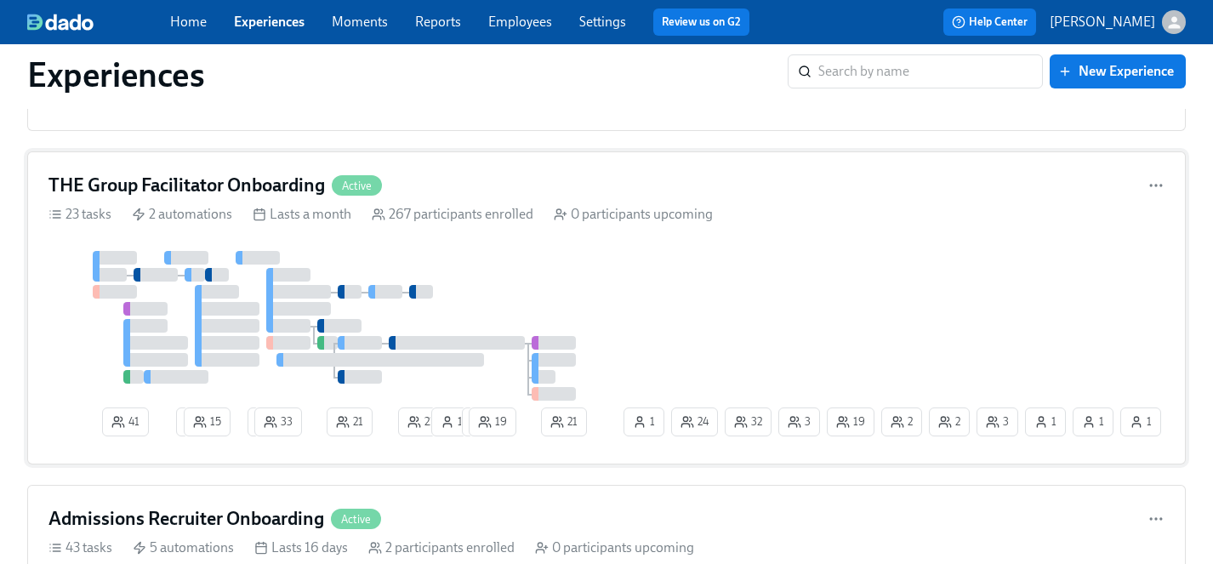
click at [566, 316] on div at bounding box center [333, 326] width 571 height 150
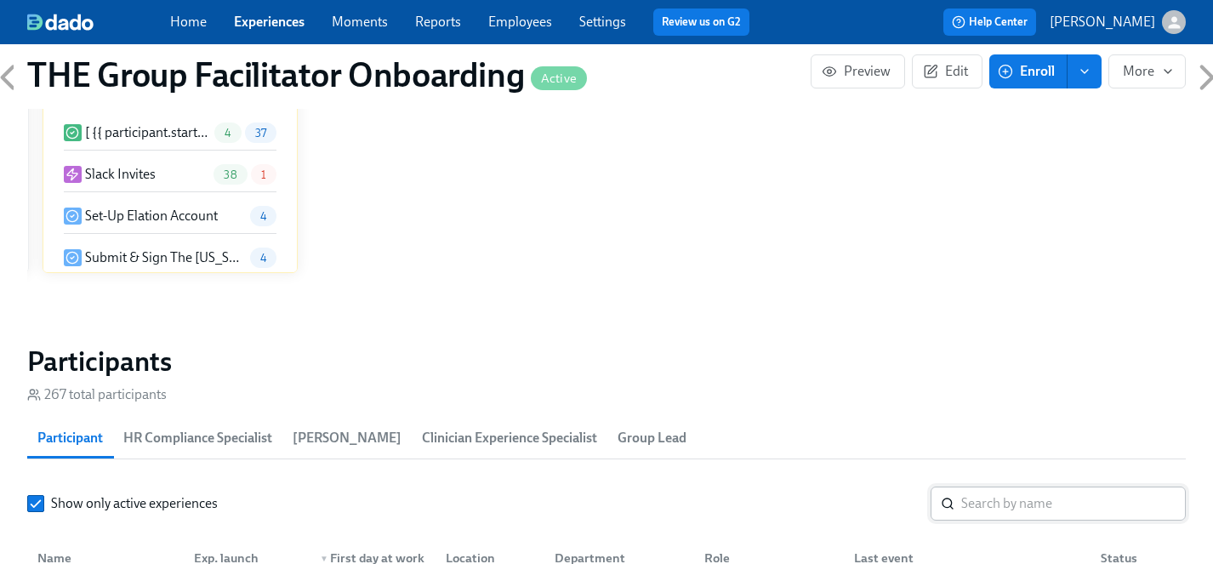
scroll to position [0, 25521]
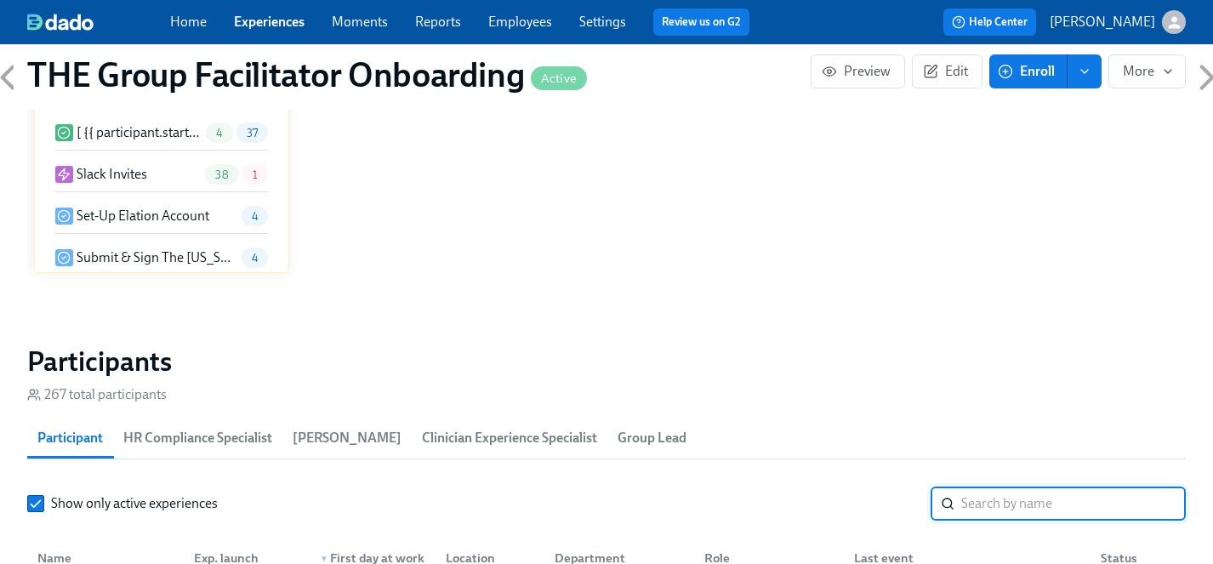
click at [991, 500] on input "search" at bounding box center [1073, 503] width 224 height 34
type input "v"
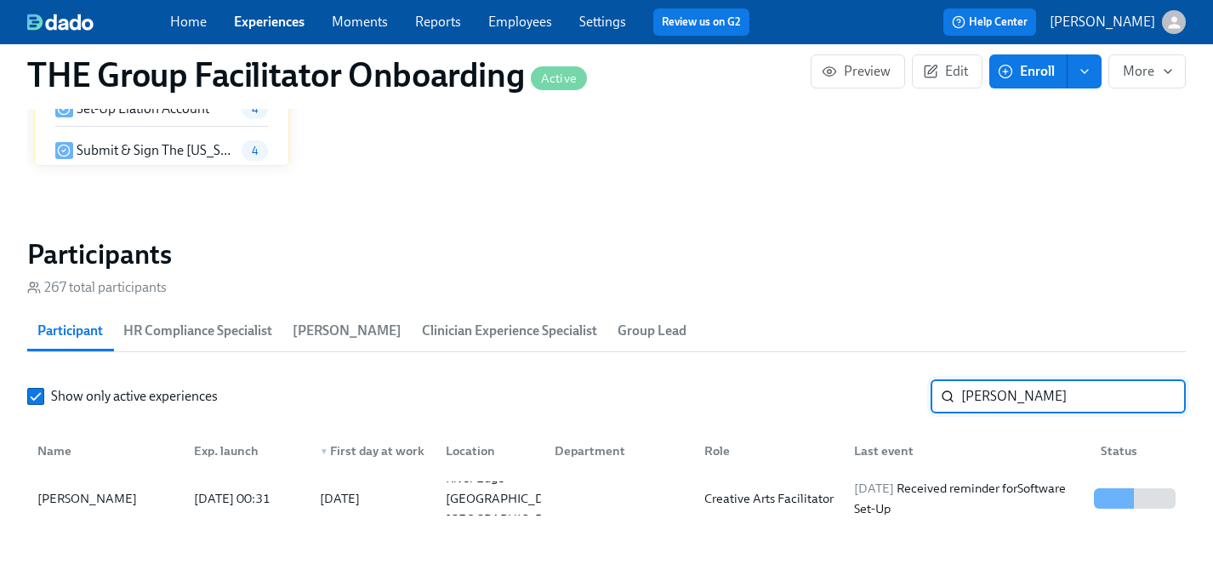
scroll to position [1441, 0]
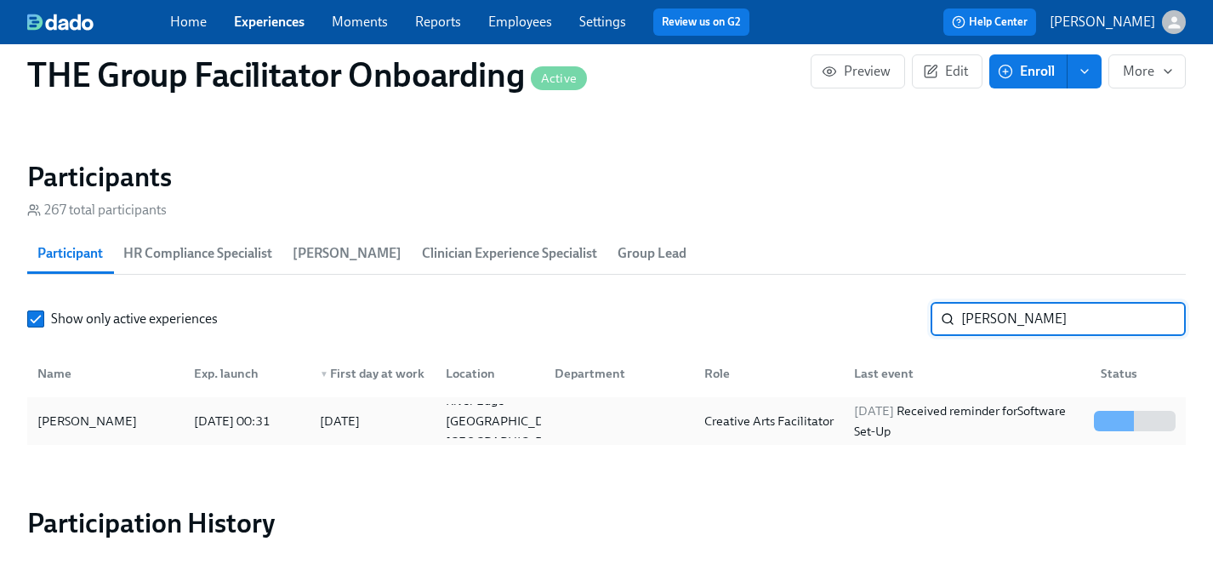
click at [71, 420] on div "[PERSON_NAME]" at bounding box center [87, 421] width 113 height 20
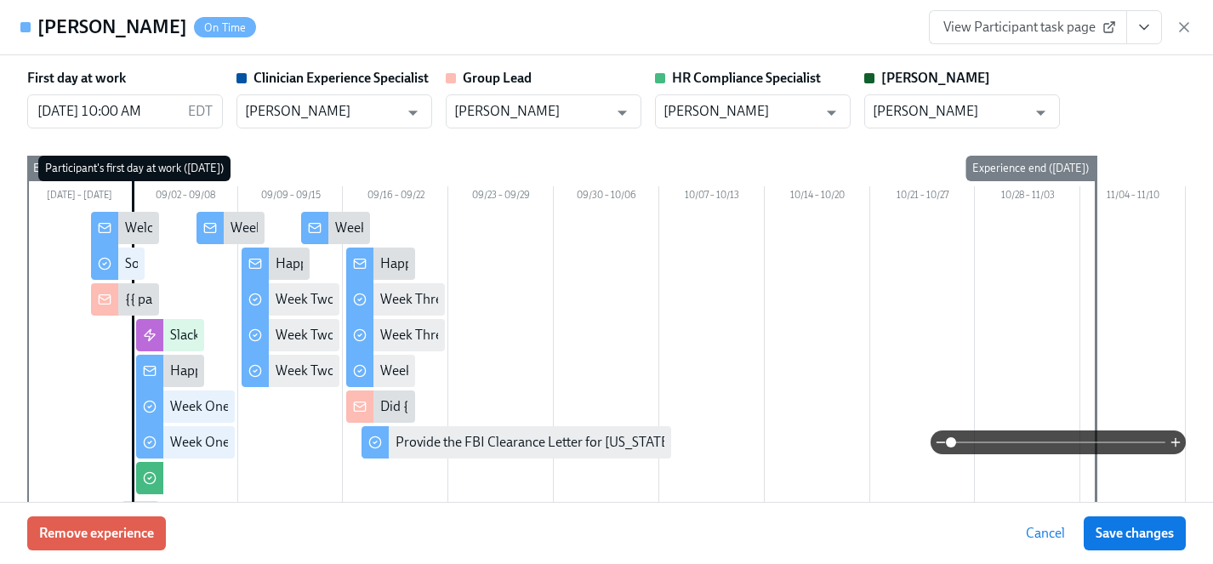
click at [1139, 31] on icon "View task page" at bounding box center [1143, 27] width 17 height 17
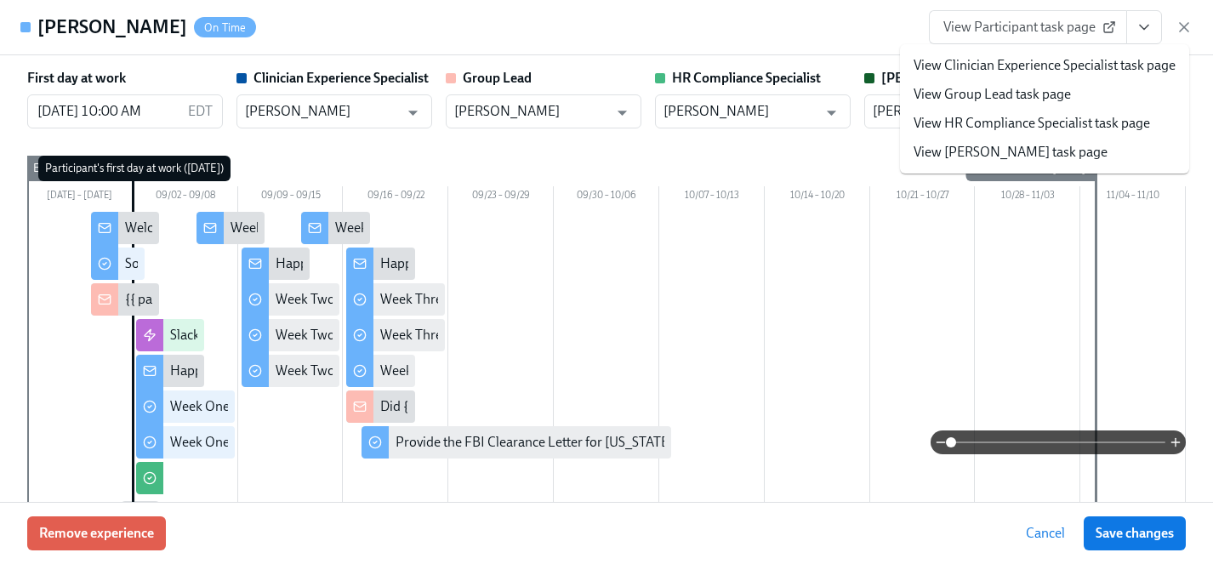
click at [1010, 20] on span "View Participant task page" at bounding box center [1027, 27] width 169 height 17
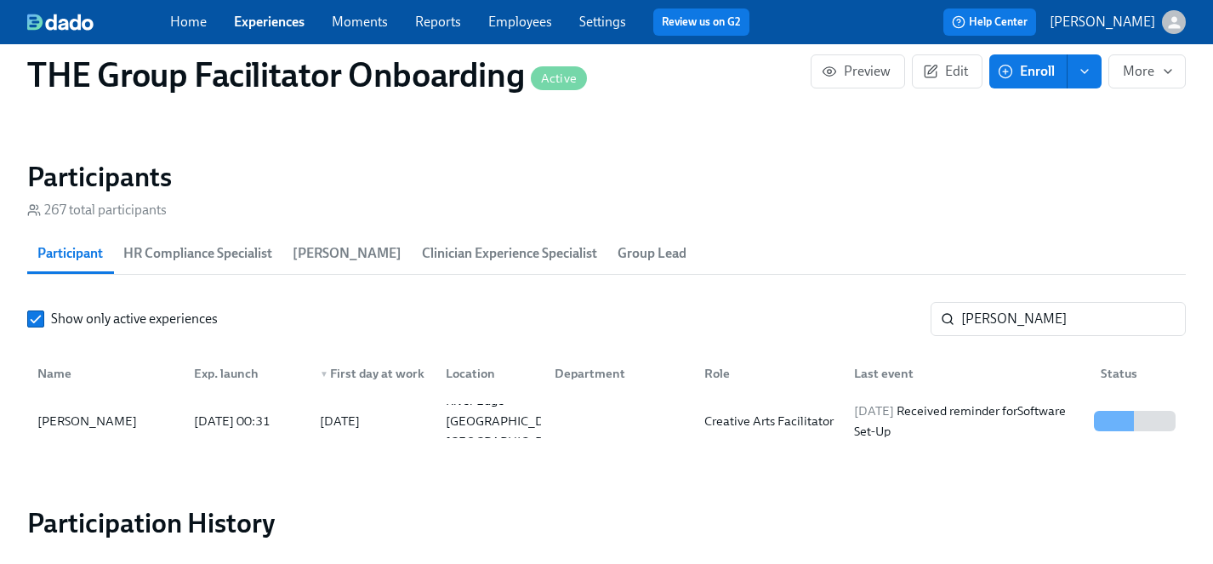
scroll to position [0, 27312]
click at [1017, 316] on input "[PERSON_NAME]" at bounding box center [1073, 319] width 224 height 34
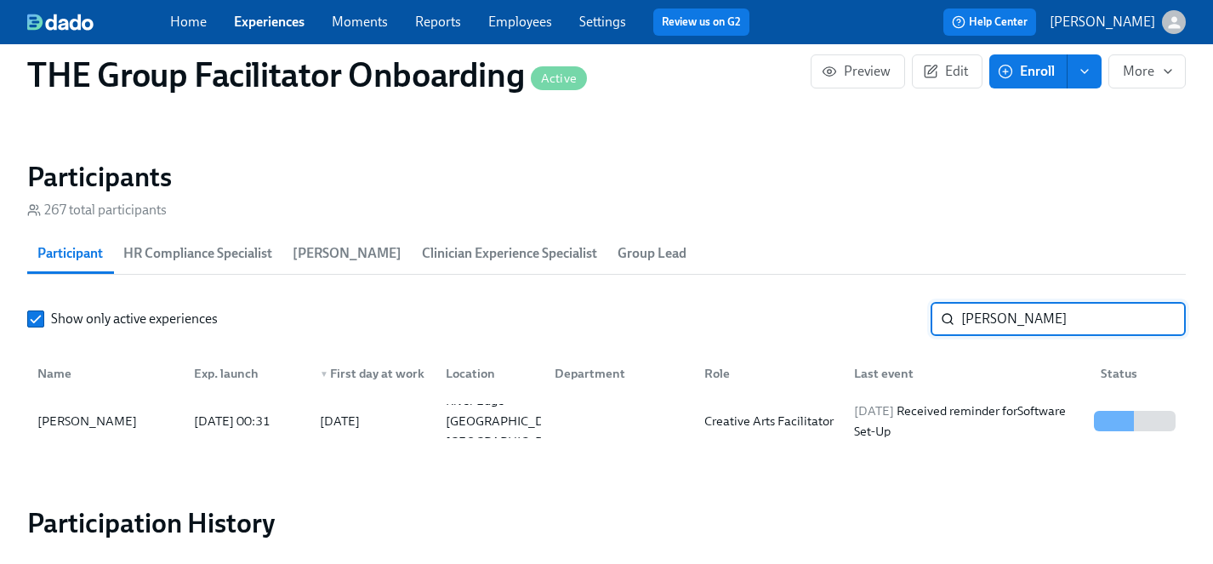
drag, startPoint x: 1020, startPoint y: 316, endPoint x: 746, endPoint y: 316, distance: 274.7
click at [746, 316] on div "Show only active experiences [PERSON_NAME] ​" at bounding box center [606, 319] width 1158 height 34
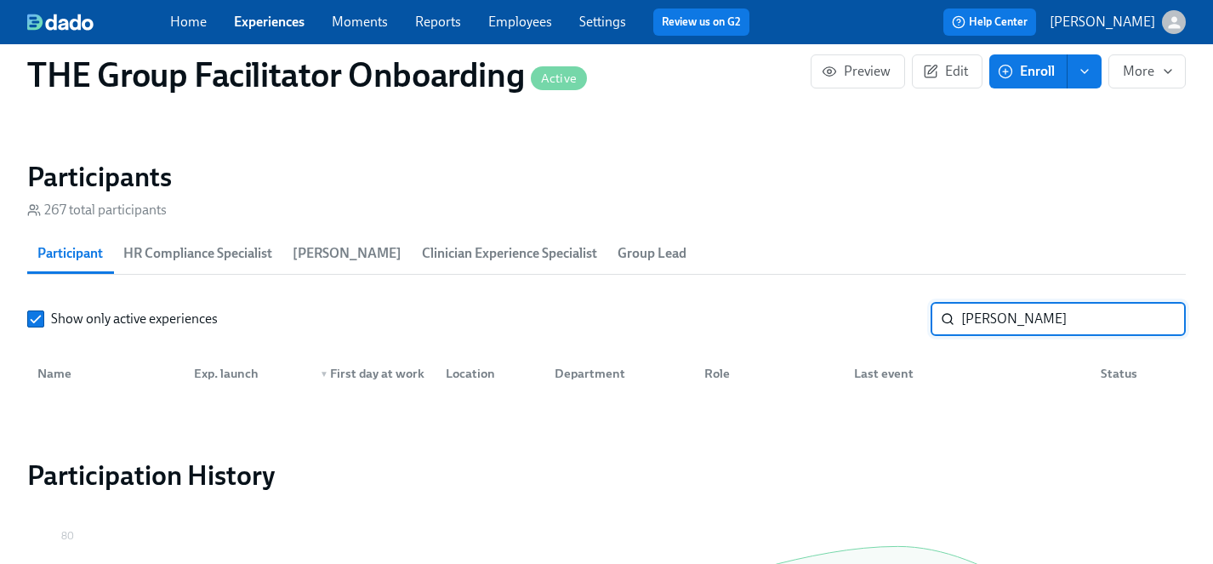
type input "[PERSON_NAME]"
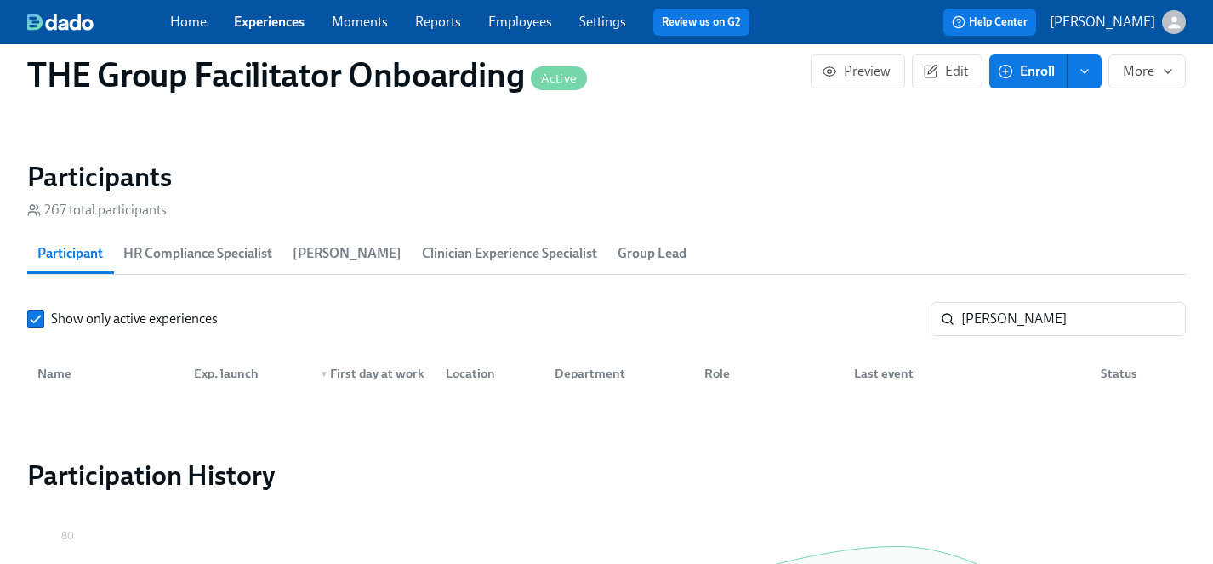
click at [506, 22] on link "Employees" at bounding box center [520, 22] width 64 height 16
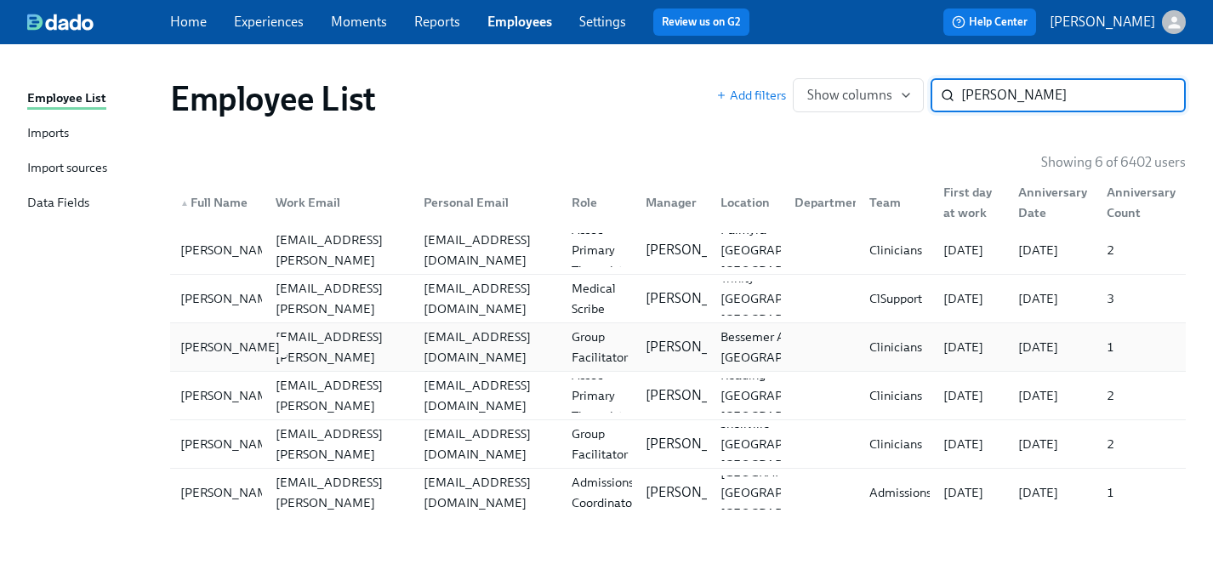
type input "[PERSON_NAME]"
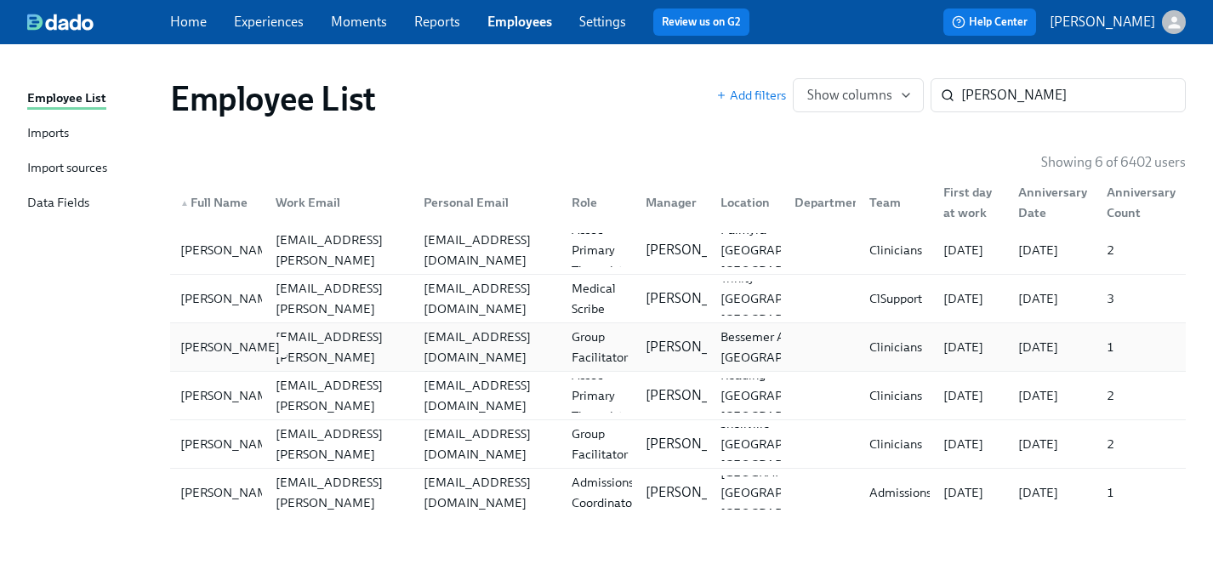
click at [202, 346] on div "[PERSON_NAME]" at bounding box center [229, 347] width 113 height 20
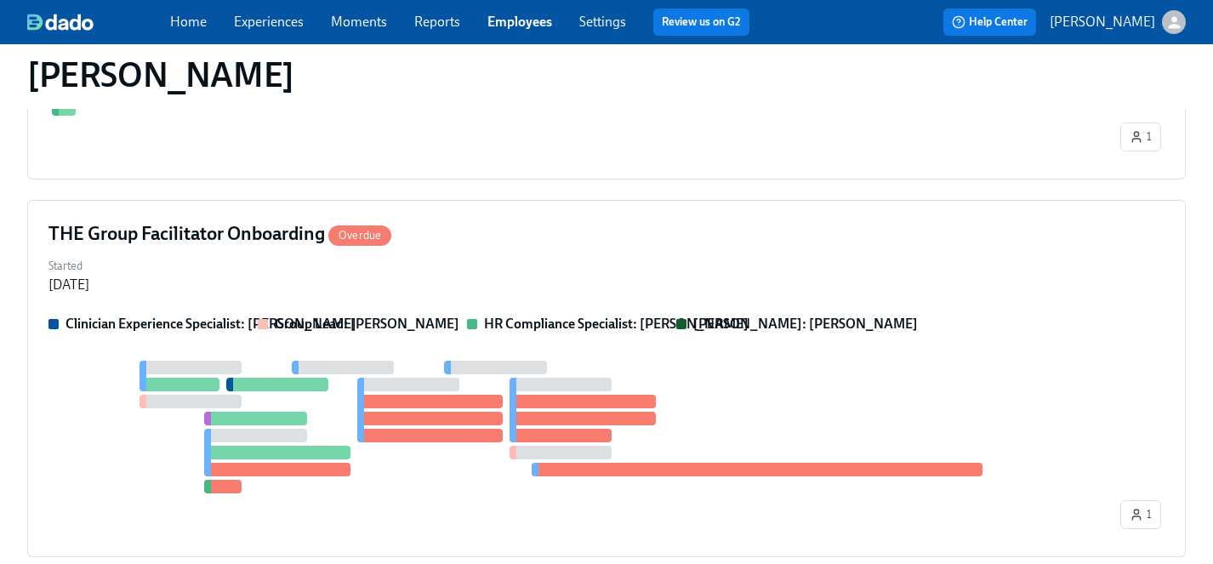
scroll to position [821, 0]
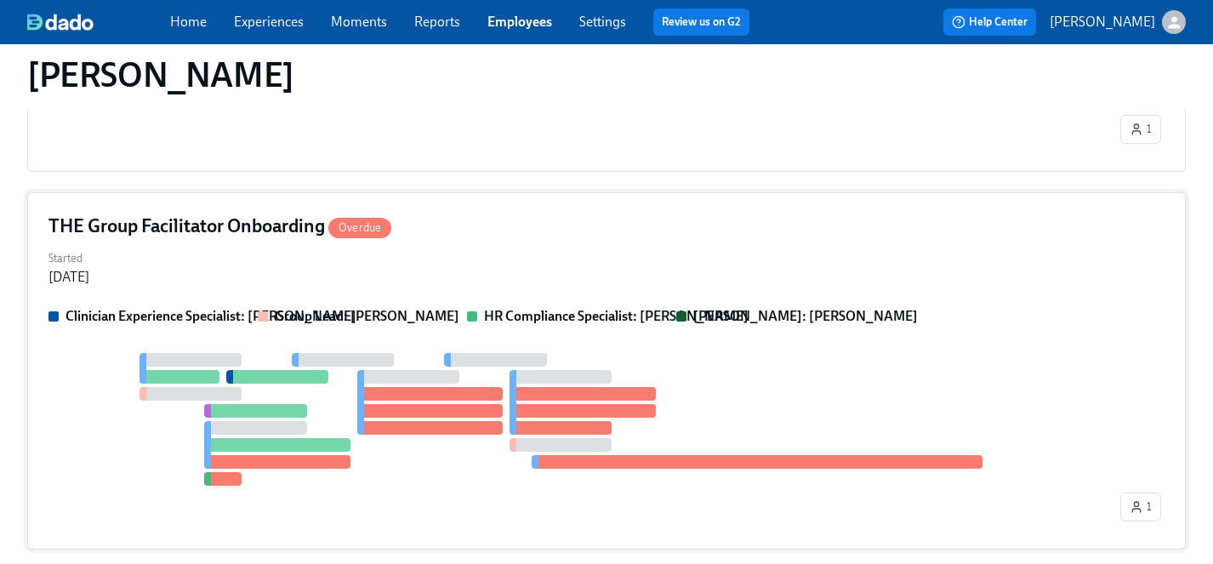
click at [290, 270] on div "Started [DATE]" at bounding box center [606, 266] width 1116 height 41
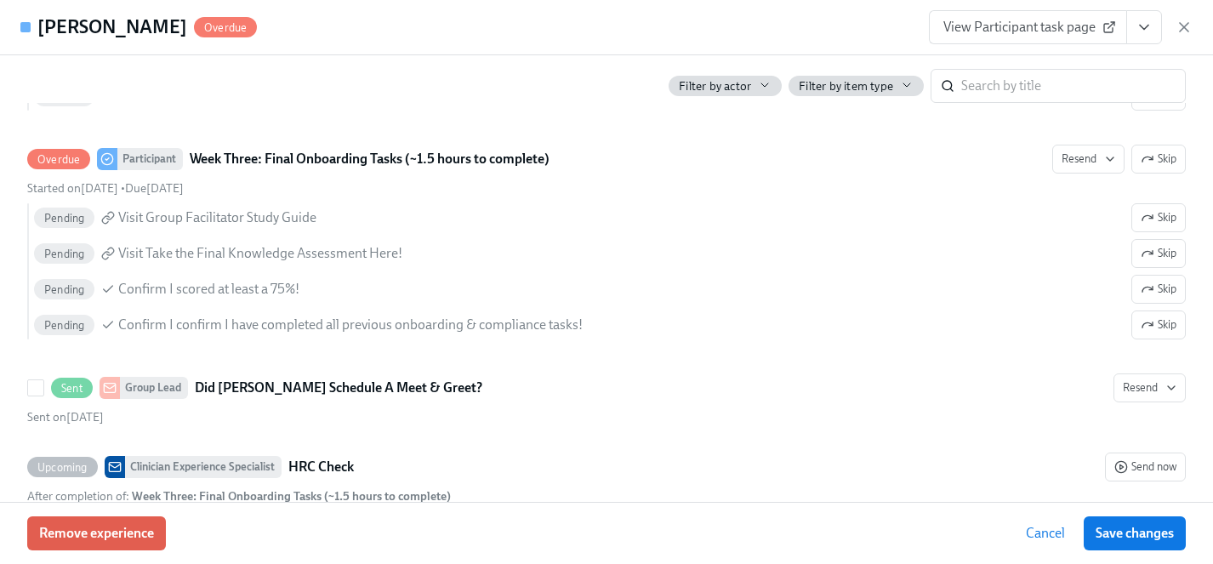
scroll to position [3328, 0]
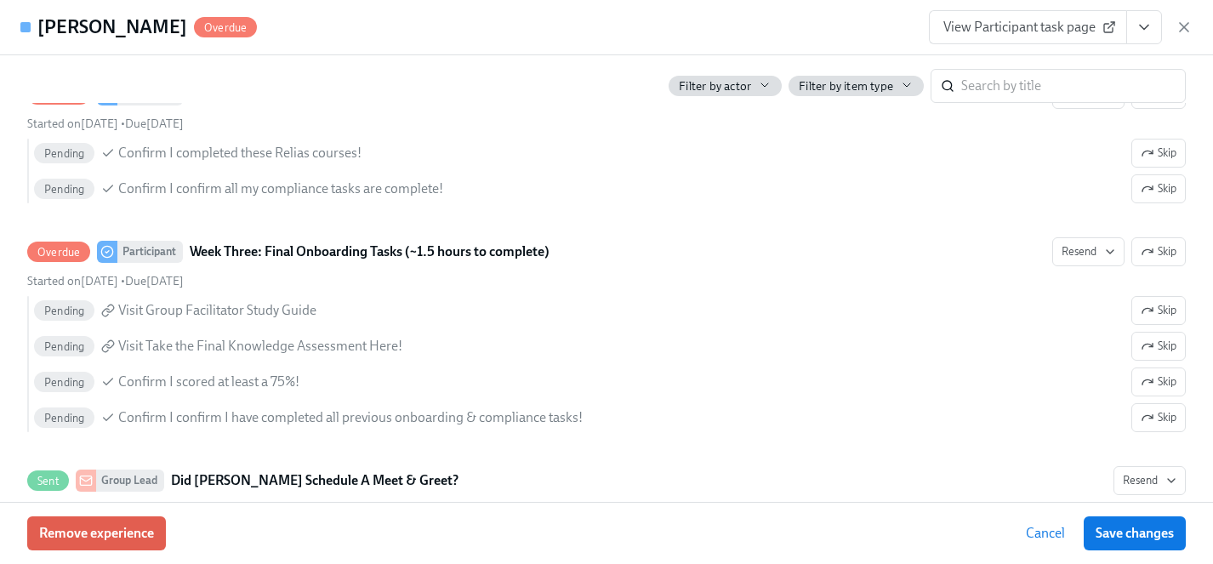
click at [1151, 26] on icon "View task page" at bounding box center [1143, 27] width 17 height 17
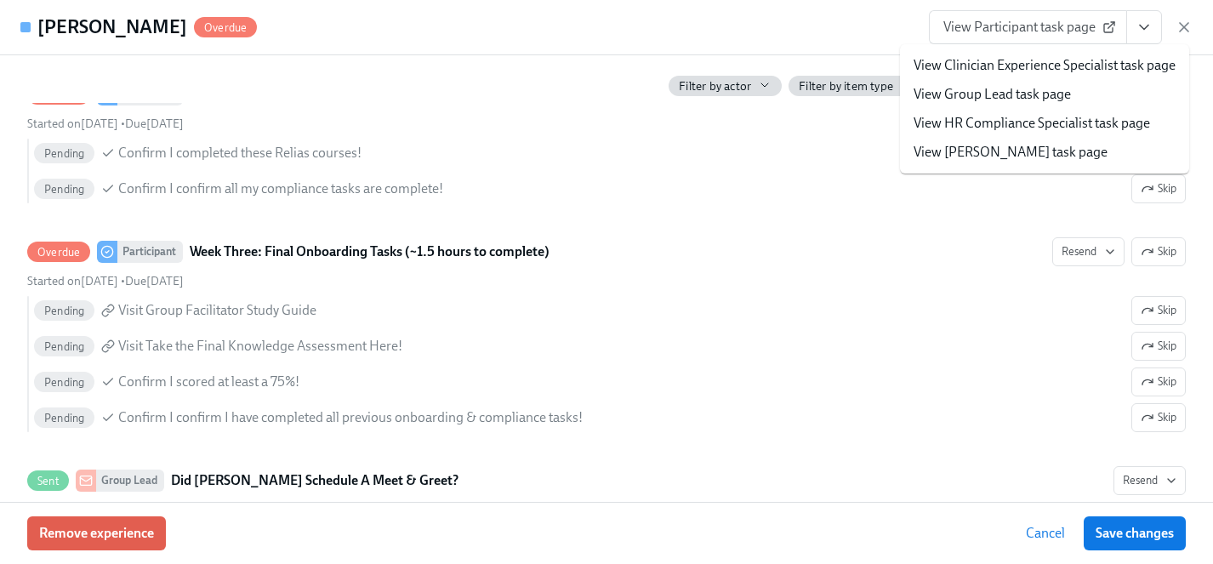
click at [1005, 119] on link "View HR Compliance Specialist task page" at bounding box center [1031, 123] width 236 height 19
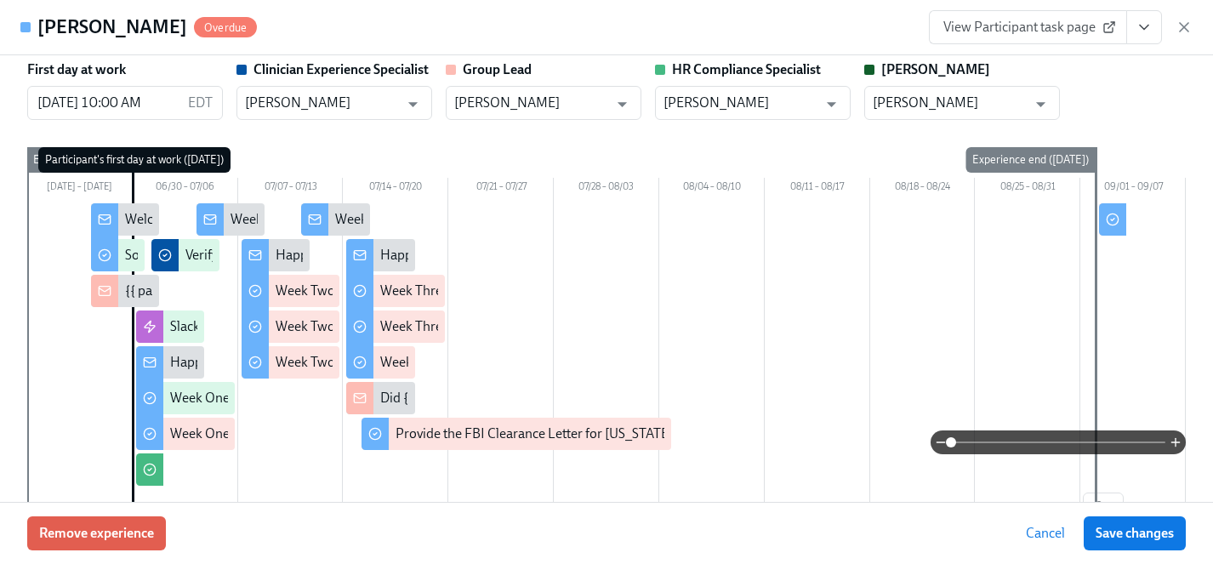
scroll to position [0, 0]
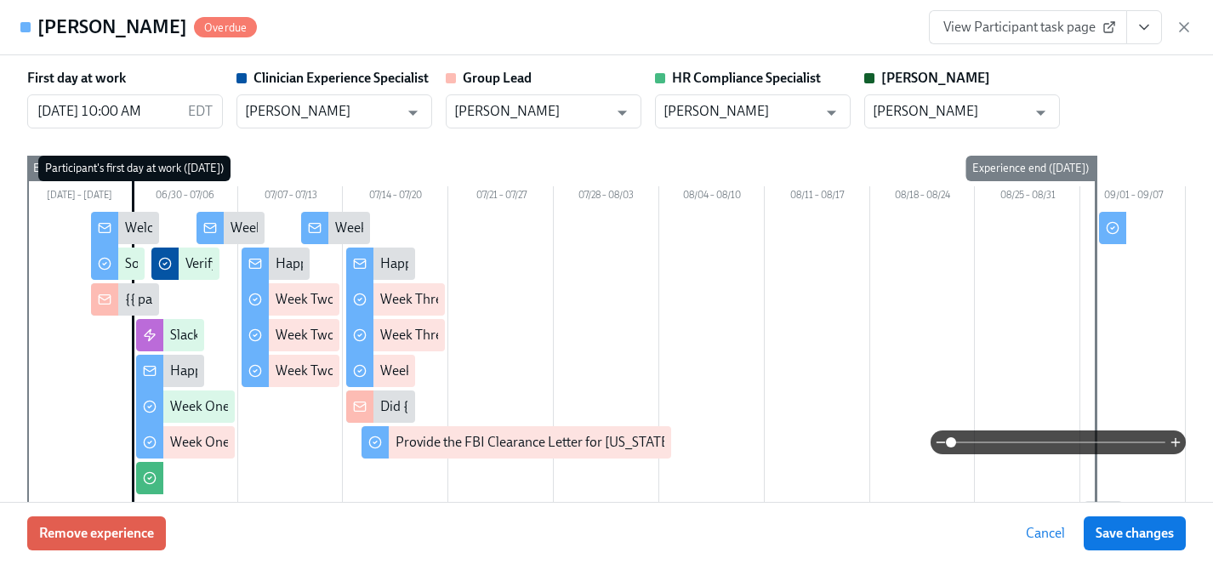
click at [1035, 167] on div "Experience end ([DATE])" at bounding box center [1030, 169] width 130 height 26
click at [1108, 531] on span "Save changes" at bounding box center [1134, 533] width 78 height 17
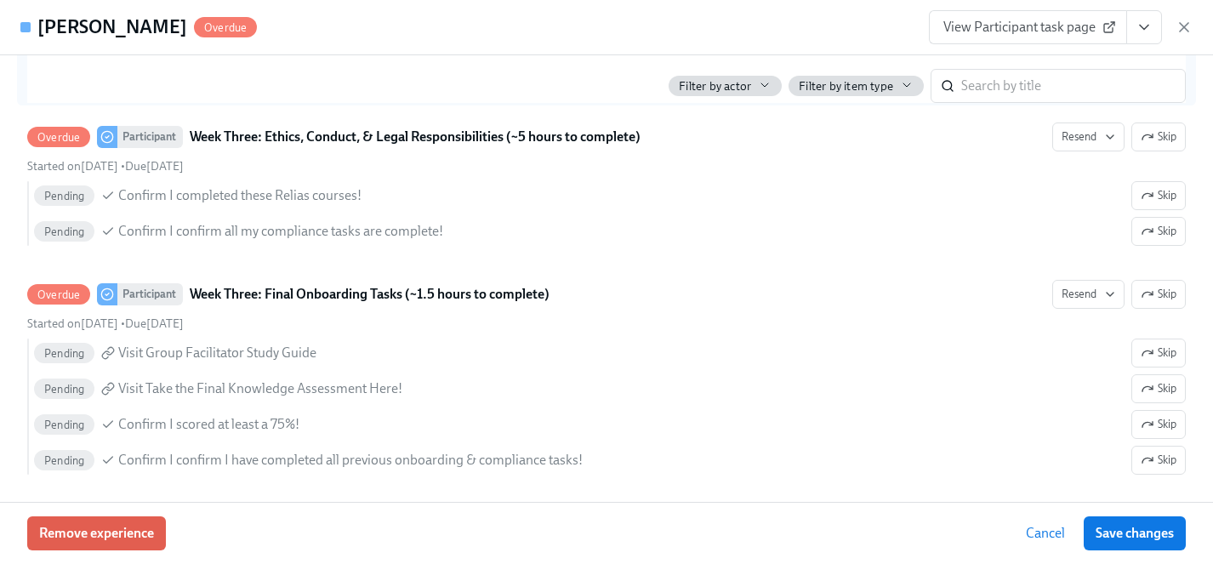
scroll to position [2861, 0]
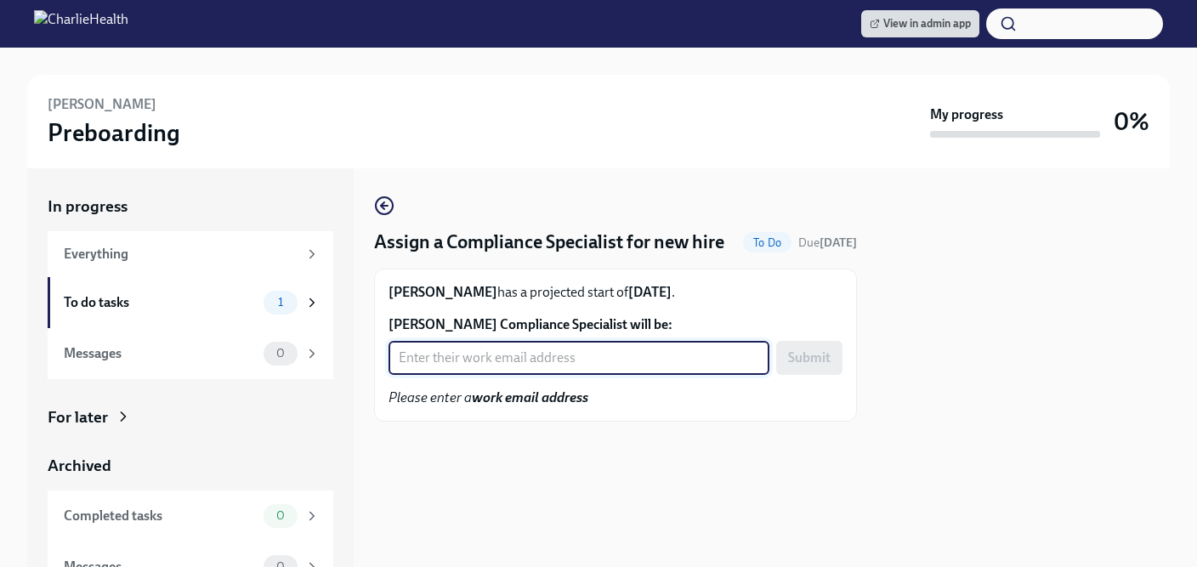
click at [499, 375] on input "Quanesha Johnson's Compliance Specialist will be:" at bounding box center [579, 358] width 381 height 34
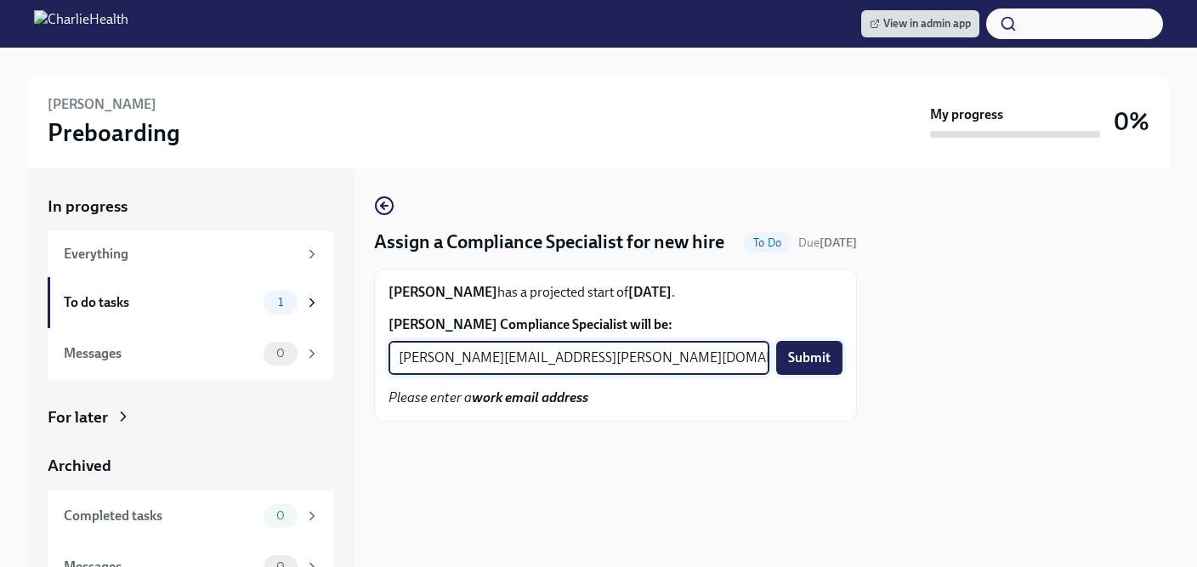
type input "chelsey.mendoza@charliehealth.com"
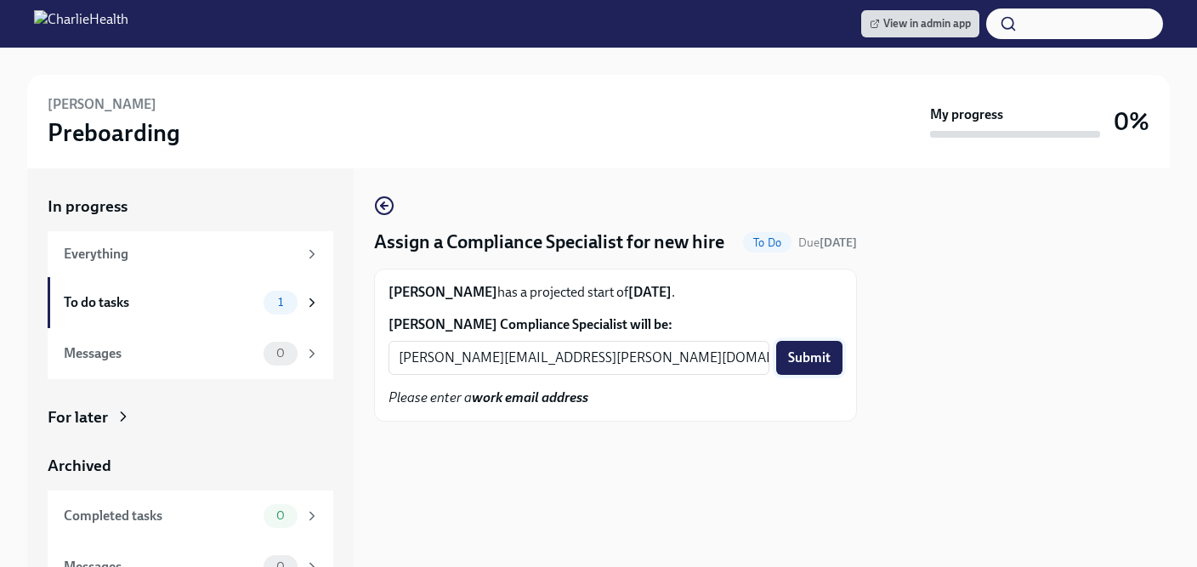
click at [810, 367] on span "Submit" at bounding box center [809, 357] width 43 height 17
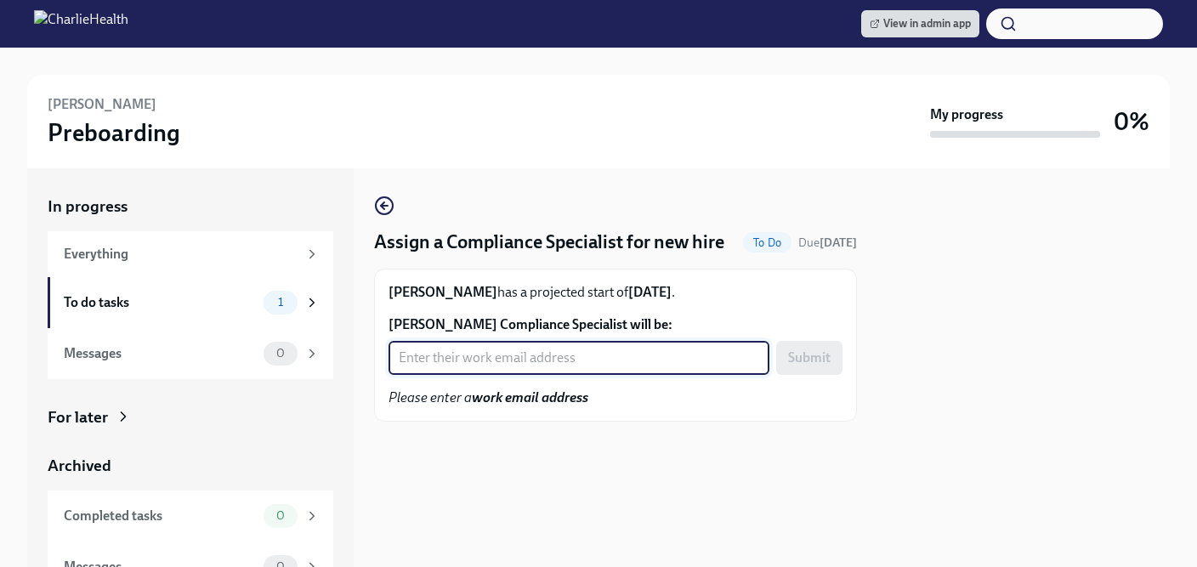
click at [477, 375] on input "Jonay Boylan's Compliance Specialist will be:" at bounding box center [579, 358] width 381 height 34
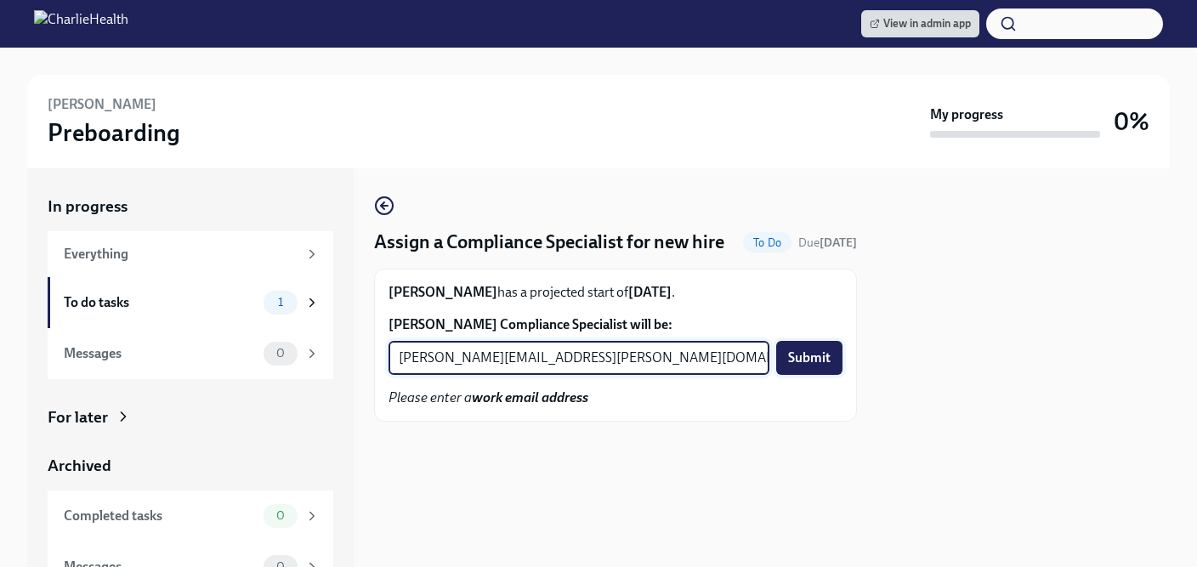
type input "michelle.winograd@charliehealth.com"
click at [829, 367] on span "Submit" at bounding box center [809, 357] width 43 height 17
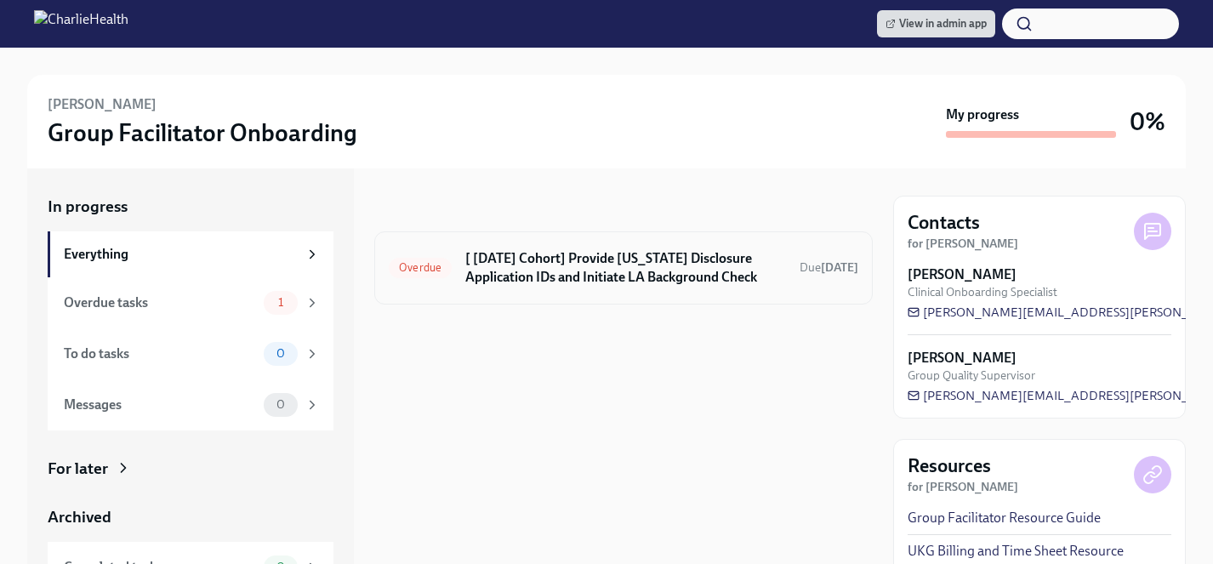
click at [531, 263] on h6 "[ [DATE] Cohort] Provide [US_STATE] Disclosure Application IDs and Initiate LA …" at bounding box center [625, 267] width 321 height 37
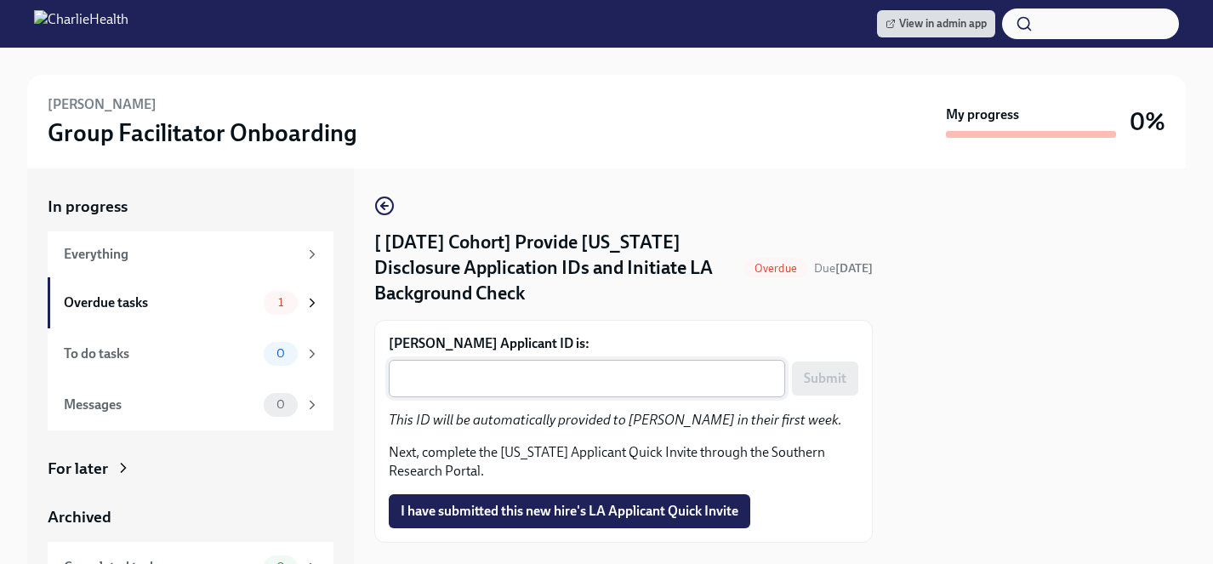
click at [511, 373] on textarea "[PERSON_NAME] Applicant ID is:" at bounding box center [587, 378] width 376 height 20
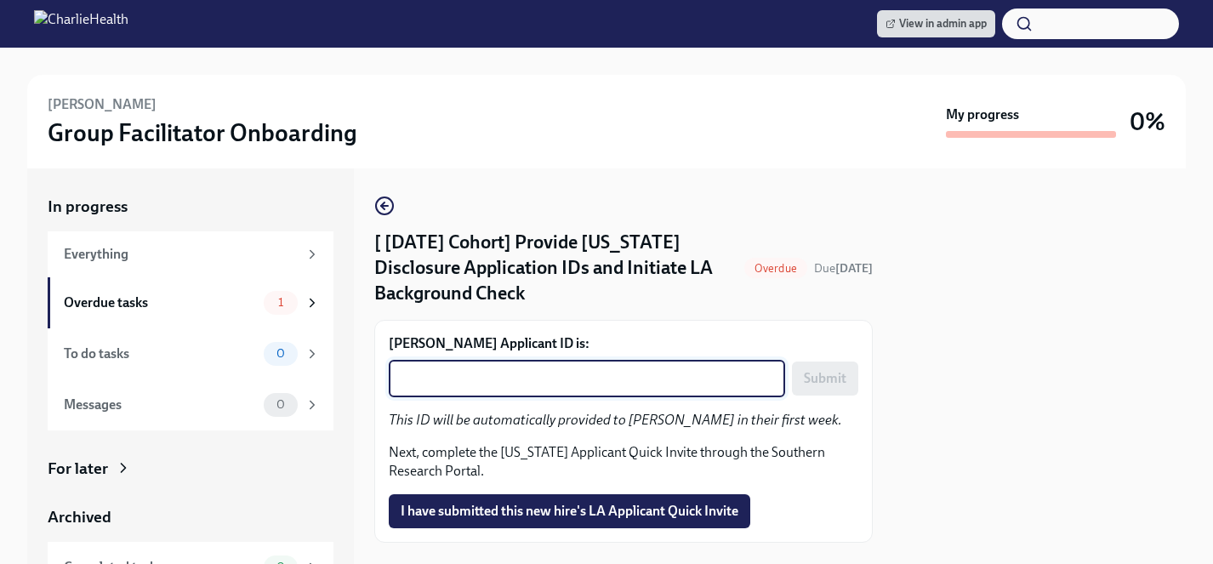
paste textarea "1246088"
type textarea "1246088"
click at [835, 378] on span "Submit" at bounding box center [825, 378] width 43 height 17
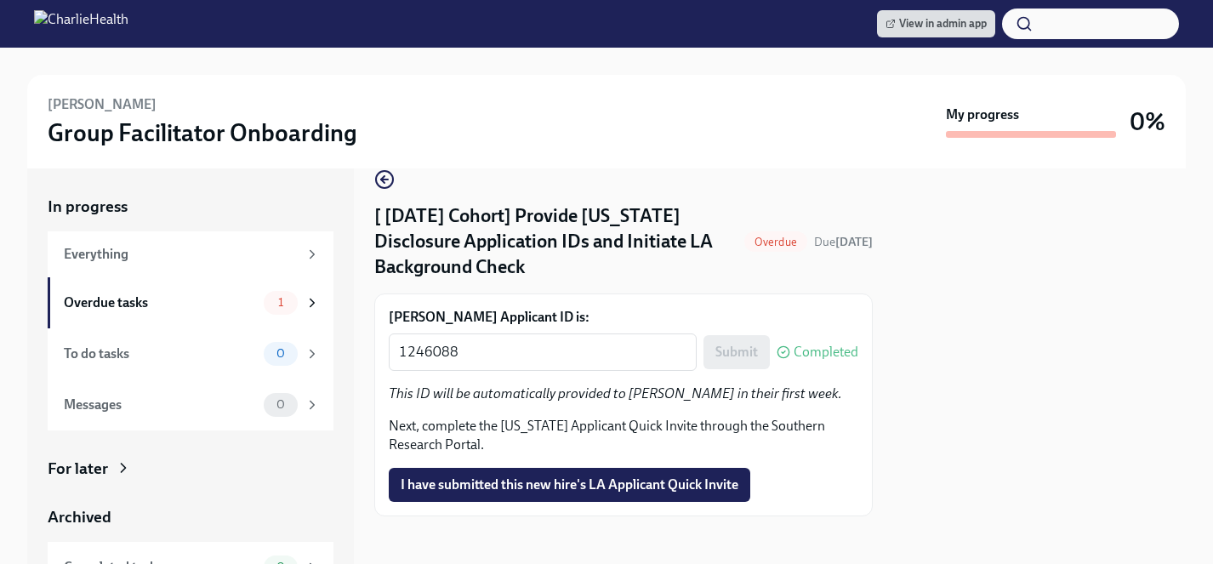
scroll to position [33, 0]
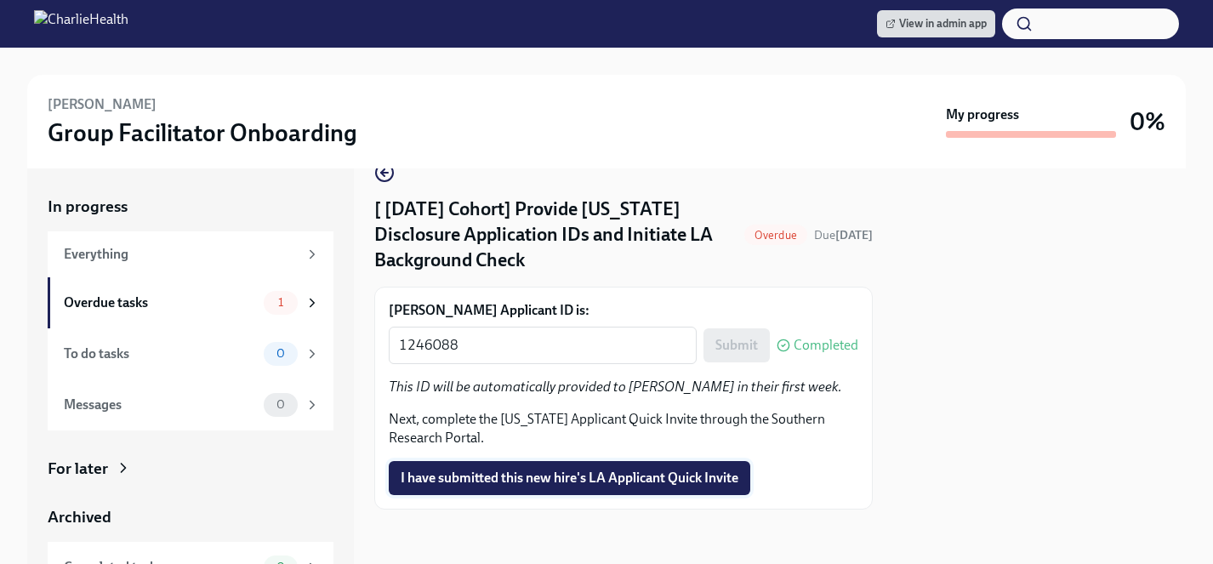
click at [600, 471] on span "I have submitted this new hire's LA Applicant Quick Invite" at bounding box center [570, 477] width 338 height 17
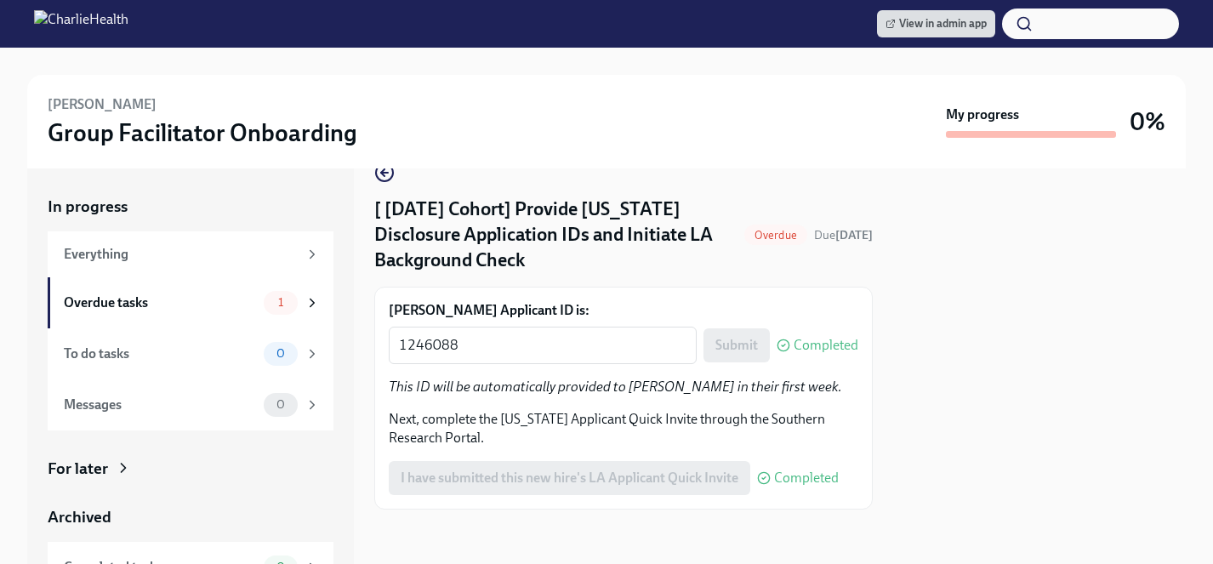
scroll to position [8, 0]
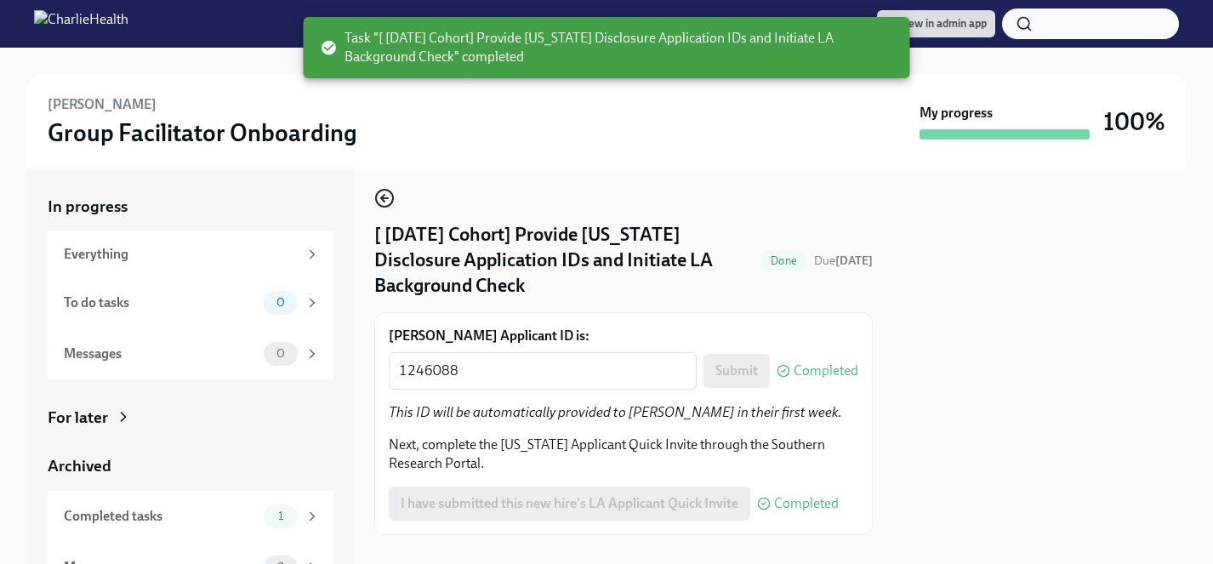
click at [386, 198] on icon "button" at bounding box center [384, 198] width 7 height 0
